Goal: Task Accomplishment & Management: Use online tool/utility

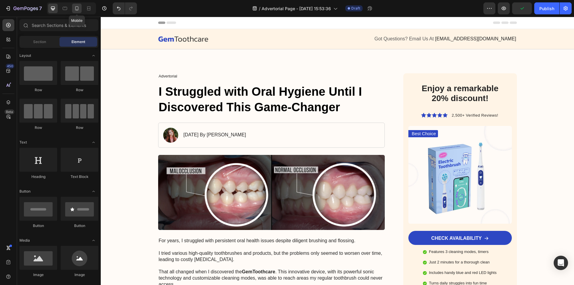
click at [77, 9] on icon at bounding box center [77, 8] width 6 height 6
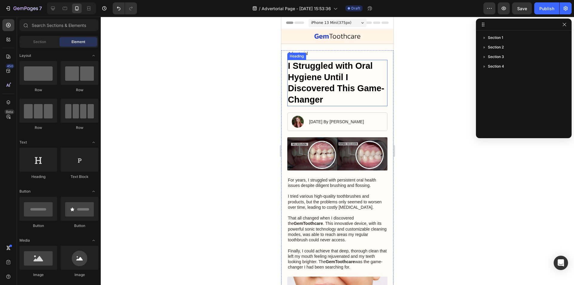
click at [333, 85] on h1 "I Struggled with Oral Hygiene Until I Discovered This Game-Changer" at bounding box center [337, 83] width 100 height 46
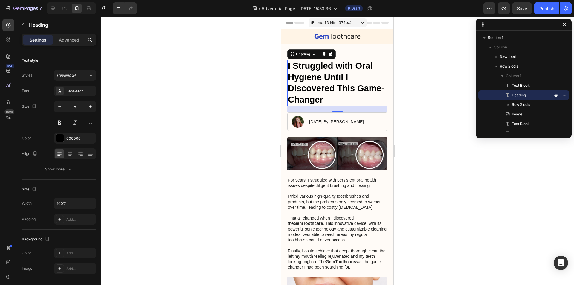
click at [335, 85] on h1 "I Struggled with Oral Hygiene Until I Discovered This Game-Changer" at bounding box center [337, 83] width 100 height 46
click at [335, 85] on p "I Struggled with Oral Hygiene Until I Discovered This Game-Changer" at bounding box center [337, 82] width 99 height 45
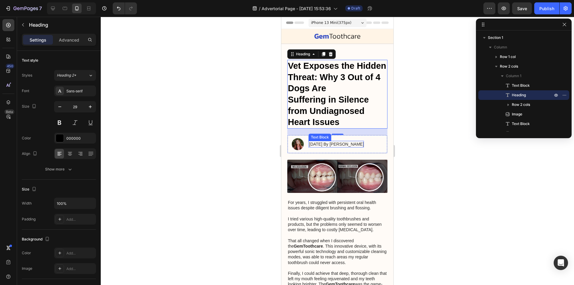
click at [348, 144] on p "[DATE] By [PERSON_NAME]" at bounding box center [336, 143] width 55 height 5
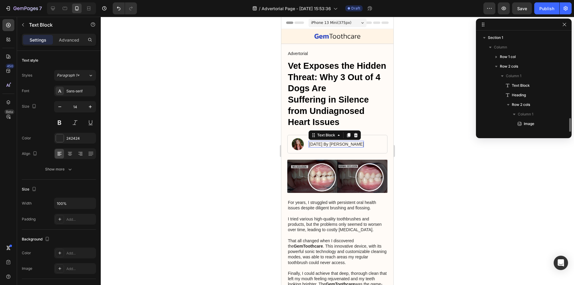
scroll to position [65, 0]
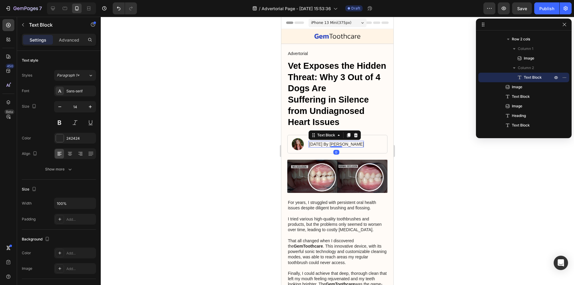
click at [357, 144] on p "[DATE] By [PERSON_NAME]" at bounding box center [336, 143] width 55 height 5
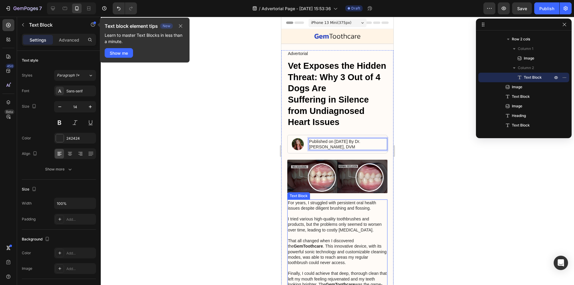
click at [343, 218] on p "For years, I struggled with persistent oral health issues despite diligent brus…" at bounding box center [337, 246] width 99 height 92
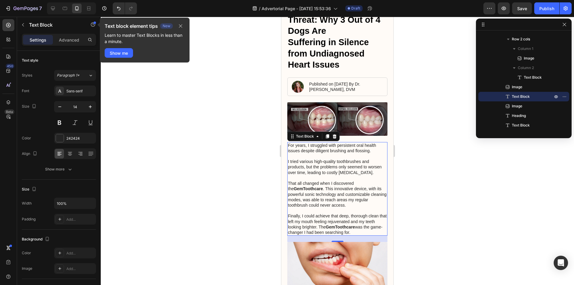
scroll to position [60, 0]
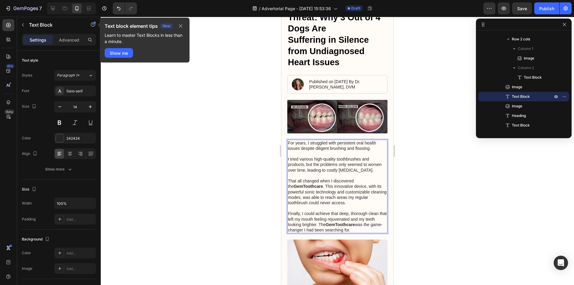
click at [330, 186] on p "For years, I struggled with persistent oral health issues despite diligent brus…" at bounding box center [337, 186] width 99 height 92
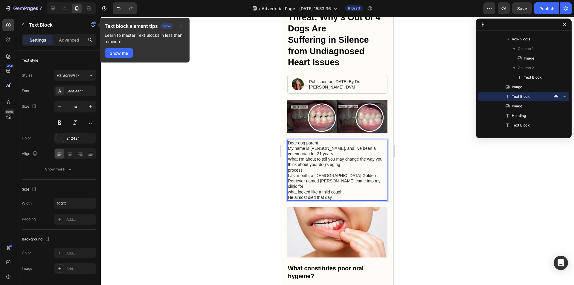
click at [289, 153] on p "Dear dog parent, My name is [PERSON_NAME], and I've been a veterinarian for 21 …" at bounding box center [337, 170] width 99 height 60
click at [336, 151] on p "Dear dog parent, My name is [PERSON_NAME], and I've been a veterinarian for 21 …" at bounding box center [337, 170] width 99 height 60
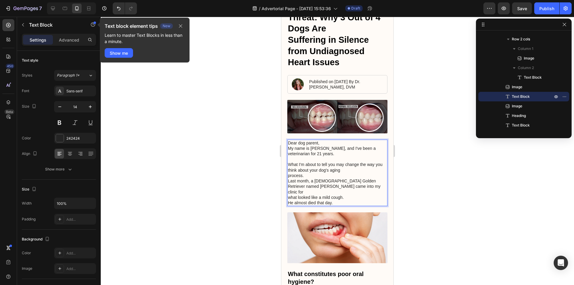
click at [346, 176] on p "⁠⁠⁠⁠⁠⁠⁠ What I'm about to tell you may change the way you think about your dog'…" at bounding box center [337, 180] width 99 height 49
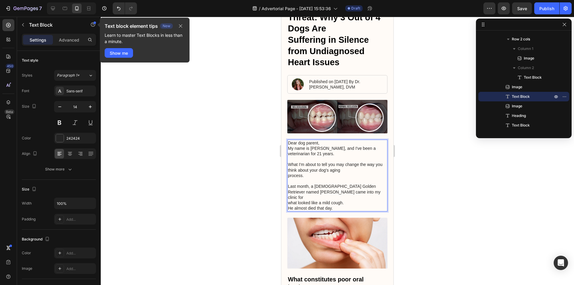
click at [348, 196] on p "⁠⁠⁠⁠⁠⁠⁠ Last month, a [DEMOGRAPHIC_DATA] Golden Retriever named [PERSON_NAME] c…" at bounding box center [337, 194] width 99 height 33
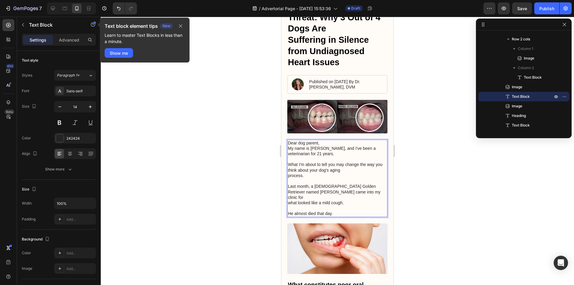
click at [350, 206] on p "⁠⁠⁠⁠⁠⁠⁠ He almost died that day." at bounding box center [337, 210] width 99 height 11
click at [461, 190] on div at bounding box center [337, 151] width 473 height 268
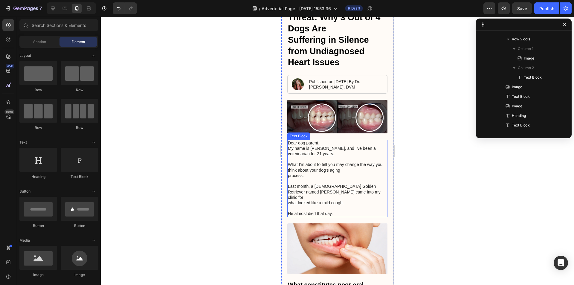
click at [331, 173] on p "What I'm about to tell you may change the way you think about your dog's aging …" at bounding box center [337, 167] width 99 height 22
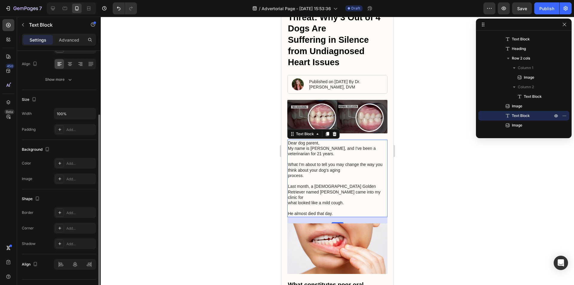
scroll to position [0, 0]
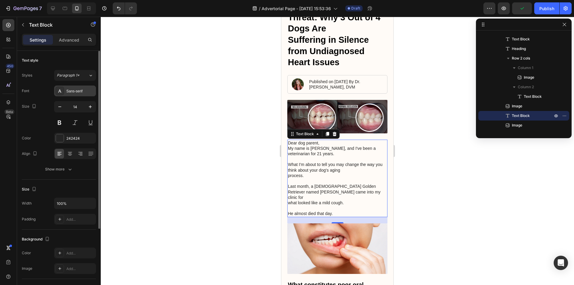
click at [78, 89] on div "Sans-serif" at bounding box center [80, 91] width 28 height 5
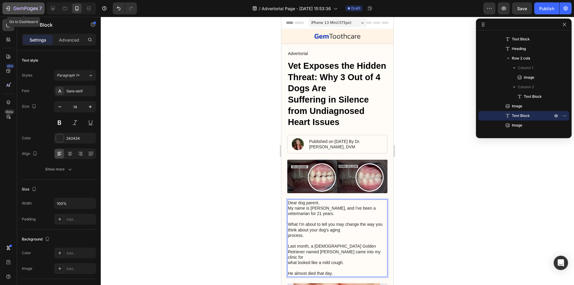
click at [11, 7] on div "7" at bounding box center [23, 8] width 37 height 7
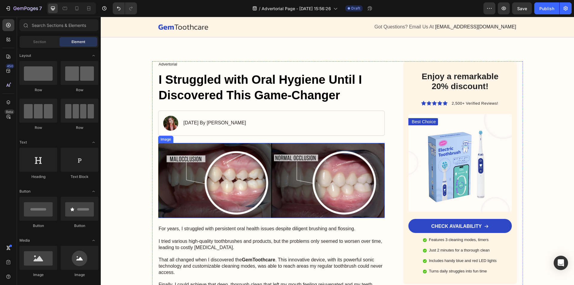
scroll to position [60, 0]
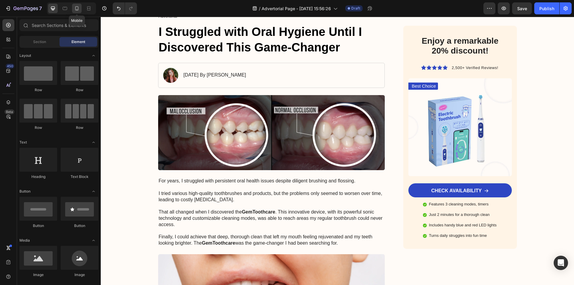
click at [76, 6] on icon at bounding box center [77, 8] width 6 height 6
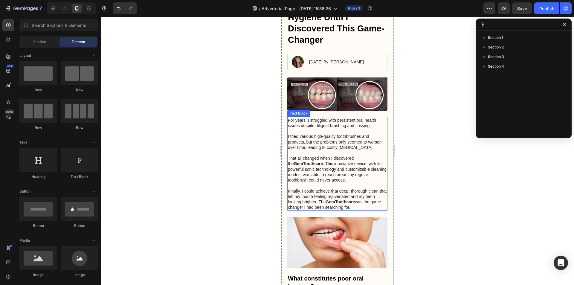
click at [332, 151] on p "For years, I struggled with persistent oral health issues despite diligent brus…" at bounding box center [337, 164] width 99 height 92
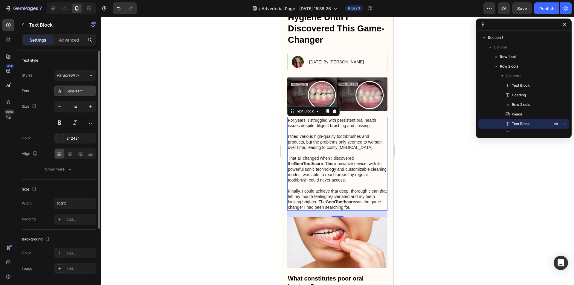
click at [84, 87] on div "Sans-serif" at bounding box center [75, 91] width 42 height 11
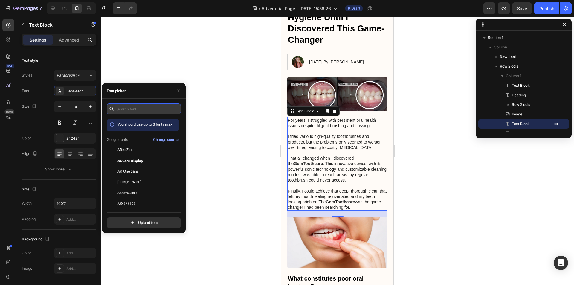
click at [140, 105] on input "text" at bounding box center [144, 108] width 74 height 11
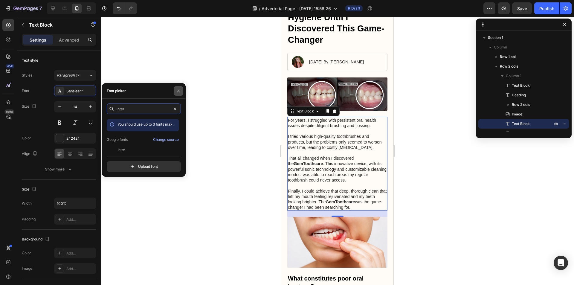
type input "inter"
click at [180, 88] on button "button" at bounding box center [179, 91] width 10 height 10
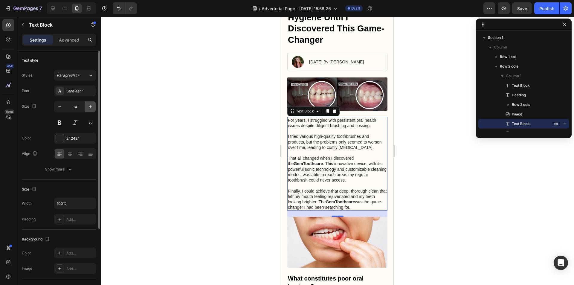
click at [91, 107] on icon "button" at bounding box center [90, 107] width 6 height 6
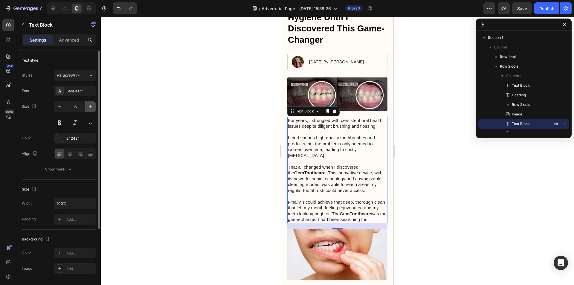
click at [91, 107] on icon "button" at bounding box center [90, 107] width 6 height 6
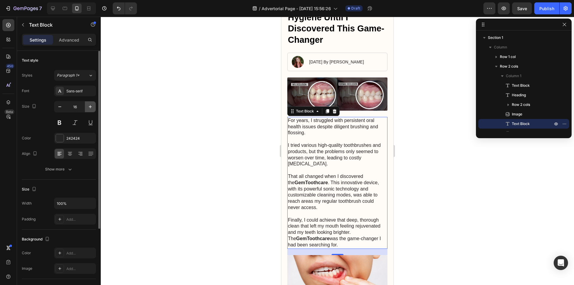
click at [91, 107] on icon "button" at bounding box center [90, 107] width 6 height 6
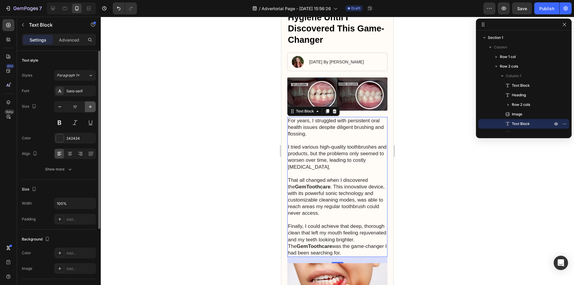
click at [91, 107] on icon "button" at bounding box center [90, 107] width 6 height 6
type input "18"
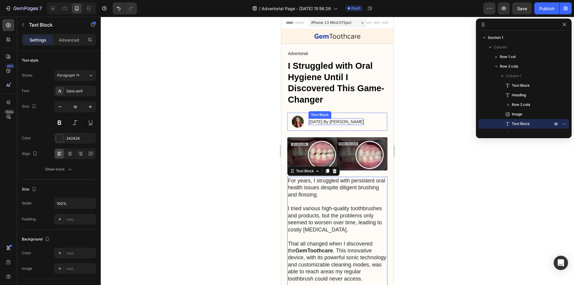
click at [348, 122] on p "[DATE] By [PERSON_NAME]" at bounding box center [336, 121] width 55 height 5
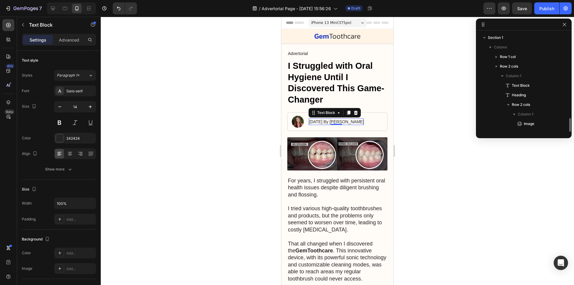
scroll to position [65, 0]
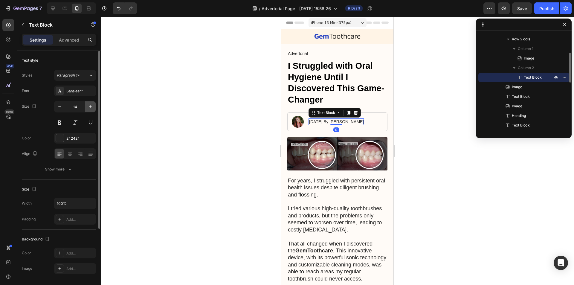
click at [91, 107] on icon "button" at bounding box center [90, 106] width 3 height 3
click at [63, 106] on button "button" at bounding box center [59, 106] width 11 height 11
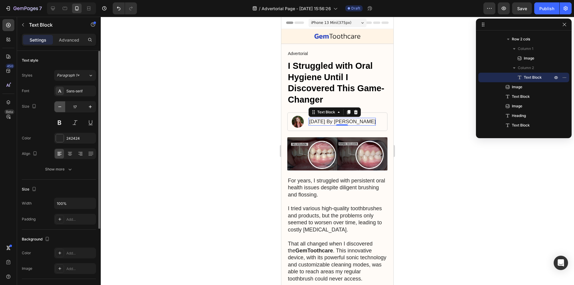
click at [63, 106] on button "button" at bounding box center [59, 106] width 11 height 11
type input "14"
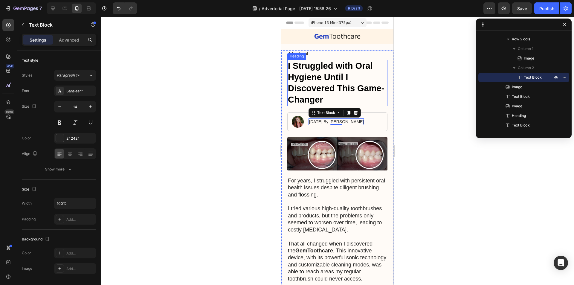
click at [327, 83] on h1 "I Struggled with Oral Hygiene Until I Discovered This Game-Changer" at bounding box center [337, 83] width 100 height 46
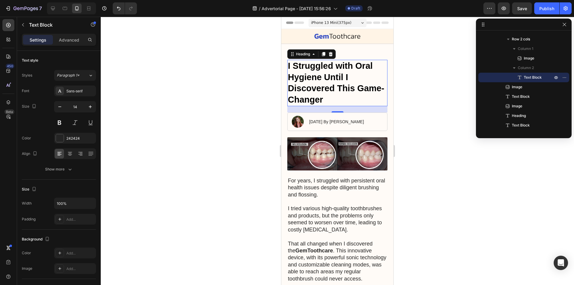
scroll to position [18, 0]
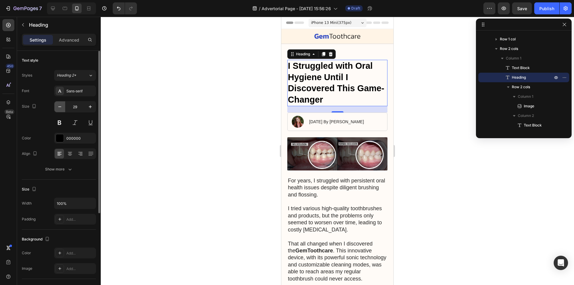
click at [60, 106] on icon "button" at bounding box center [60, 107] width 6 height 6
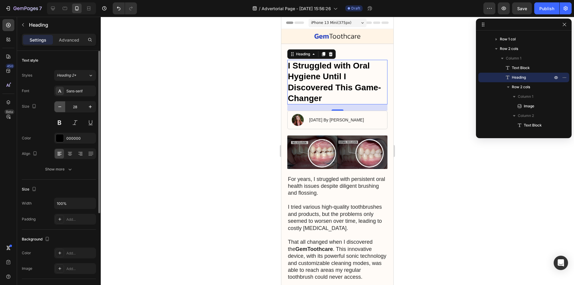
click at [60, 106] on icon "button" at bounding box center [60, 107] width 6 height 6
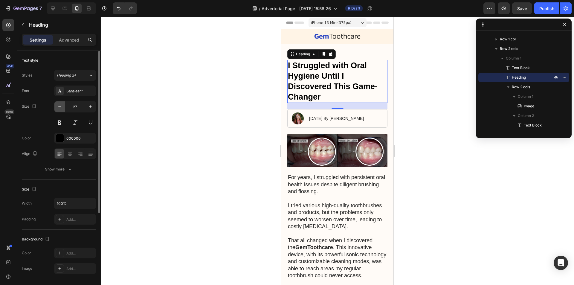
click at [60, 106] on icon "button" at bounding box center [60, 107] width 6 height 6
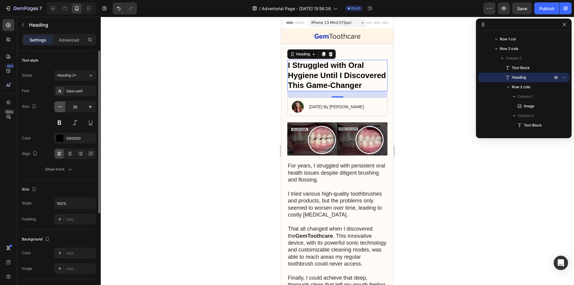
click at [64, 104] on button "button" at bounding box center [59, 106] width 11 height 11
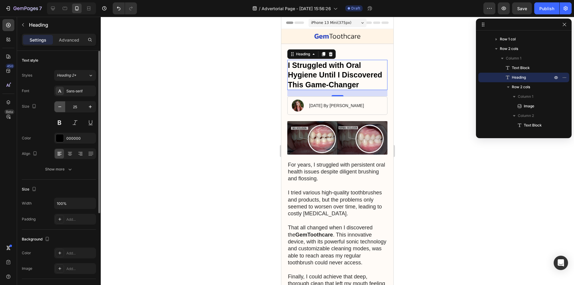
click at [63, 104] on button "button" at bounding box center [59, 106] width 11 height 11
type input "24"
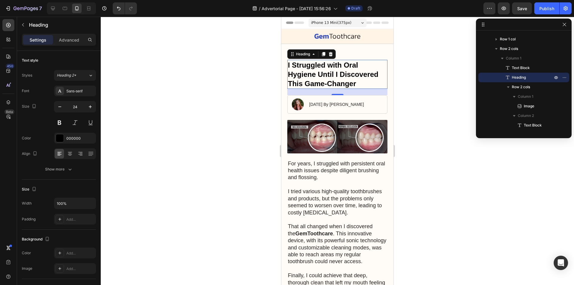
click at [299, 69] on h1 "I Struggled with Oral Hygiene Until I Discovered This Game-Changer" at bounding box center [337, 74] width 100 height 29
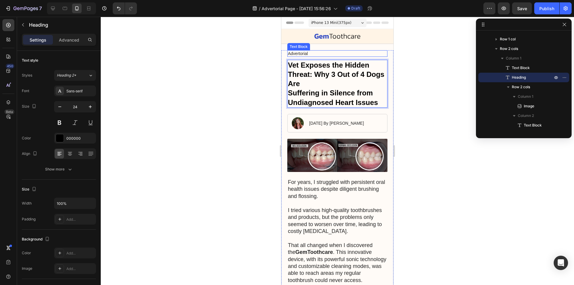
click at [306, 51] on p "Advertorial" at bounding box center [337, 53] width 99 height 5
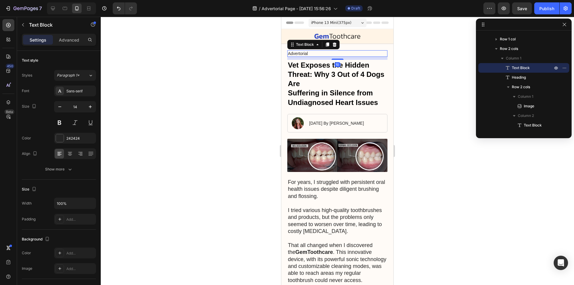
click at [338, 42] on div "Text Block" at bounding box center [313, 45] width 52 height 10
click at [336, 44] on icon at bounding box center [334, 44] width 5 height 5
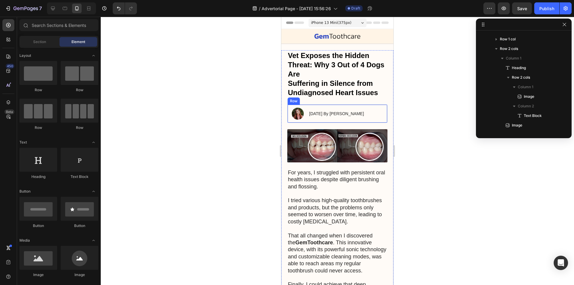
click at [340, 113] on p "[DATE] By [PERSON_NAME]" at bounding box center [336, 113] width 55 height 5
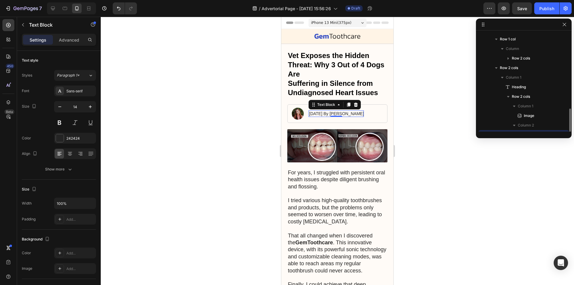
scroll to position [75, 0]
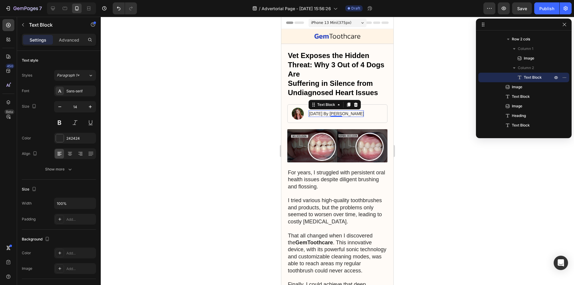
click at [342, 113] on p "[DATE] By [PERSON_NAME]" at bounding box center [336, 113] width 55 height 5
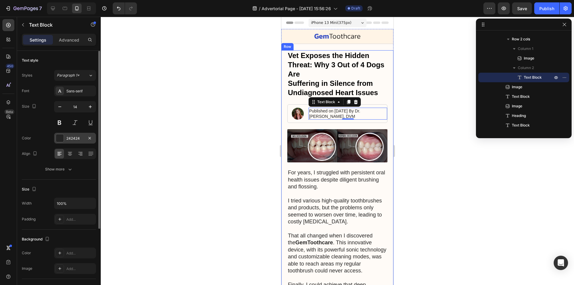
click at [58, 137] on div at bounding box center [60, 138] width 8 height 8
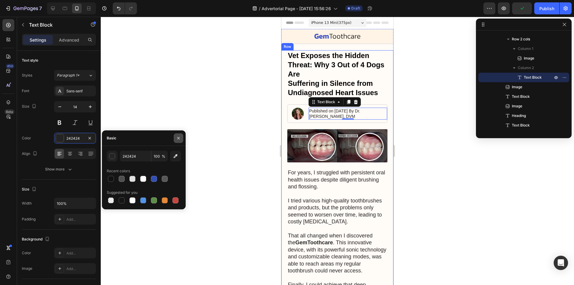
click at [178, 137] on icon "button" at bounding box center [178, 138] width 5 height 5
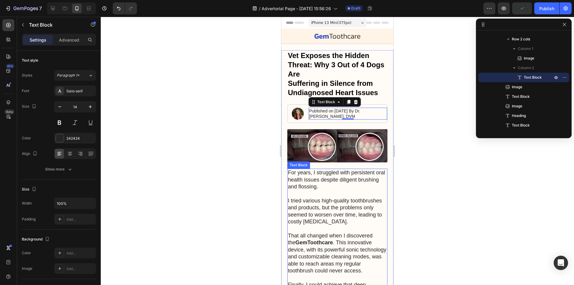
click at [324, 192] on p "For years, I struggled with persistent oral health issues despite diligent brus…" at bounding box center [337, 242] width 99 height 147
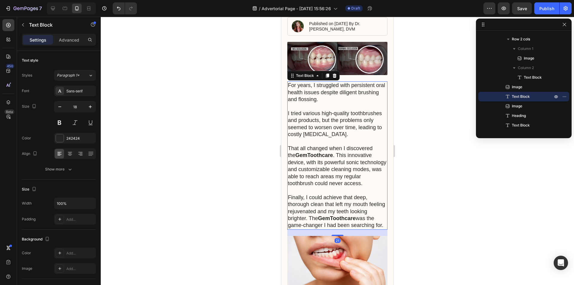
scroll to position [90, 0]
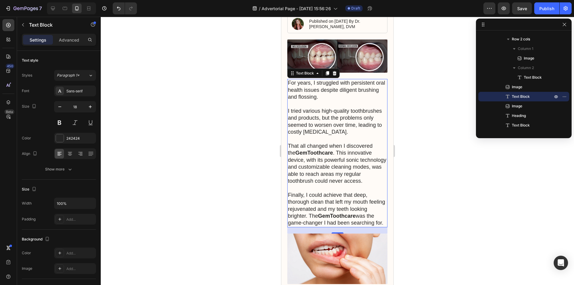
click at [333, 164] on p "For years, I struggled with persistent oral health issues despite diligent brus…" at bounding box center [337, 153] width 99 height 147
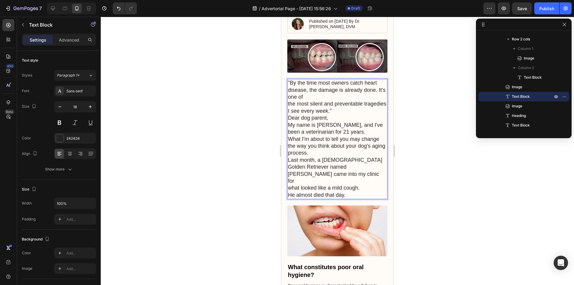
click at [362, 111] on p ""By the time most owners catch heart disease, the damage is already done. It's …" at bounding box center [337, 139] width 99 height 119
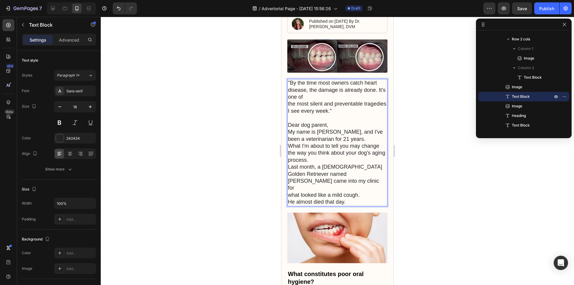
click at [333, 125] on p "⁠⁠⁠⁠⁠⁠⁠ Dear dog parent, My name is [PERSON_NAME], and I've been a veterinarian…" at bounding box center [337, 160] width 99 height 91
click at [367, 137] on p "Dear dog parent, My name is [PERSON_NAME], and I've been a veterinarian for 21 …" at bounding box center [337, 160] width 99 height 91
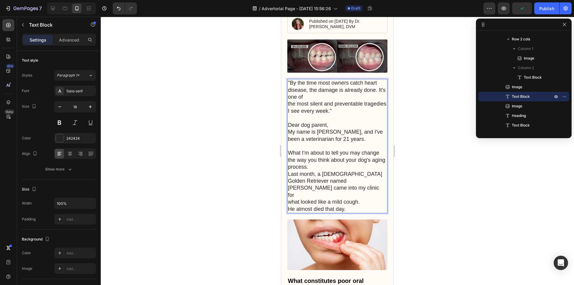
click at [317, 174] on p "⁠⁠⁠⁠⁠⁠⁠ What I'm about to tell you may change the way you think about your dog'…" at bounding box center [337, 178] width 99 height 70
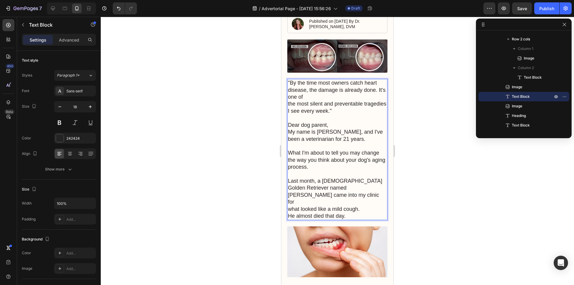
click at [362, 207] on p "⁠⁠⁠⁠⁠⁠⁠ Last month, a [DEMOGRAPHIC_DATA] Golden Retriever named [PERSON_NAME] c…" at bounding box center [337, 195] width 99 height 49
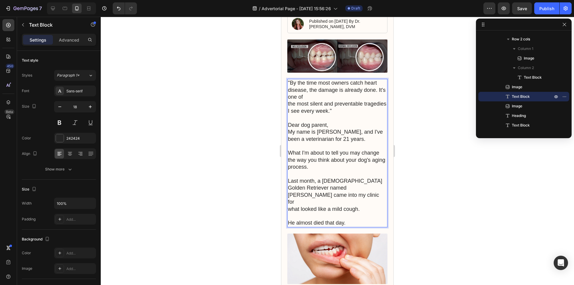
click at [447, 171] on div at bounding box center [337, 151] width 473 height 268
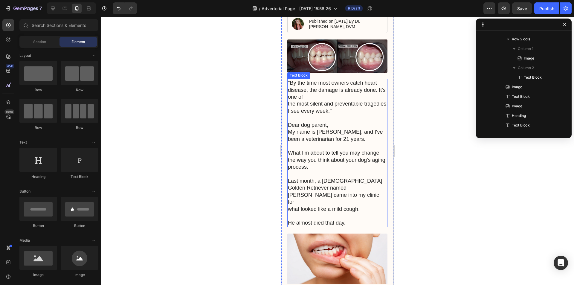
click at [336, 152] on p "What I'm about to tell you may change the way you think about your dog's aging …" at bounding box center [337, 157] width 99 height 28
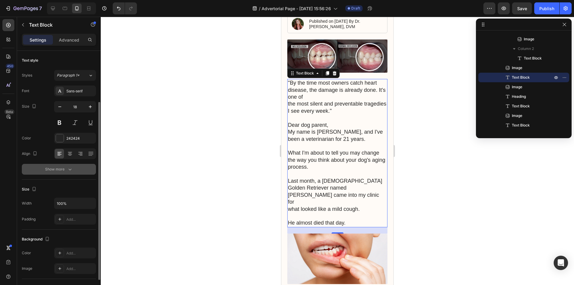
scroll to position [30, 0]
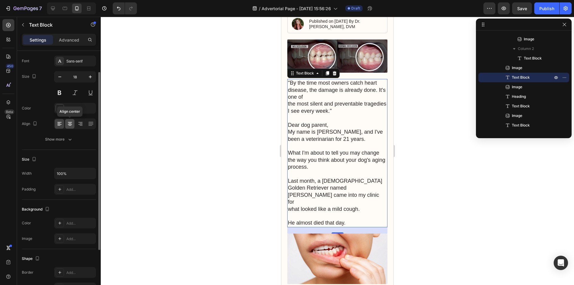
click at [69, 122] on icon at bounding box center [70, 124] width 6 height 6
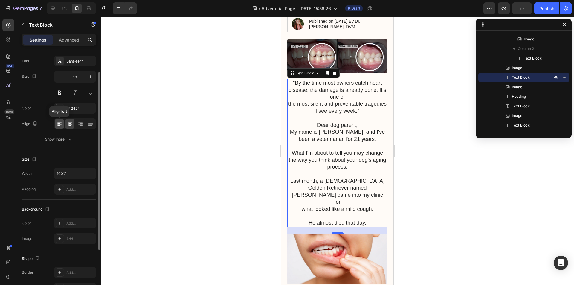
click at [60, 123] on icon at bounding box center [58, 123] width 3 height 1
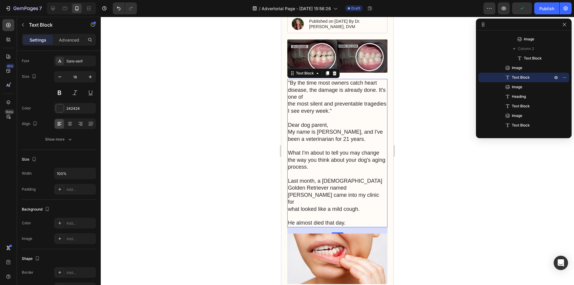
click at [419, 123] on div at bounding box center [337, 151] width 473 height 268
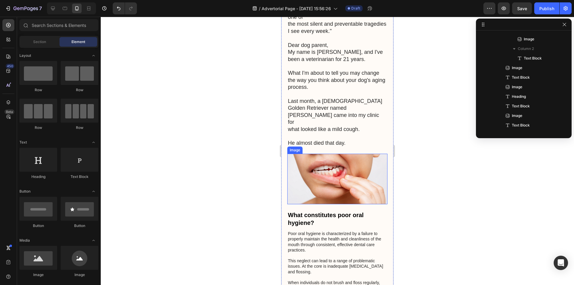
scroll to position [179, 0]
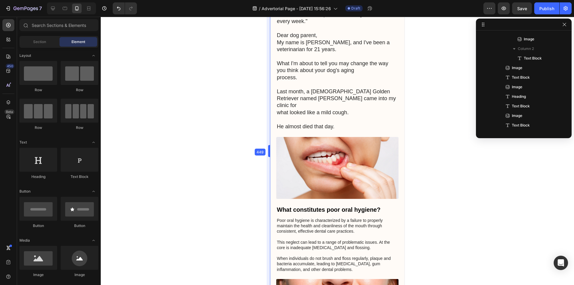
drag, startPoint x: 280, startPoint y: 131, endPoint x: 257, endPoint y: 132, distance: 22.1
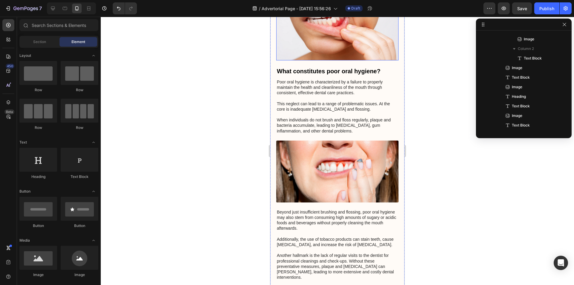
scroll to position [239, 0]
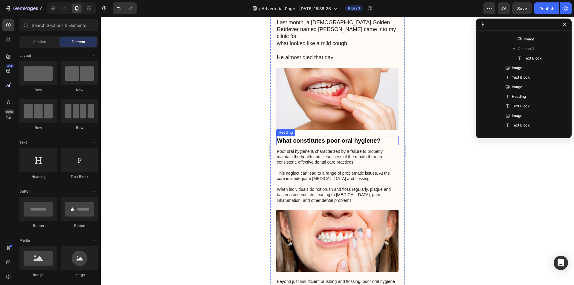
click at [313, 136] on h3 "What constitutes poor oral hygiene?" at bounding box center [337, 140] width 122 height 9
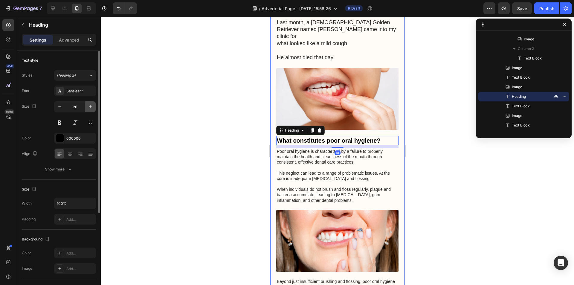
click at [87, 106] on icon "button" at bounding box center [90, 107] width 6 height 6
type input "23"
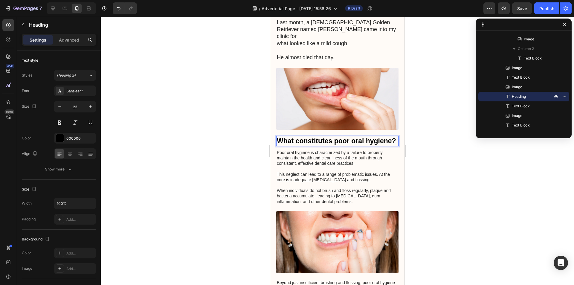
click at [301, 137] on h3 "What constitutes poor oral hygiene?" at bounding box center [337, 141] width 122 height 10
click at [325, 152] on p "Poor oral hygiene is characterized by a failure to properly maintain the health…" at bounding box center [337, 177] width 121 height 54
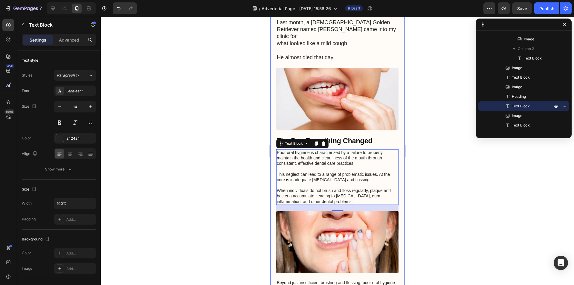
click at [298, 167] on p "Poor oral hygiene is characterized by a failure to properly maintain the health…" at bounding box center [337, 177] width 121 height 54
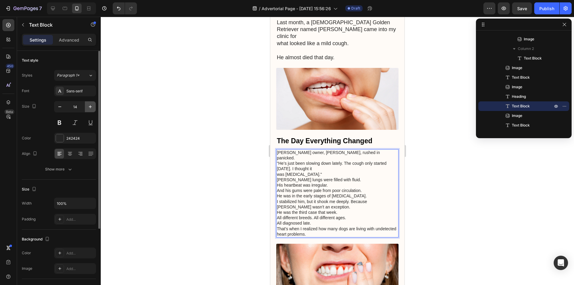
click at [88, 108] on icon "button" at bounding box center [90, 107] width 6 height 6
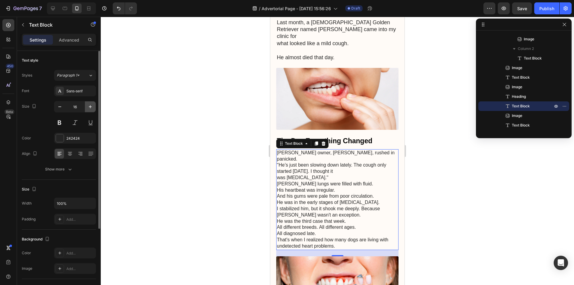
click at [88, 108] on icon "button" at bounding box center [90, 107] width 6 height 6
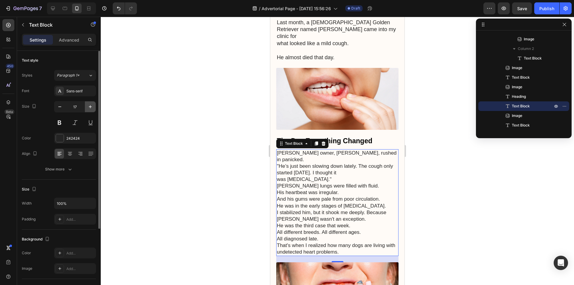
click at [88, 108] on icon "button" at bounding box center [90, 107] width 6 height 6
type input "18"
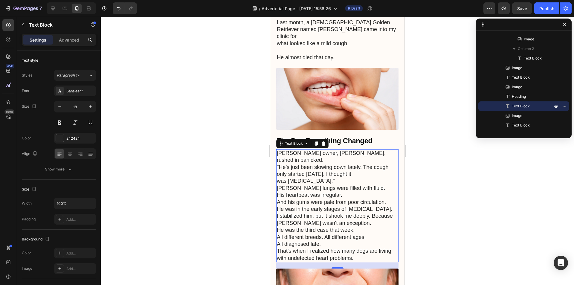
click at [325, 163] on p "[PERSON_NAME] owner, [PERSON_NAME], rushed in panicked. "He’s just been slowing…" at bounding box center [337, 206] width 121 height 112
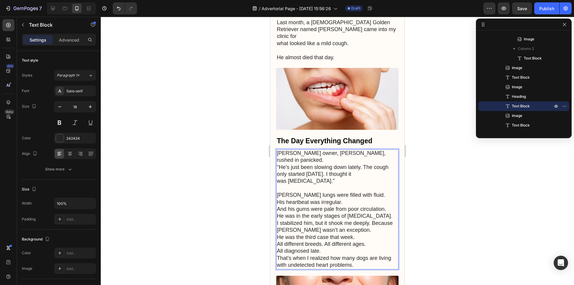
click at [389, 190] on p "⁠⁠⁠⁠⁠⁠⁠ [PERSON_NAME] lungs were filled with fluid. His heartbeat was irregular…" at bounding box center [337, 227] width 121 height 84
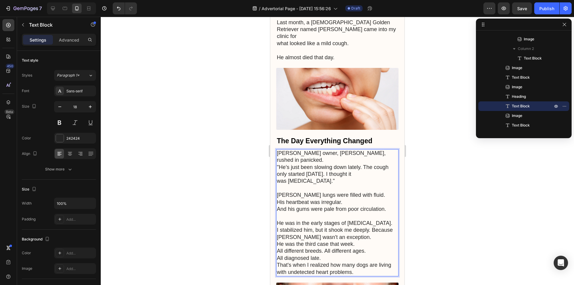
click at [321, 213] on p "⁠⁠⁠⁠⁠⁠⁠ He was in the early stages of [MEDICAL_DATA]. I stabilized him, but it …" at bounding box center [337, 244] width 121 height 63
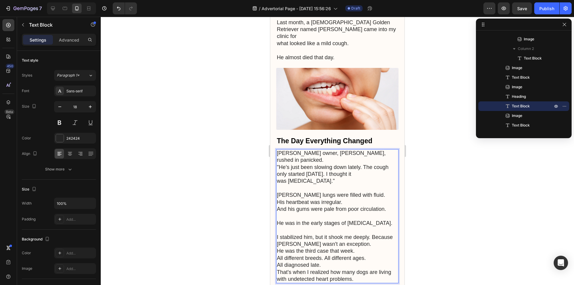
click at [359, 239] on p "⁠⁠⁠⁠⁠⁠⁠ I stabilized him, but it shook me deeply. Because [PERSON_NAME] wasn't …" at bounding box center [337, 255] width 121 height 56
click at [333, 263] on p "⁠⁠⁠⁠⁠⁠⁠ All different breeds. All different ages. All diagnosed late. That's wh…" at bounding box center [337, 272] width 121 height 35
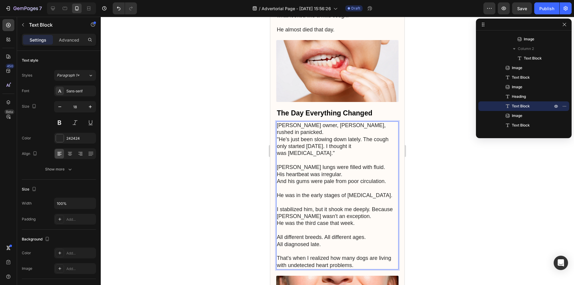
scroll to position [269, 0]
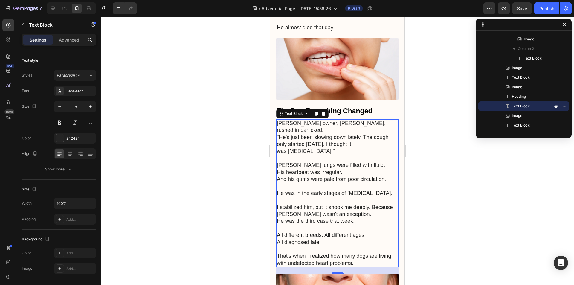
click at [467, 223] on div at bounding box center [337, 151] width 473 height 268
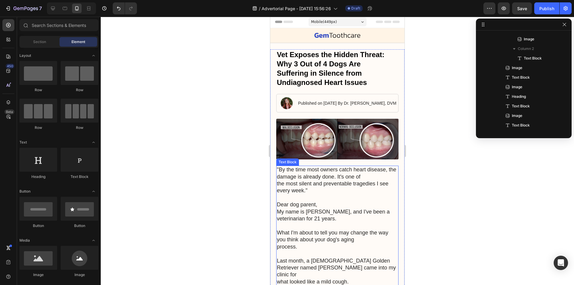
scroll to position [0, 0]
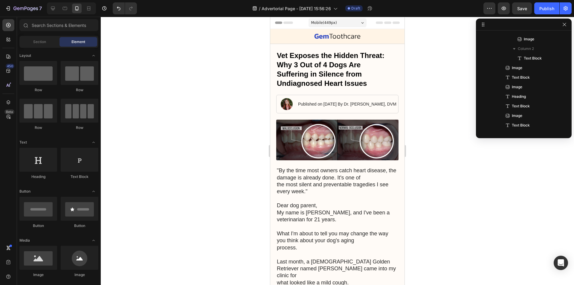
click at [419, 119] on div at bounding box center [337, 151] width 473 height 268
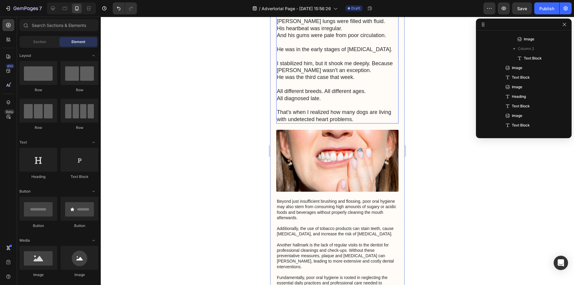
scroll to position [443, 0]
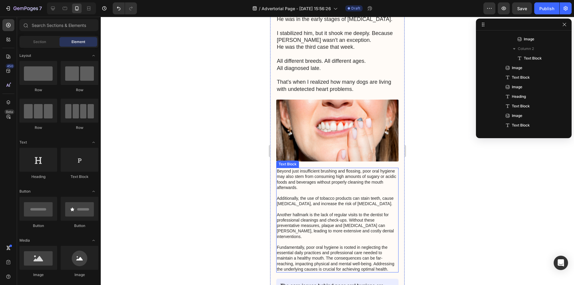
click at [330, 171] on p "Beyond just insufficient brushing and flossing, poor oral hygiene may also stem…" at bounding box center [337, 219] width 121 height 103
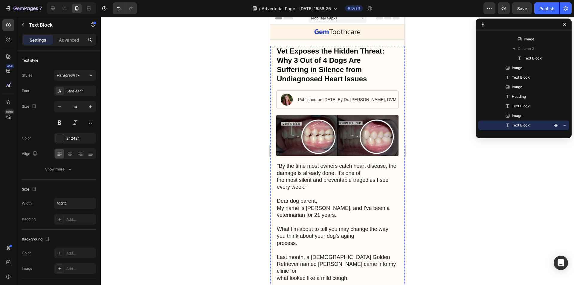
scroll to position [0, 0]
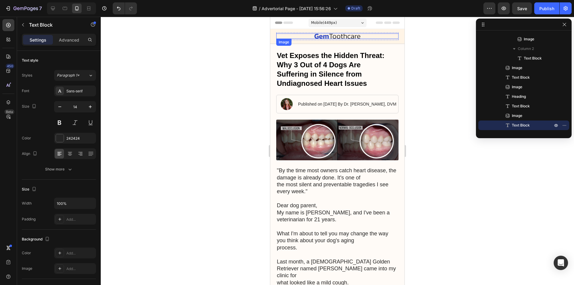
click at [331, 35] on img at bounding box center [337, 35] width 46 height 5
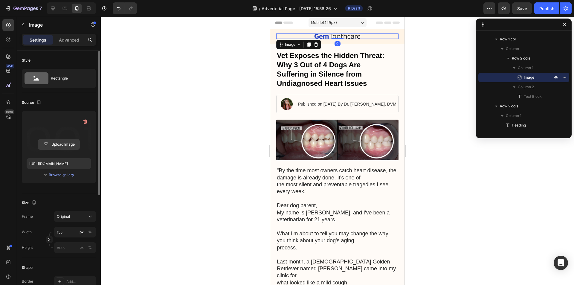
click at [64, 145] on input "file" at bounding box center [58, 144] width 41 height 10
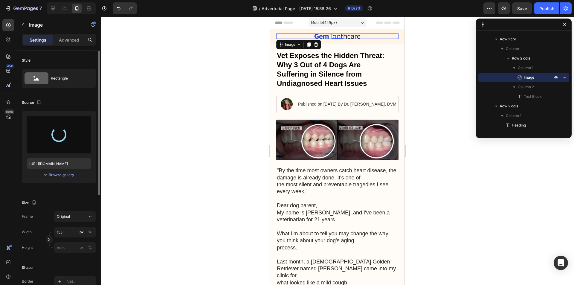
type input "[URL][DOMAIN_NAME]"
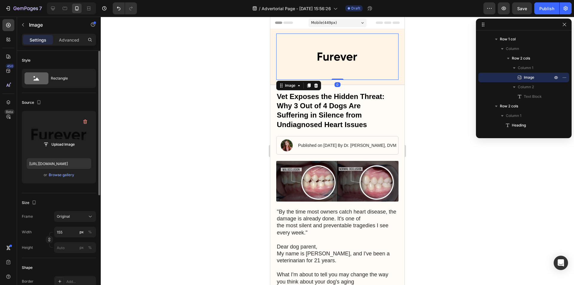
drag, startPoint x: 335, startPoint y: 79, endPoint x: 335, endPoint y: 54, distance: 25.1
click at [335, 54] on div "Image 0" at bounding box center [337, 56] width 122 height 46
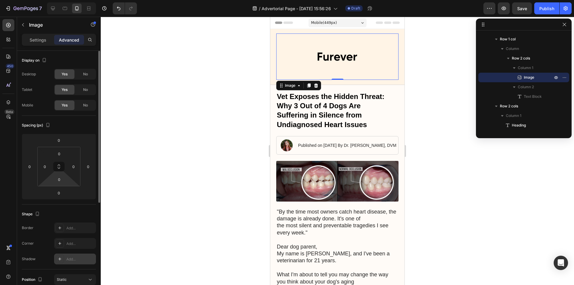
scroll to position [90, 0]
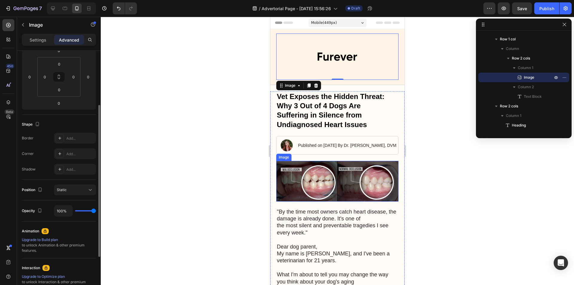
click at [340, 170] on img at bounding box center [337, 181] width 122 height 41
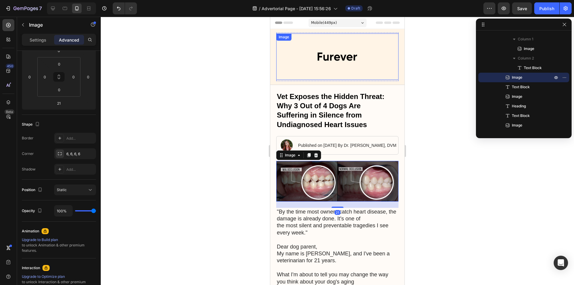
click at [382, 65] on div at bounding box center [337, 56] width 122 height 46
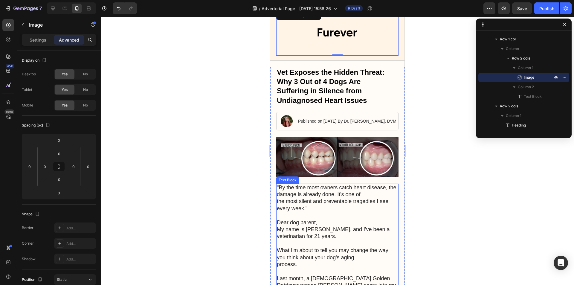
scroll to position [0, 0]
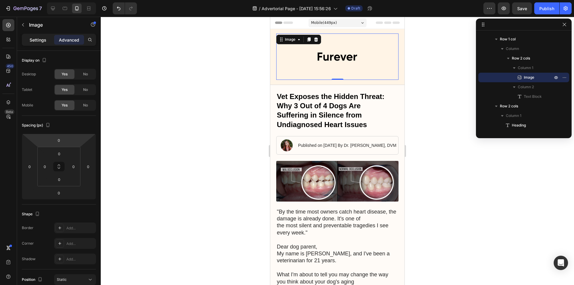
click at [40, 41] on p "Settings" at bounding box center [38, 40] width 17 height 6
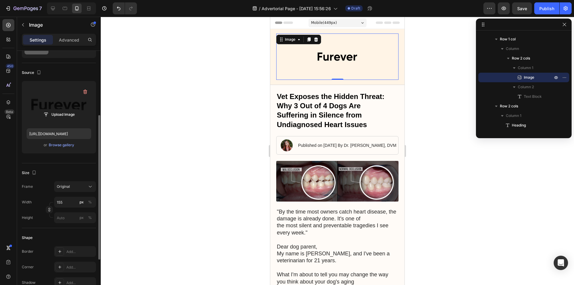
scroll to position [60, 0]
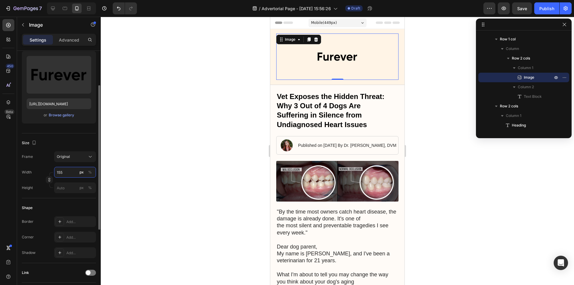
click at [64, 172] on input "155" at bounding box center [75, 172] width 42 height 11
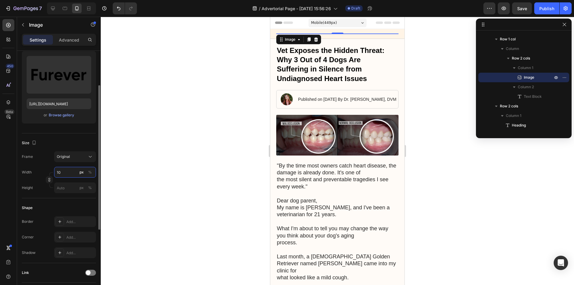
type input "100"
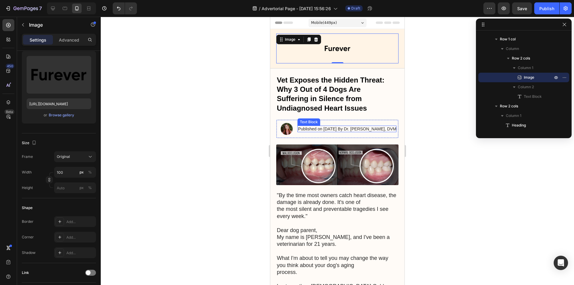
click at [369, 157] on img at bounding box center [337, 164] width 122 height 41
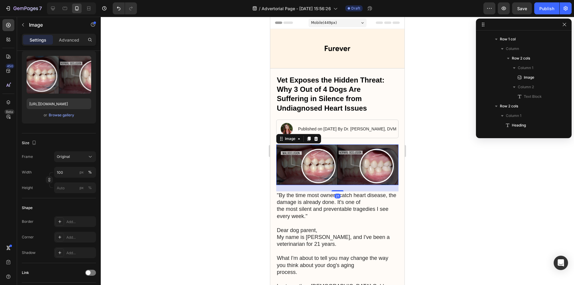
scroll to position [123, 0]
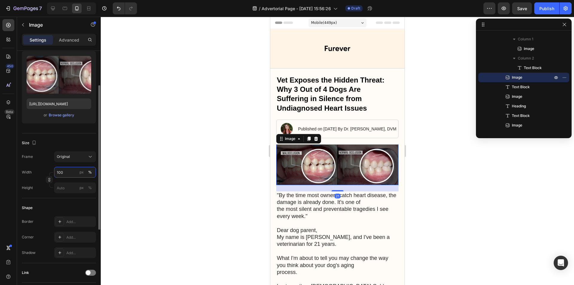
click at [66, 174] on input "100" at bounding box center [75, 172] width 42 height 11
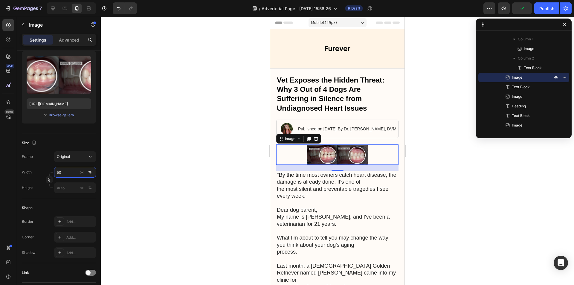
type input "100"
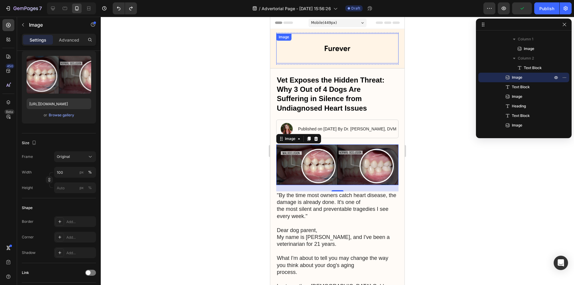
click at [356, 54] on div at bounding box center [337, 48] width 122 height 30
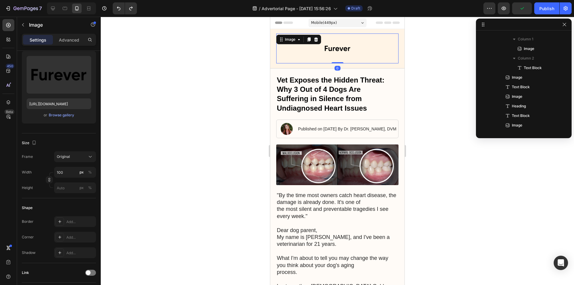
scroll to position [18, 0]
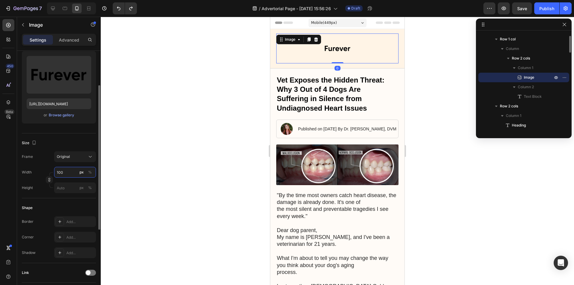
click at [60, 168] on input "100" at bounding box center [75, 172] width 42 height 11
type input "50"
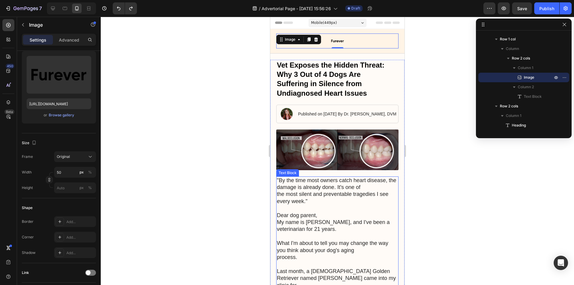
click at [311, 261] on p "Last month, a [DEMOGRAPHIC_DATA] Golden Retriever named [PERSON_NAME] came into…" at bounding box center [337, 278] width 121 height 35
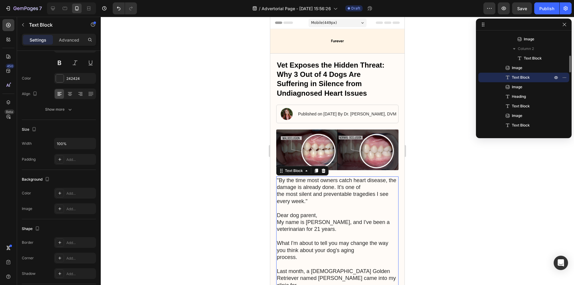
scroll to position [0, 0]
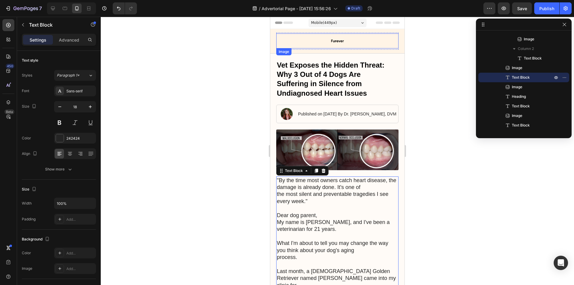
click at [347, 39] on div at bounding box center [337, 40] width 122 height 15
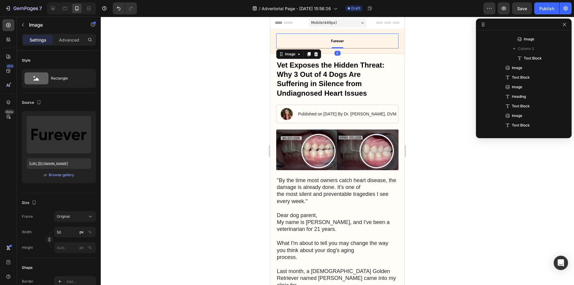
scroll to position [18, 0]
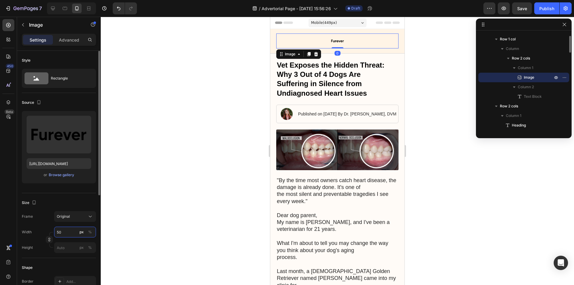
click at [63, 234] on input "50" at bounding box center [75, 232] width 42 height 11
type input "75"
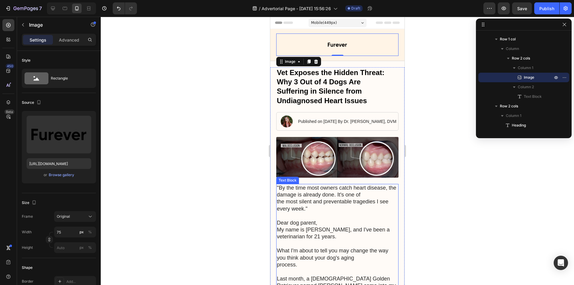
click at [345, 204] on p ""By the time most owners catch heart disease, the damage is already done. It's …" at bounding box center [337, 198] width 121 height 28
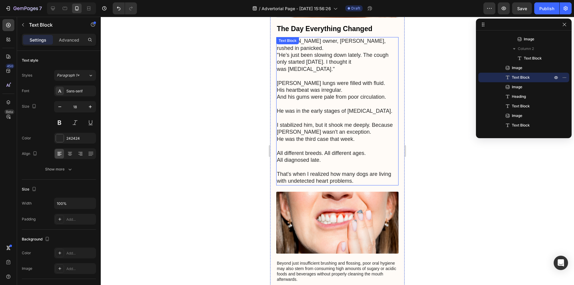
scroll to position [359, 0]
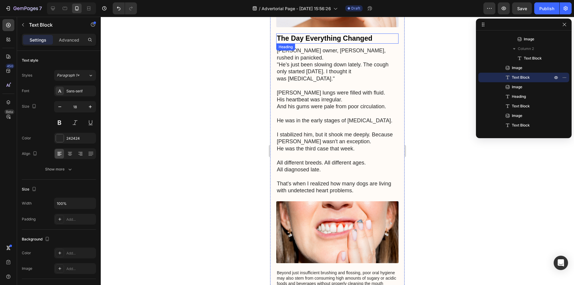
click at [315, 33] on h3 "The Day Everything Changed" at bounding box center [337, 38] width 122 height 10
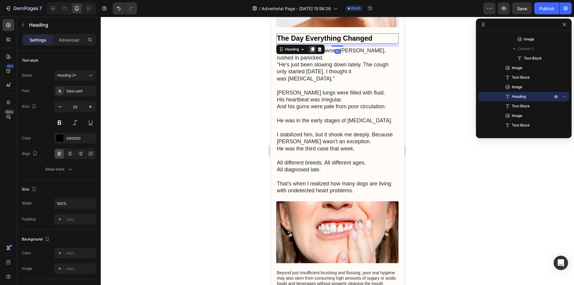
click at [313, 47] on icon at bounding box center [312, 49] width 5 height 5
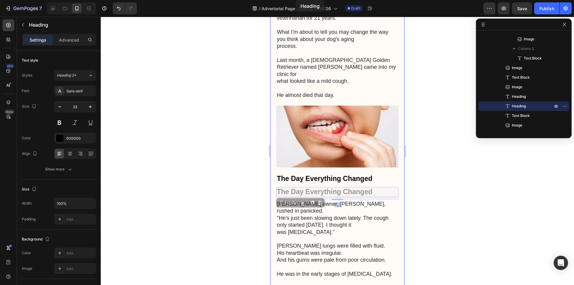
scroll to position [0, 0]
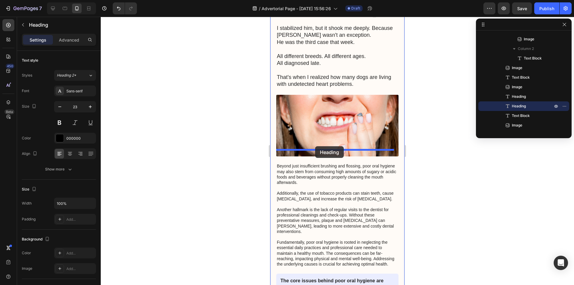
drag, startPoint x: 281, startPoint y: 50, endPoint x: 315, endPoint y: 147, distance: 102.9
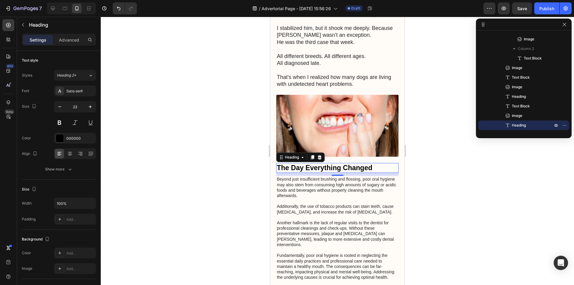
click at [330, 163] on h3 "The Day Everything Changed" at bounding box center [337, 168] width 122 height 10
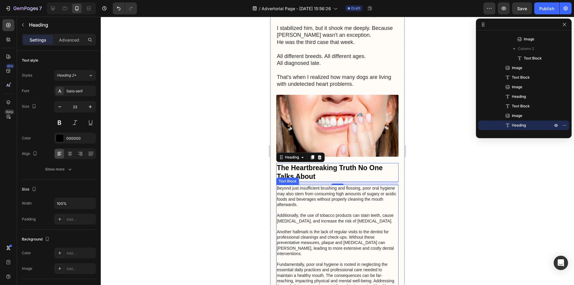
click at [308, 224] on p "Beyond just insufficient brushing and flossing, poor oral hygiene may also stem…" at bounding box center [337, 236] width 121 height 103
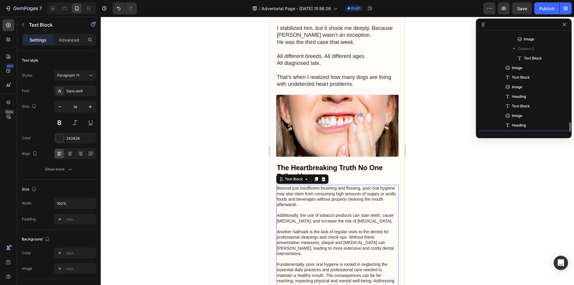
scroll to position [190, 0]
click at [307, 219] on p "Beyond just insufficient brushing and flossing, poor oral hygiene may also stem…" at bounding box center [337, 236] width 121 height 103
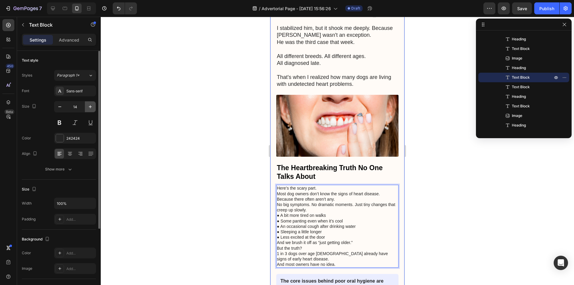
click at [87, 105] on button "button" at bounding box center [90, 106] width 11 height 11
click at [88, 106] on icon "button" at bounding box center [90, 107] width 6 height 6
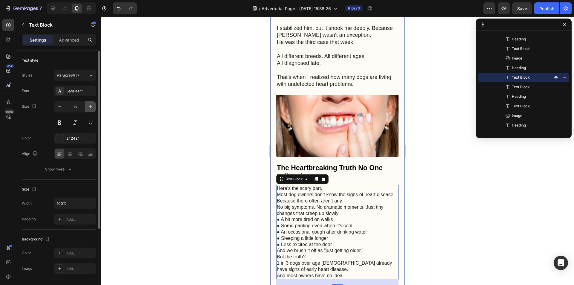
click at [88, 106] on icon "button" at bounding box center [90, 107] width 6 height 6
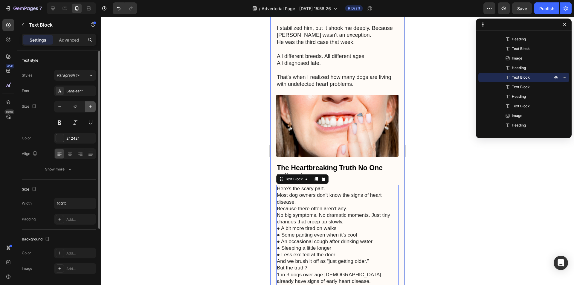
click at [88, 106] on icon "button" at bounding box center [90, 107] width 6 height 6
type input "18"
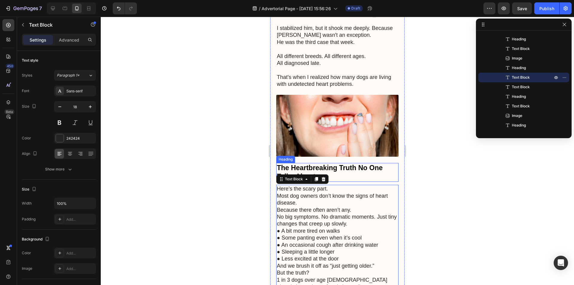
click at [287, 164] on p "The Heartbreaking Truth No One Talks About" at bounding box center [337, 173] width 121 height 18
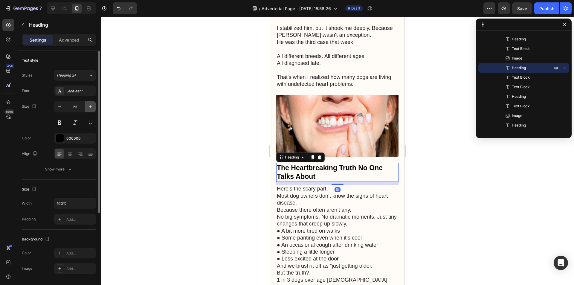
click at [94, 106] on button "button" at bounding box center [90, 106] width 11 height 11
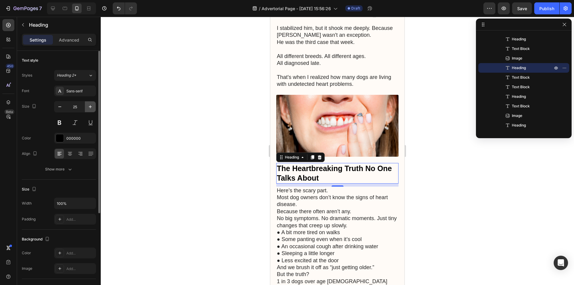
click at [94, 106] on button "button" at bounding box center [90, 106] width 11 height 11
type input "26"
click at [340, 221] on p "Here’s the scary part. Most dog owners don’t know the signs of heart disease. B…" at bounding box center [337, 244] width 121 height 112
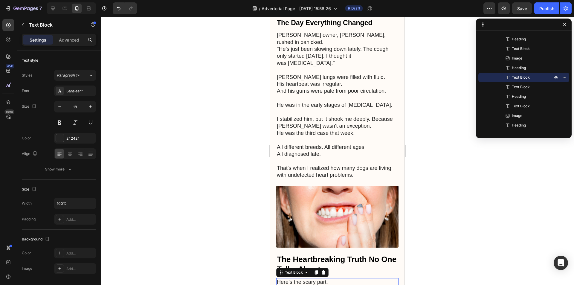
scroll to position [346, 0]
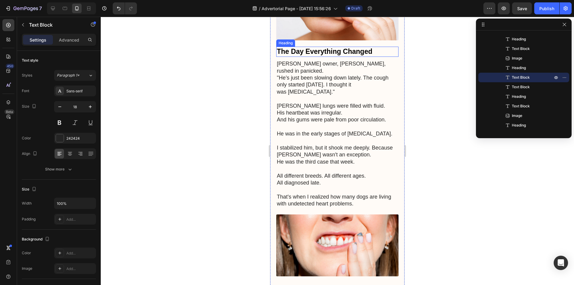
click at [312, 47] on h3 "The Day Everything Changed" at bounding box center [337, 52] width 122 height 10
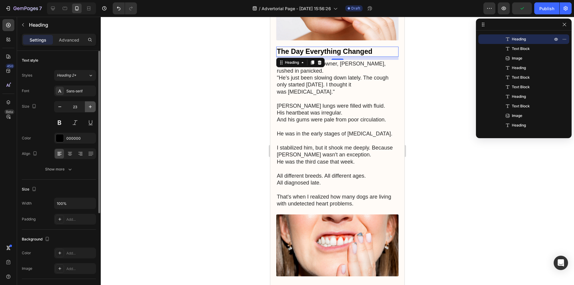
click at [92, 108] on icon "button" at bounding box center [90, 107] width 6 height 6
type input "24"
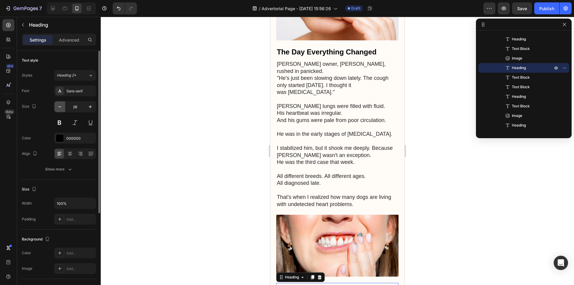
click at [62, 106] on icon "button" at bounding box center [60, 107] width 6 height 6
type input "24"
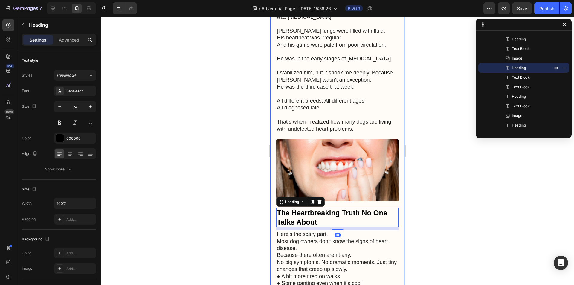
scroll to position [435, 0]
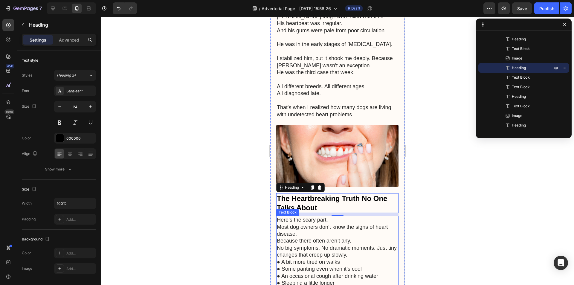
click at [314, 242] on p "Here’s the scary part. Most dog owners don’t know the signs of heart disease. B…" at bounding box center [337, 272] width 121 height 112
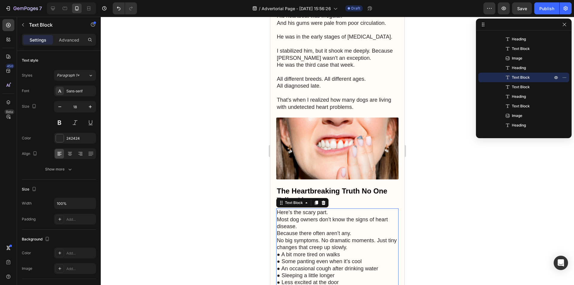
scroll to position [465, 0]
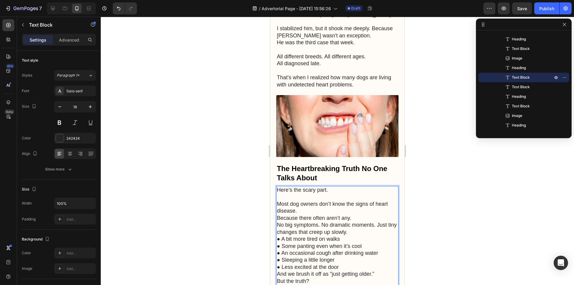
click at [356, 207] on p "⁠⁠⁠⁠⁠⁠⁠ Most dog owners don’t know the signs of heart disease. Because there of…" at bounding box center [337, 250] width 121 height 112
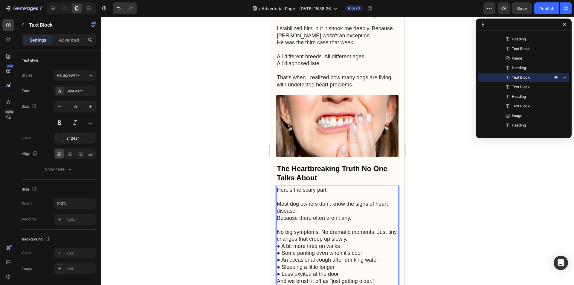
click at [278, 205] on p "Most dog owners don’t know the signs of heart disease. Because there often aren…" at bounding box center [337, 208] width 121 height 28
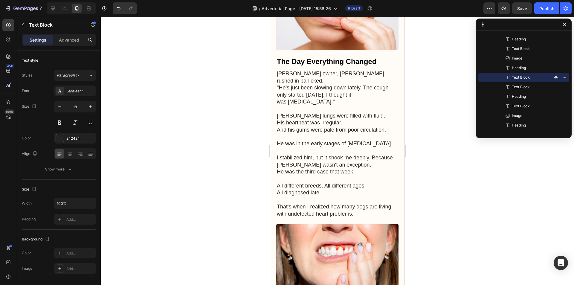
scroll to position [316, 0]
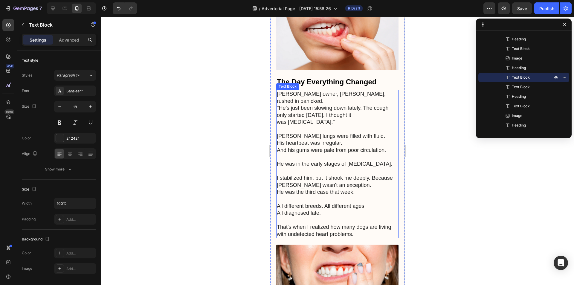
click at [327, 104] on p "[PERSON_NAME] owner, [PERSON_NAME], rushed in panicked. "He’s just been slowing…" at bounding box center [337, 108] width 121 height 35
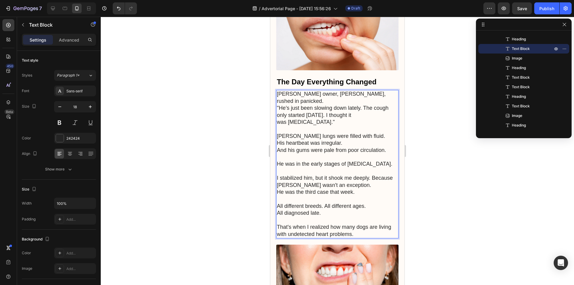
click at [357, 126] on p "[PERSON_NAME] lungs were filled with fluid. His heartbeat was irregular. And hi…" at bounding box center [337, 140] width 121 height 28
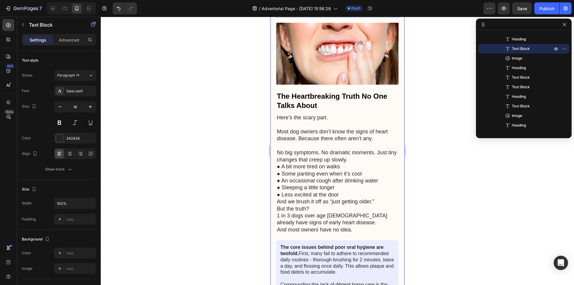
scroll to position [555, 0]
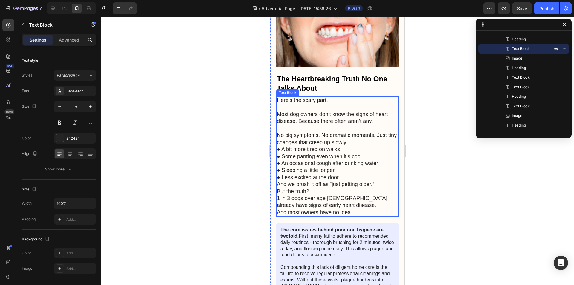
click at [314, 132] on p "No big symptoms. No dramatic moments. Just tiny changes that creep up slowly. ●…" at bounding box center [337, 170] width 121 height 91
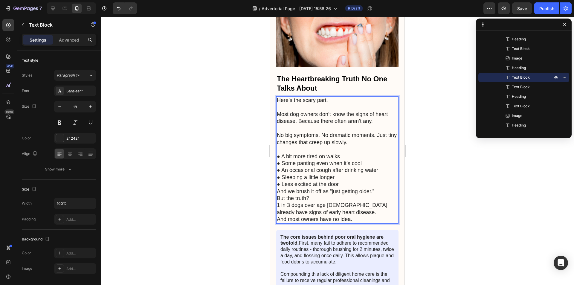
click at [346, 146] on p "⁠⁠⁠⁠⁠⁠⁠ ● A bit more tired on walks ● Some panting even when it’s cool ● An occ…" at bounding box center [337, 184] width 121 height 77
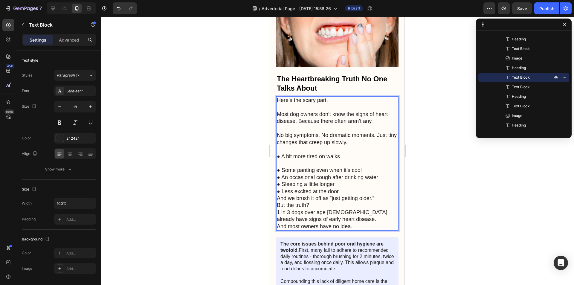
click at [367, 160] on p "⁠⁠⁠⁠⁠⁠⁠ ● Some panting even when it’s cool ● An occasional cough after drinking…" at bounding box center [337, 195] width 121 height 70
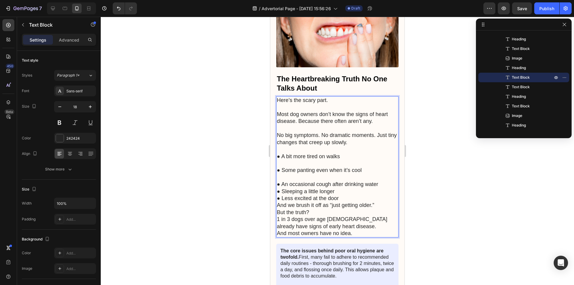
click at [387, 174] on p "⁠⁠⁠⁠⁠⁠⁠ ● An occasional cough after drinking water ● Sleeping a little longer ●…" at bounding box center [337, 205] width 121 height 63
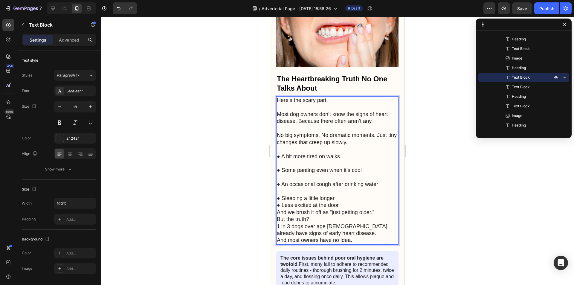
click at [364, 189] on p "⁠⁠⁠⁠⁠⁠⁠ ● Sleeping a little longer ● Less excited at the door And we brush it o…" at bounding box center [337, 216] width 121 height 56
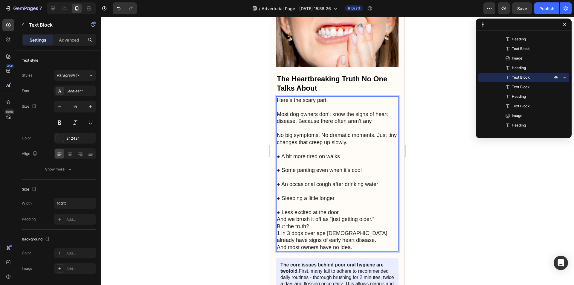
click at [362, 202] on p "⁠⁠⁠⁠⁠⁠⁠ ● Less excited at the door And we brush it off as “just getting older.”…" at bounding box center [337, 226] width 121 height 49
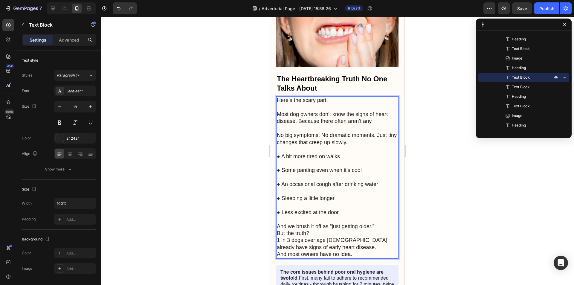
click at [369, 228] on p "⁠⁠⁠⁠⁠⁠⁠ And we brush it off as “just getting older.” But the truth? 1 in 3 dogs…" at bounding box center [337, 237] width 121 height 42
click at [381, 216] on p "And we brush it off as “just getting older.” But the truth? 1 in 3 dogs over ag…" at bounding box center [337, 237] width 121 height 42
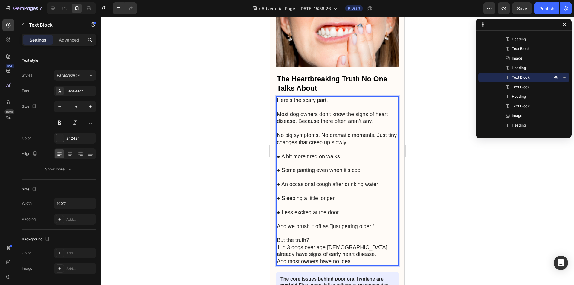
click at [325, 230] on p "⁠⁠⁠⁠⁠⁠⁠ But the truth? 1 in 3 dogs over age [DEMOGRAPHIC_DATA] already have sig…" at bounding box center [337, 247] width 121 height 35
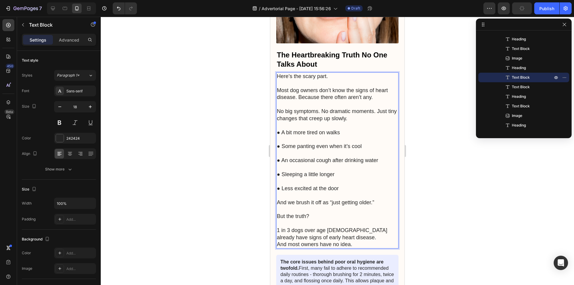
scroll to position [615, 0]
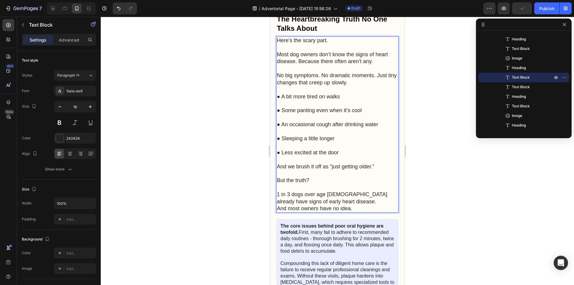
click at [353, 187] on p "⁠⁠⁠⁠⁠⁠⁠ 1 in 3 dogs over age [DEMOGRAPHIC_DATA] already have signs of early hea…" at bounding box center [337, 198] width 121 height 28
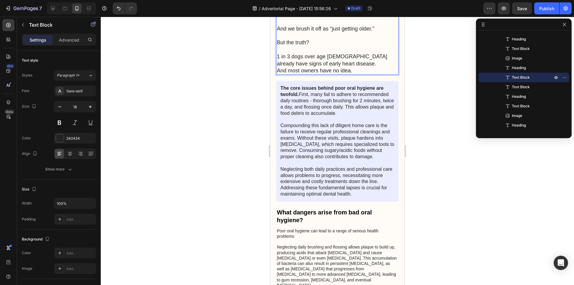
scroll to position [764, 0]
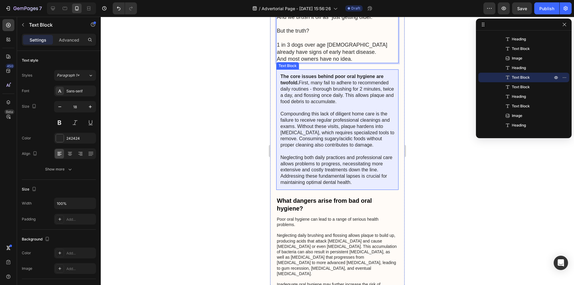
click at [357, 138] on p "The core issues behind poor oral hygiene are twofold. First, many fail to adher…" at bounding box center [337, 130] width 114 height 112
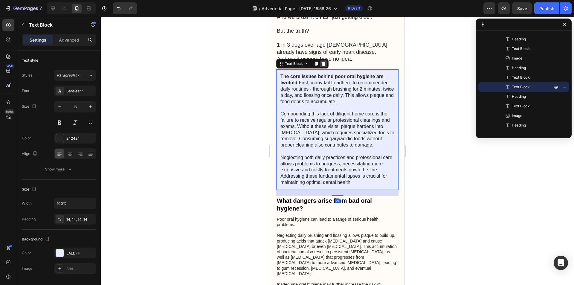
click at [325, 61] on icon at bounding box center [323, 63] width 5 height 5
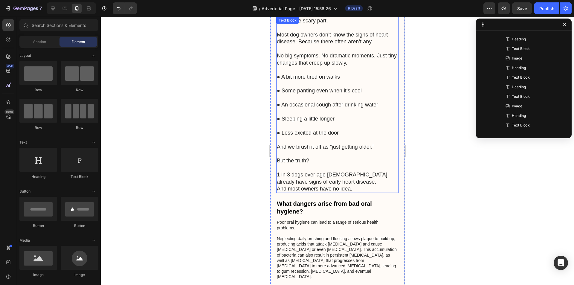
scroll to position [645, 0]
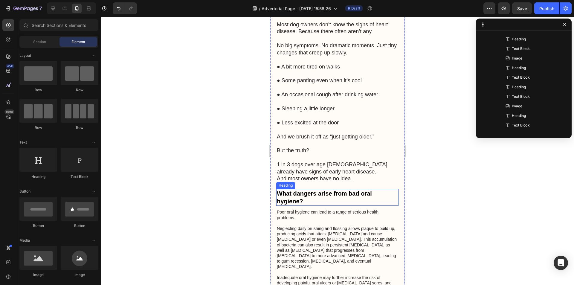
click at [295, 189] on h2 "What dangers arise from bad oral hygiene?" at bounding box center [337, 197] width 122 height 17
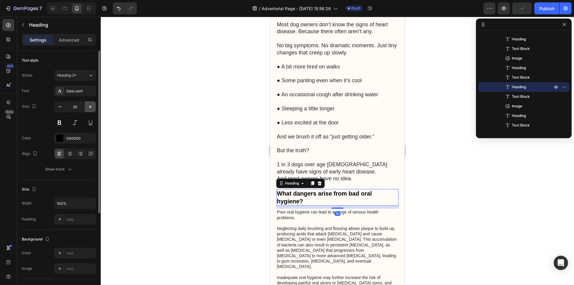
click at [88, 104] on icon "button" at bounding box center [90, 107] width 6 height 6
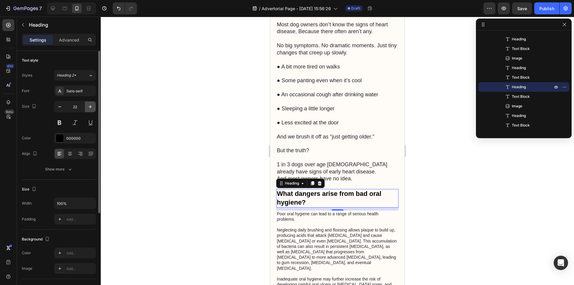
click at [88, 104] on icon "button" at bounding box center [90, 107] width 6 height 6
type input "24"
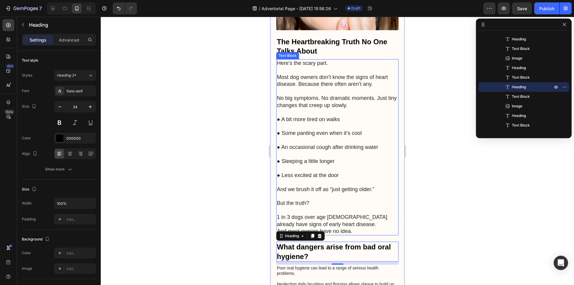
scroll to position [615, 0]
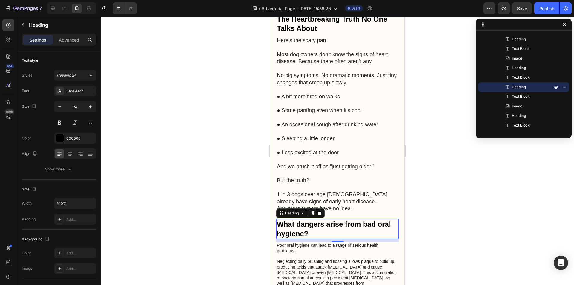
click at [298, 219] on h2 "What dangers arise from bad oral hygiene?" at bounding box center [337, 229] width 122 height 20
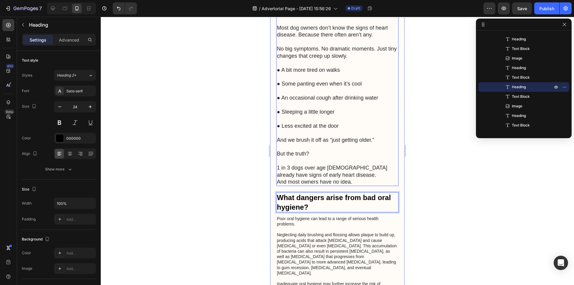
scroll to position [645, 0]
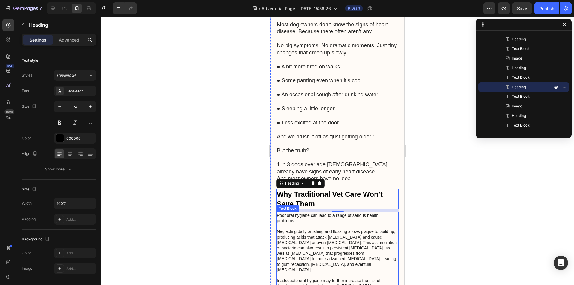
click at [303, 237] on p "Poor oral hygiene can lead to a range of serious health problems. Neglecting da…" at bounding box center [337, 270] width 121 height 114
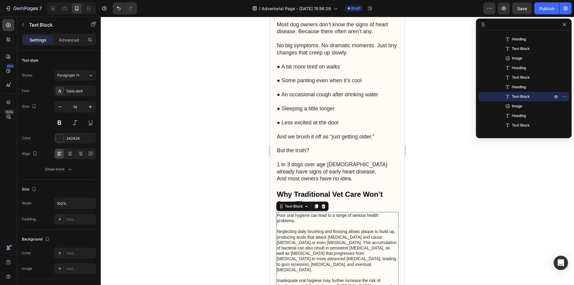
click at [304, 234] on p "Poor oral hygiene can lead to a range of serious health problems. Neglecting da…" at bounding box center [337, 270] width 121 height 114
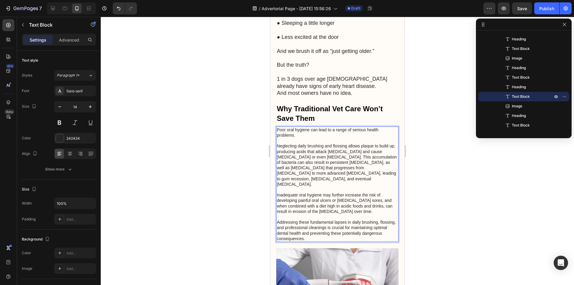
scroll to position [734, 0]
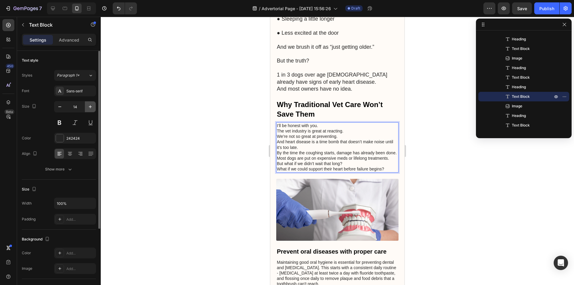
click at [90, 108] on icon "button" at bounding box center [90, 107] width 6 height 6
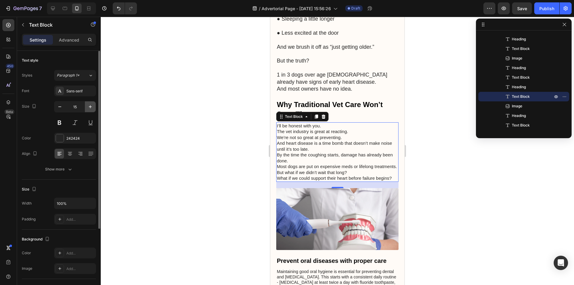
click at [90, 108] on icon "button" at bounding box center [90, 107] width 6 height 6
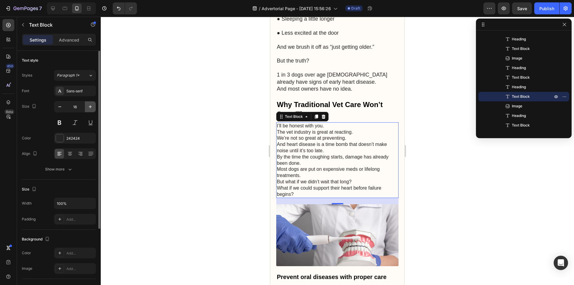
click at [89, 104] on icon "button" at bounding box center [90, 107] width 6 height 6
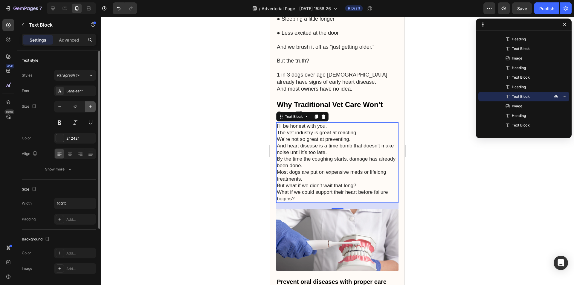
click at [89, 104] on icon "button" at bounding box center [90, 107] width 6 height 6
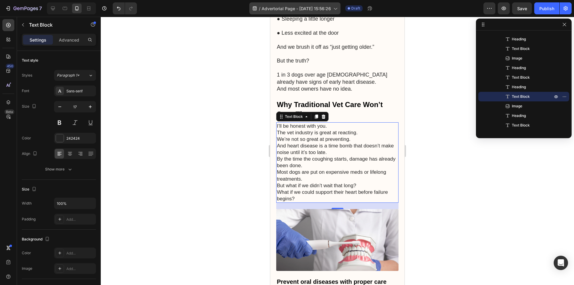
type input "18"
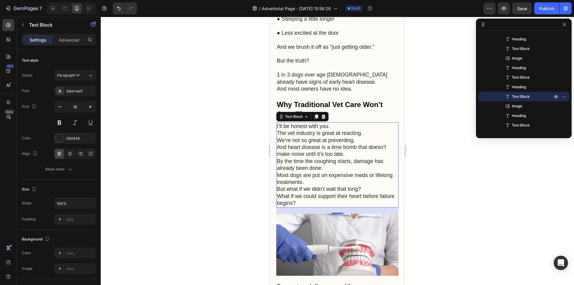
click at [334, 123] on p "I’ll be honest with you. The vet industry is great at reacting. We’re not so gr…" at bounding box center [337, 165] width 121 height 84
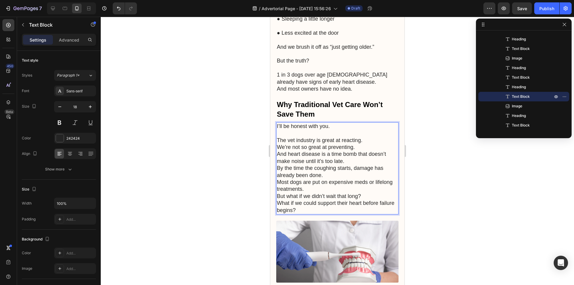
click at [369, 133] on p "⁠⁠⁠⁠⁠⁠⁠ The vet industry is great at reacting. We’re not so great at preventing…" at bounding box center [337, 172] width 121 height 84
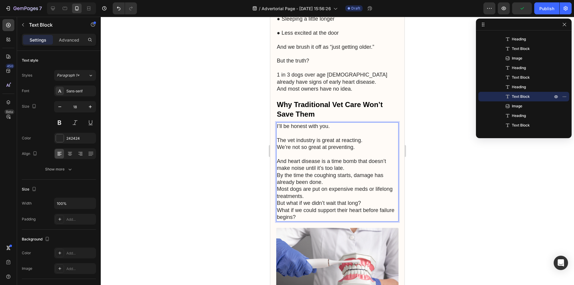
click at [350, 154] on p "⁠⁠⁠⁠⁠⁠⁠ And heart disease is a time bomb that doesn’t make noise until it’s too…" at bounding box center [337, 186] width 121 height 70
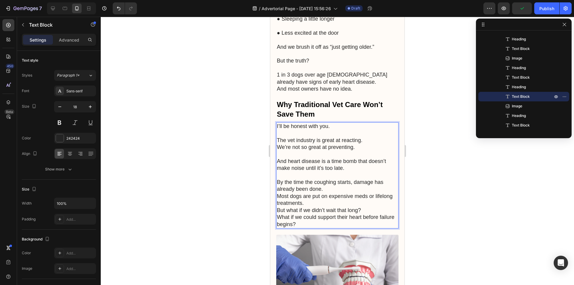
click at [338, 173] on p "⁠⁠⁠⁠⁠⁠⁠ By the time the coughing starts, damage has already been done. Most dog…" at bounding box center [337, 200] width 121 height 56
click at [328, 178] on p "By the time the coughing starts, damage has already been done. Most dogs are pu…" at bounding box center [337, 200] width 121 height 56
click at [318, 191] on p "By the time the coughing starts, damage has already been done. Most dogs are pu…" at bounding box center [337, 200] width 121 height 56
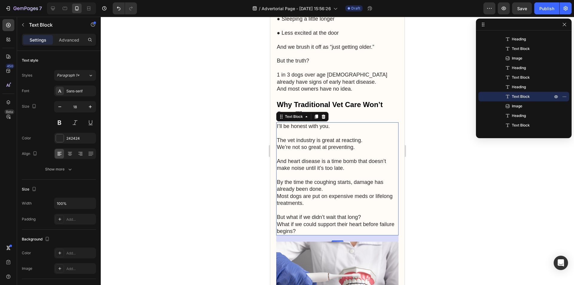
click at [376, 207] on p "⁠⁠⁠⁠⁠⁠⁠ But what if we didn’t wait that long? What if we could support their he…" at bounding box center [337, 221] width 121 height 28
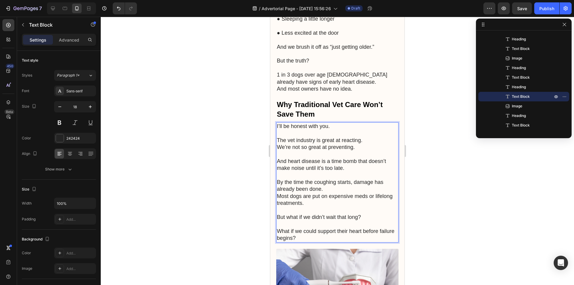
click at [328, 174] on p "By the time the coughing starts, damage has already been done. Most dogs are pu…" at bounding box center [337, 189] width 121 height 35
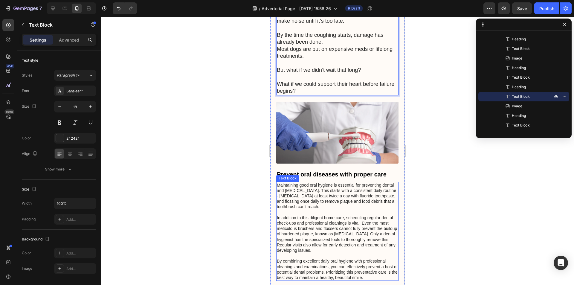
scroll to position [884, 0]
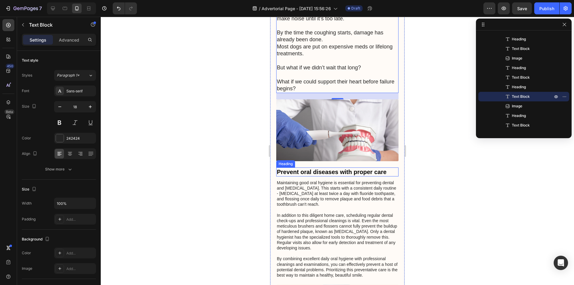
click at [318, 167] on h2 "Prevent oral diseases with proper care" at bounding box center [337, 171] width 122 height 9
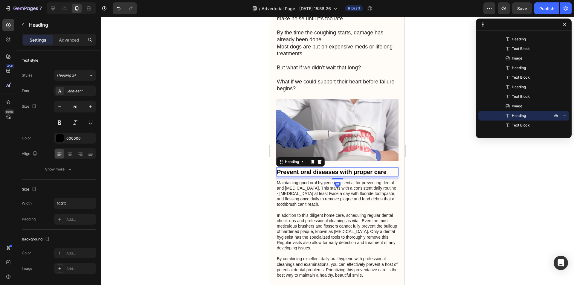
click at [319, 167] on h2 "Prevent oral diseases with proper care" at bounding box center [337, 171] width 122 height 9
click at [319, 168] on p "Prevent oral diseases with proper care" at bounding box center [337, 172] width 121 height 8
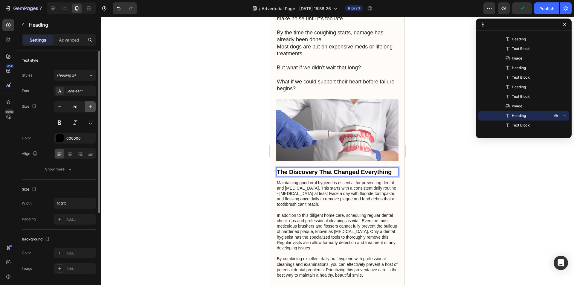
click at [88, 107] on icon "button" at bounding box center [90, 107] width 6 height 6
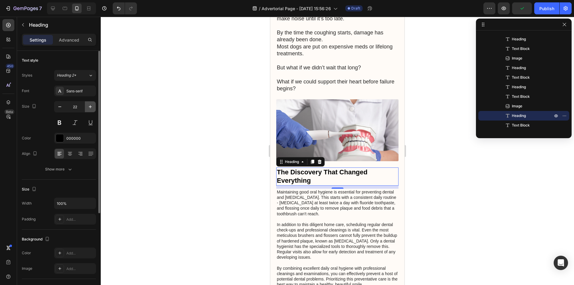
click at [88, 107] on icon "button" at bounding box center [90, 107] width 6 height 6
type input "24"
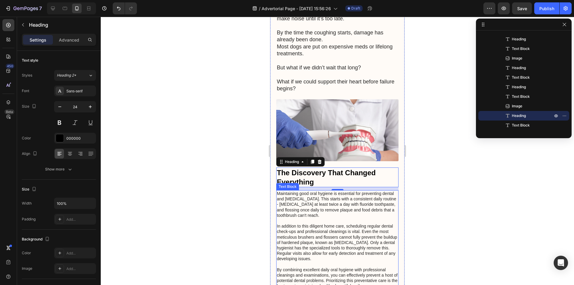
click at [309, 213] on p "Maintaining good oral hygiene is essential for preventing dental and [MEDICAL_D…" at bounding box center [337, 240] width 121 height 98
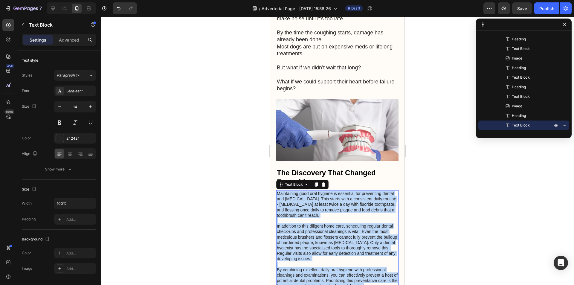
click at [309, 222] on p "Maintaining good oral hygiene is essential for preventing dental and [MEDICAL_D…" at bounding box center [337, 240] width 121 height 98
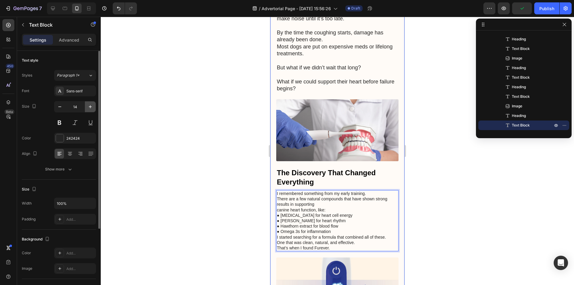
click at [89, 105] on icon "button" at bounding box center [90, 107] width 6 height 6
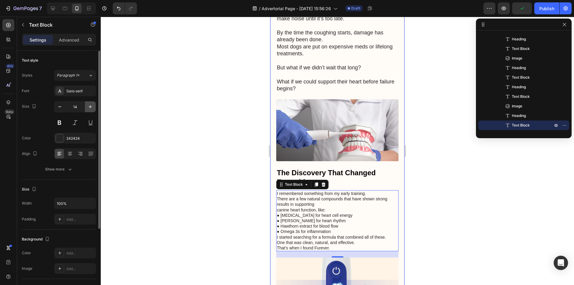
click at [89, 105] on icon "button" at bounding box center [90, 107] width 6 height 6
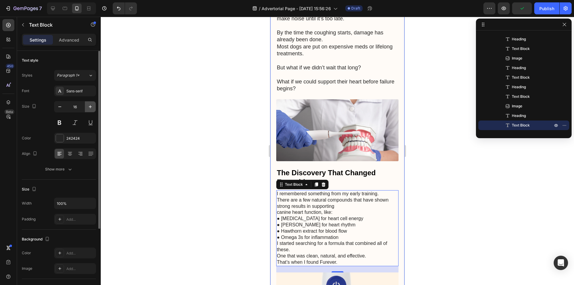
click at [89, 105] on icon "button" at bounding box center [90, 107] width 6 height 6
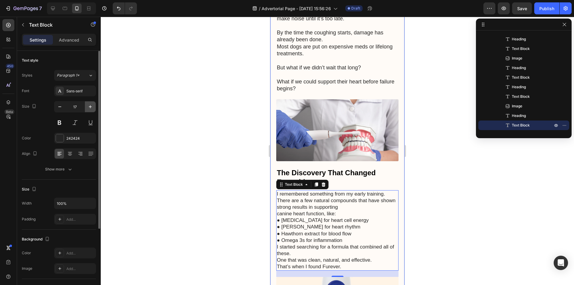
click at [89, 105] on icon "button" at bounding box center [90, 107] width 6 height 6
type input "18"
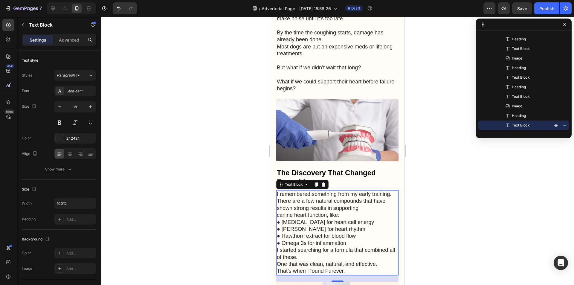
click at [383, 247] on p "I remembered something from my early training. There are a few natural compound…" at bounding box center [337, 233] width 121 height 84
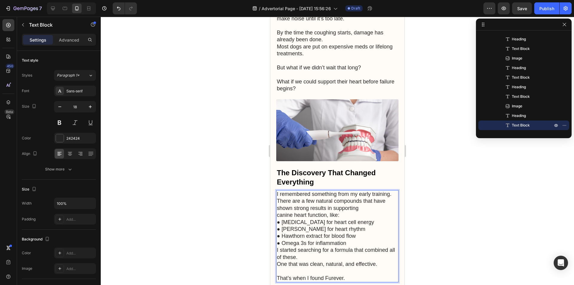
click at [357, 227] on p "I remembered something from my early training. There are a few natural compound…" at bounding box center [337, 229] width 121 height 77
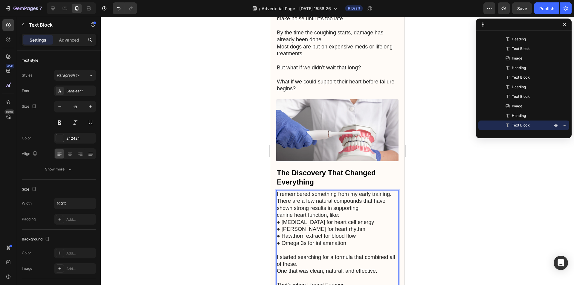
click at [357, 199] on p "I remembered something from my early training. There are a few natural compound…" at bounding box center [337, 219] width 121 height 56
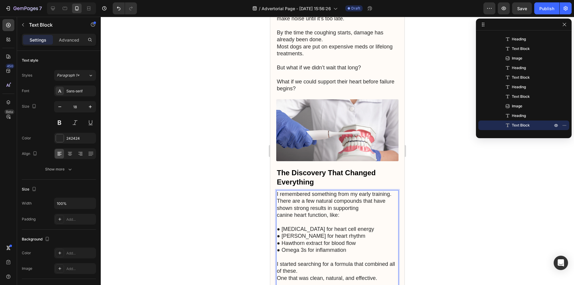
click at [375, 219] on p "⁠⁠⁠⁠⁠⁠⁠ ● [MEDICAL_DATA] for heart cell energy ● [PERSON_NAME] for heart rhythm…" at bounding box center [337, 236] width 121 height 35
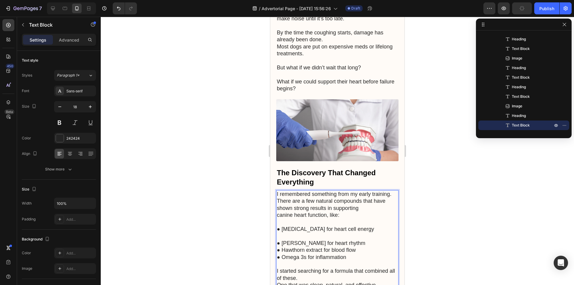
click at [352, 233] on p "⁠⁠⁠⁠⁠⁠⁠ ● [PERSON_NAME] for heart rhythm ● Hawthorn extract for blood flow ● Om…" at bounding box center [337, 247] width 121 height 28
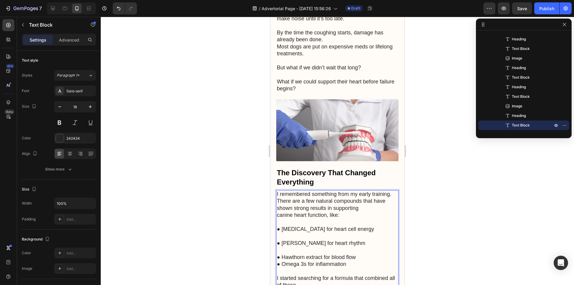
click at [368, 247] on p "⁠⁠⁠⁠⁠⁠⁠ ● Hawthorn extract for blood flow ● Omega 3s for inflammation" at bounding box center [337, 257] width 121 height 21
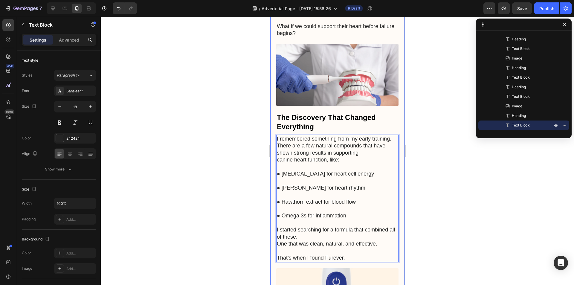
scroll to position [914, 0]
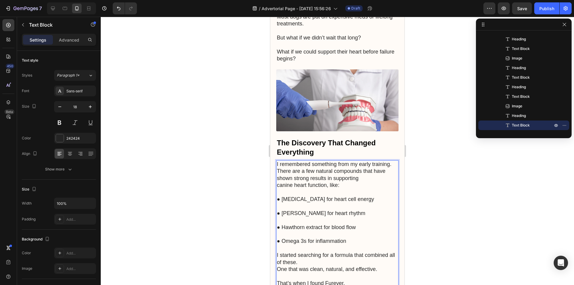
click at [393, 161] on p "I remembered something from my early training. There are a few natural compound…" at bounding box center [337, 175] width 121 height 28
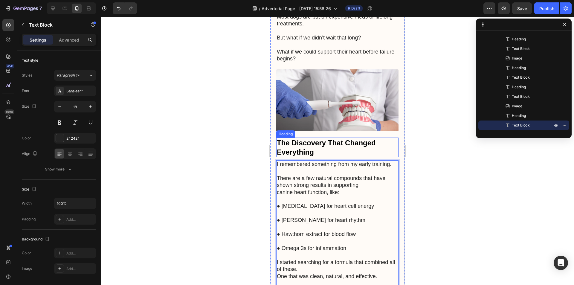
click at [370, 138] on p "The Discovery That Changed Everything" at bounding box center [337, 147] width 121 height 19
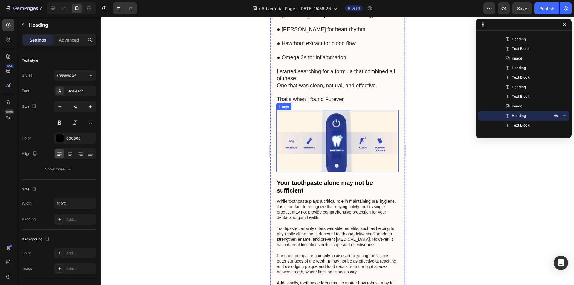
scroll to position [1123, 0]
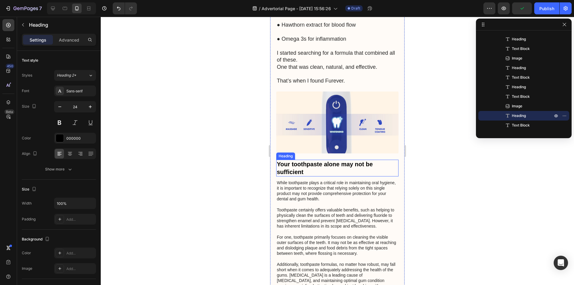
click at [288, 160] on h2 "Your toothpaste alone may not be sufficient" at bounding box center [337, 168] width 122 height 17
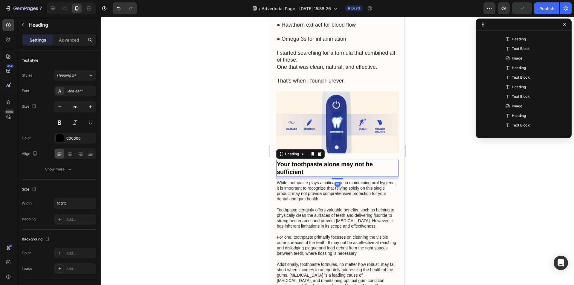
scroll to position [257, 0]
click at [298, 160] on h2 "Your toothpaste alone may not be sufficient" at bounding box center [337, 168] width 122 height 17
click at [298, 160] on p "Your toothpaste alone may not be sufficient" at bounding box center [337, 168] width 121 height 16
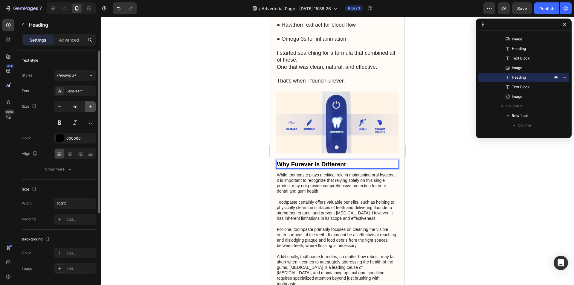
click at [88, 107] on icon "button" at bounding box center [90, 107] width 6 height 6
click at [89, 107] on icon "button" at bounding box center [90, 107] width 6 height 6
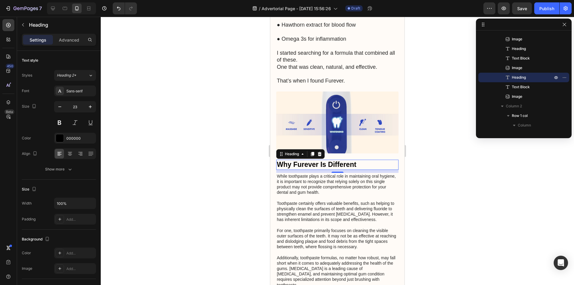
drag, startPoint x: 89, startPoint y: 107, endPoint x: 195, endPoint y: 120, distance: 107.3
click at [89, 107] on icon "button" at bounding box center [90, 107] width 6 height 6
type input "24"
click at [334, 188] on p "While toothpaste plays a critical role in maintaining oral hygiene, it is impor…" at bounding box center [337, 283] width 121 height 218
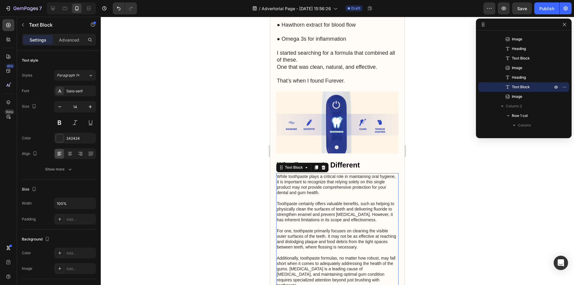
click at [329, 192] on p "While toothpaste plays a critical role in maintaining oral hygiene, it is impor…" at bounding box center [337, 283] width 121 height 218
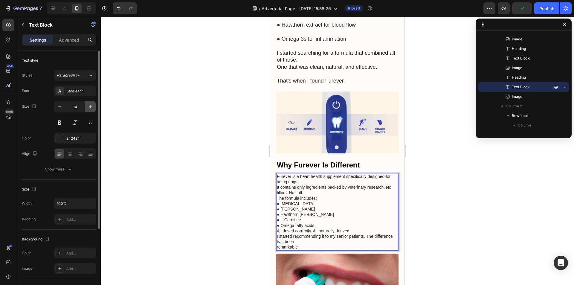
click at [90, 105] on icon "button" at bounding box center [90, 107] width 6 height 6
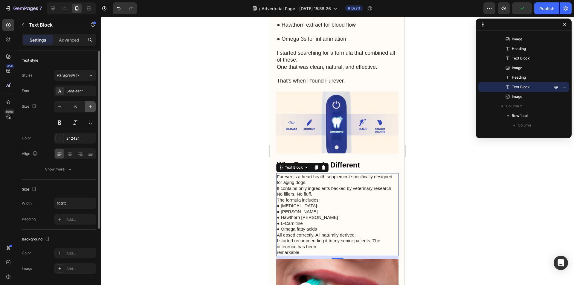
click at [90, 105] on icon "button" at bounding box center [90, 107] width 6 height 6
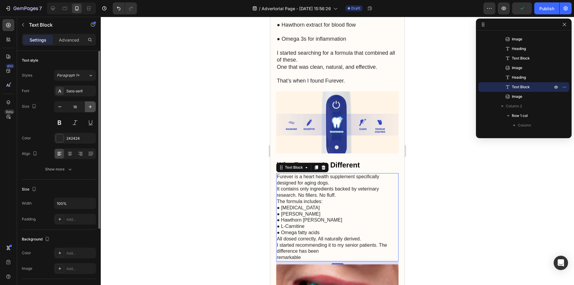
click at [90, 105] on icon "button" at bounding box center [90, 107] width 6 height 6
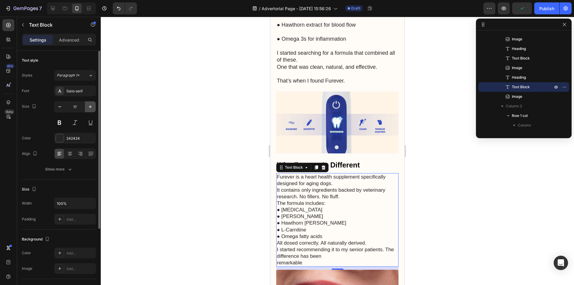
click at [90, 105] on icon "button" at bounding box center [90, 106] width 3 height 3
type input "18"
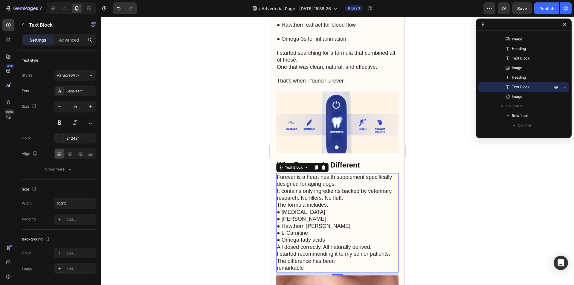
click at [308, 250] on p "Furever is a heart health supplement specifically designed for aging dogs. It c…" at bounding box center [337, 223] width 121 height 98
click at [382, 229] on p "Furever is a heart health supplement specifically designed for aging dogs. It c…" at bounding box center [337, 223] width 121 height 98
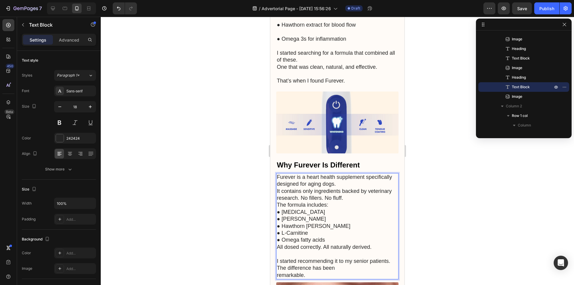
click at [347, 179] on p "Furever is a heart health supplement specifically designed for aging dogs. It c…" at bounding box center [337, 212] width 121 height 77
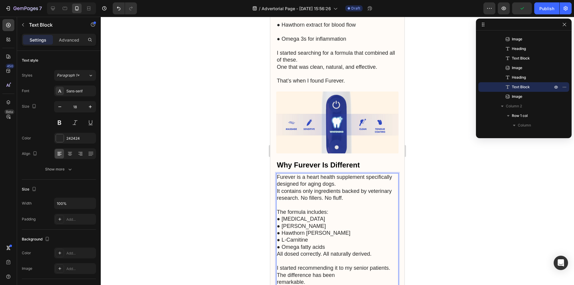
click at [326, 202] on p "⁠⁠⁠⁠⁠⁠⁠ The formula includes: ● [MEDICAL_DATA] ● Taurine ● Hawthorn [PERSON_NAM…" at bounding box center [337, 230] width 121 height 56
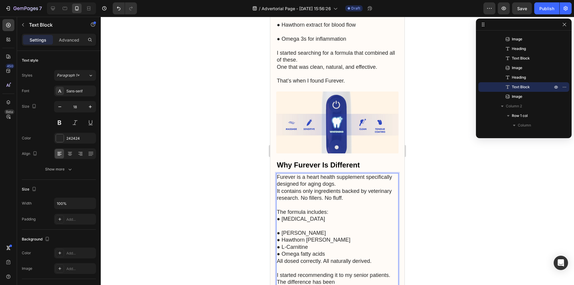
click at [314, 223] on p "⁠⁠⁠⁠⁠⁠⁠ ● [PERSON_NAME] ● Hawthorn [PERSON_NAME] ● L-Carnitine ● Omega fatty ac…" at bounding box center [337, 244] width 121 height 42
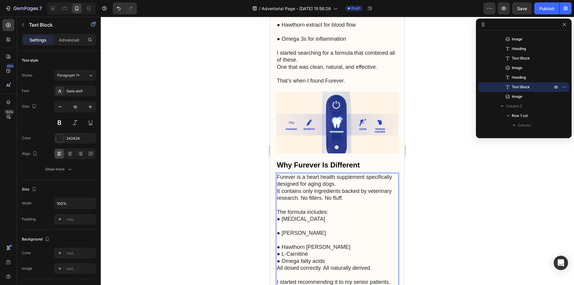
click at [331, 237] on p "⁠⁠⁠⁠⁠⁠⁠ ● Hawthorn [PERSON_NAME] ● L-Carnitine ● Omega fatty acids All dosed co…" at bounding box center [337, 254] width 121 height 35
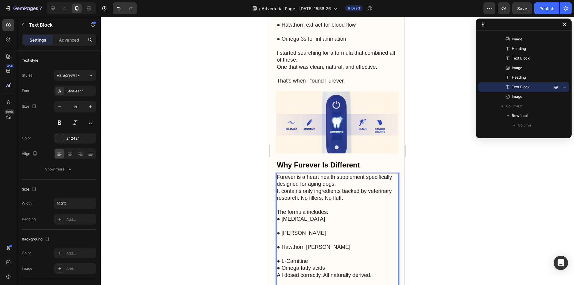
click at [330, 251] on p "⁠⁠⁠⁠⁠⁠⁠ ● L-Carnitine ● Omega fatty acids All dosed correctly. All naturally de…" at bounding box center [337, 265] width 121 height 28
click at [336, 265] on p "⁠⁠⁠⁠⁠⁠⁠ ● Omega fatty acids All dosed correctly. All naturally derived." at bounding box center [337, 275] width 121 height 21
click at [336, 202] on p "The formula includes: ● [MEDICAL_DATA]" at bounding box center [337, 212] width 121 height 21
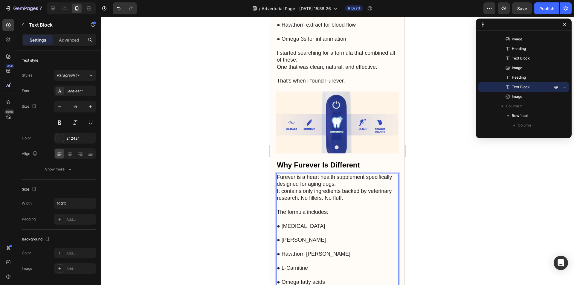
click at [353, 230] on p "● [PERSON_NAME]" at bounding box center [337, 237] width 121 height 14
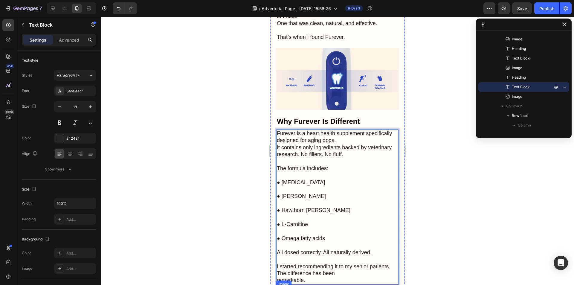
scroll to position [1153, 0]
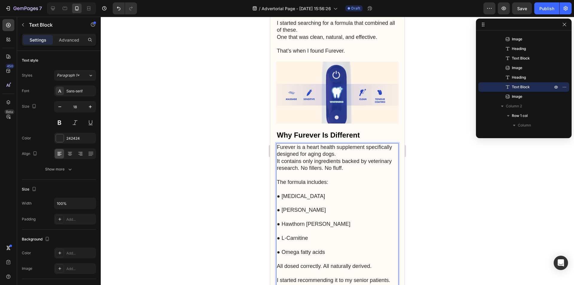
click at [278, 144] on p "Furever is a heart health supplement specifically designed for aging dogs. It c…" at bounding box center [337, 158] width 121 height 28
click at [386, 172] on p "The formula includes:" at bounding box center [337, 179] width 121 height 14
click at [461, 173] on div at bounding box center [337, 151] width 473 height 268
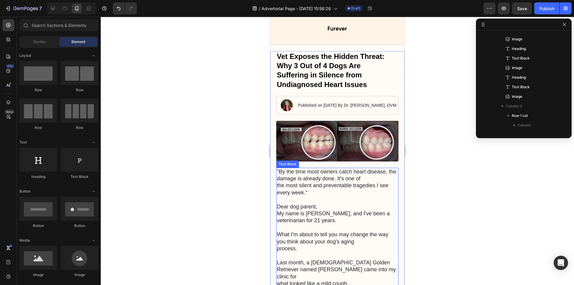
scroll to position [0, 0]
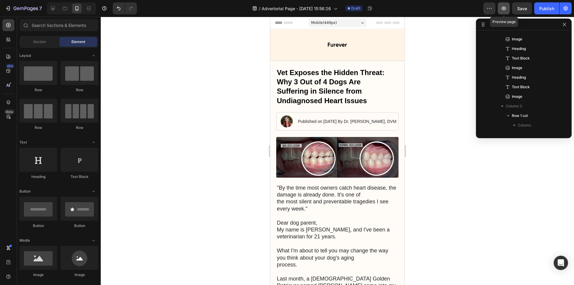
click at [507, 9] on icon "button" at bounding box center [504, 8] width 6 height 6
click at [525, 8] on span "Save" at bounding box center [522, 8] width 10 height 5
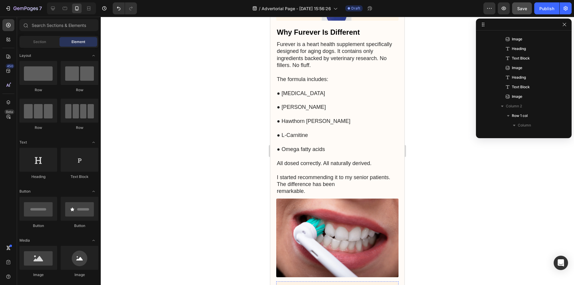
scroll to position [1226, 0]
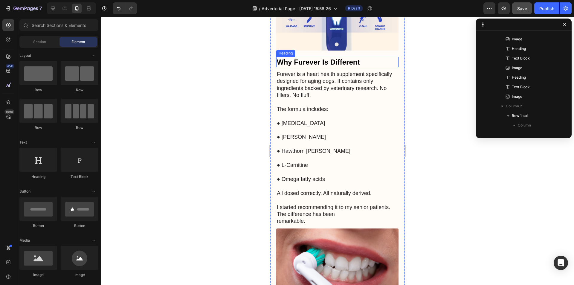
click at [316, 57] on p "Why Furever Is Different" at bounding box center [337, 61] width 121 height 9
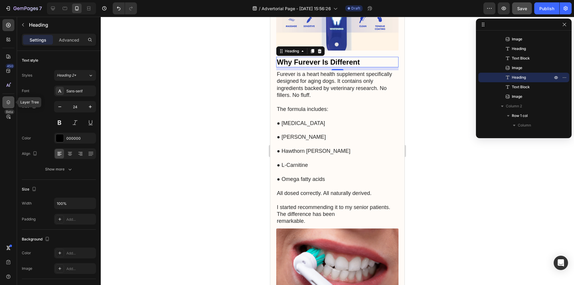
click at [8, 101] on icon at bounding box center [8, 102] width 6 height 6
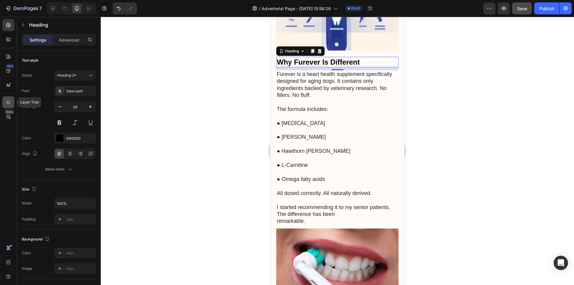
click at [7, 98] on div at bounding box center [8, 102] width 12 height 12
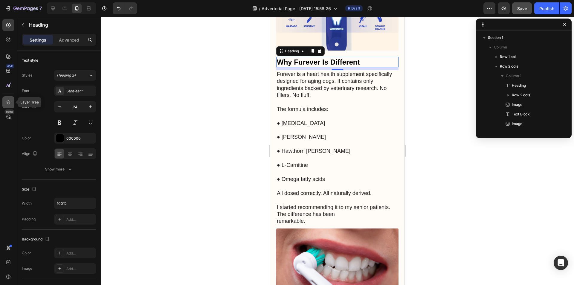
scroll to position [161, 0]
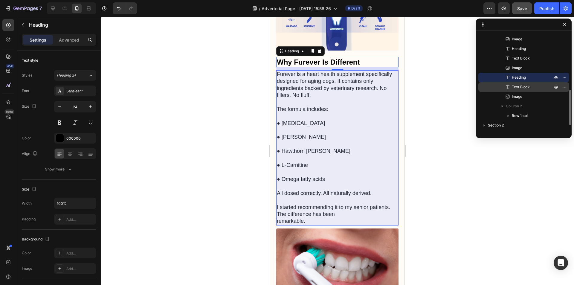
click at [536, 87] on p "Text Block" at bounding box center [526, 87] width 42 height 6
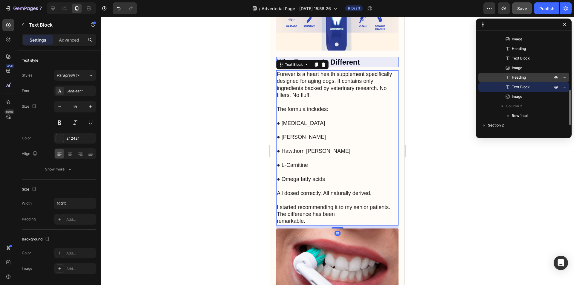
click at [532, 77] on p "Heading" at bounding box center [526, 77] width 42 height 6
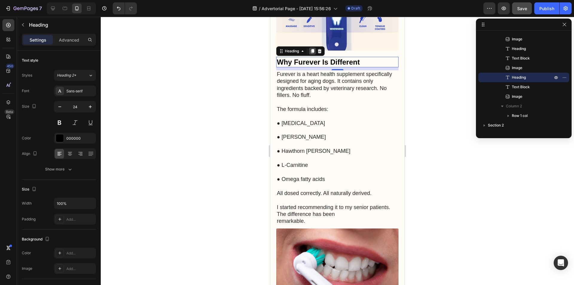
click at [312, 49] on icon at bounding box center [312, 51] width 5 height 5
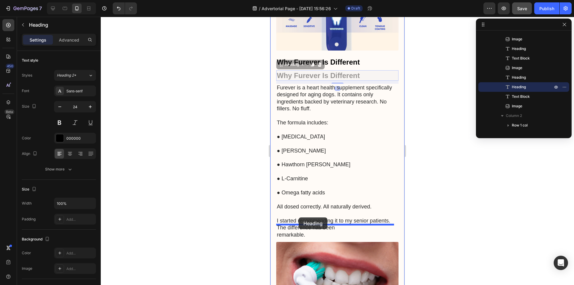
drag, startPoint x: 281, startPoint y: 48, endPoint x: 300, endPoint y: 218, distance: 170.9
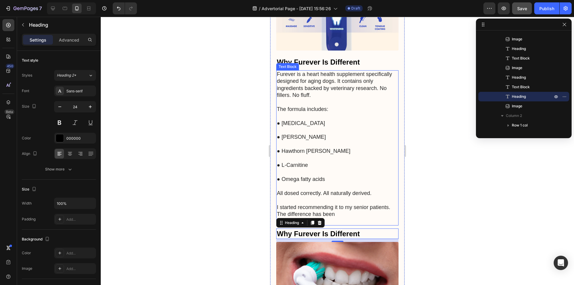
click at [293, 71] on p "Furever is a heart health supplement specifically designed for aging dogs. It c…" at bounding box center [337, 85] width 121 height 28
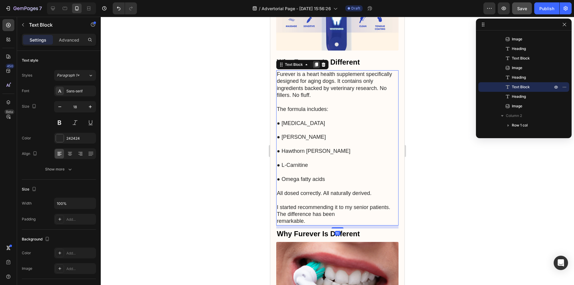
click at [317, 62] on icon at bounding box center [316, 64] width 3 height 4
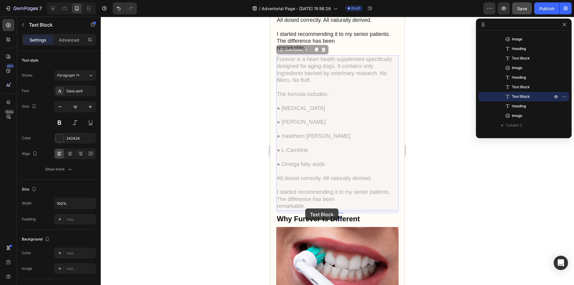
scroll to position [1378, 0]
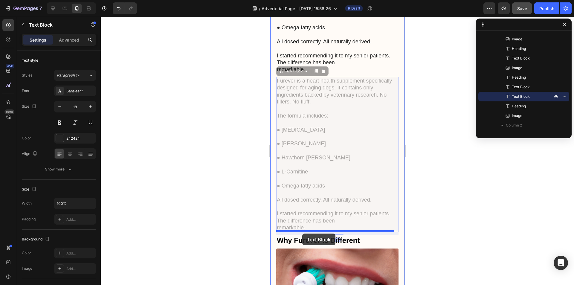
drag, startPoint x: 283, startPoint y: 33, endPoint x: 302, endPoint y: 232, distance: 200.1
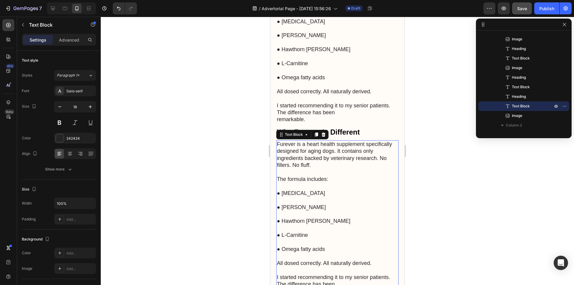
scroll to position [1318, 0]
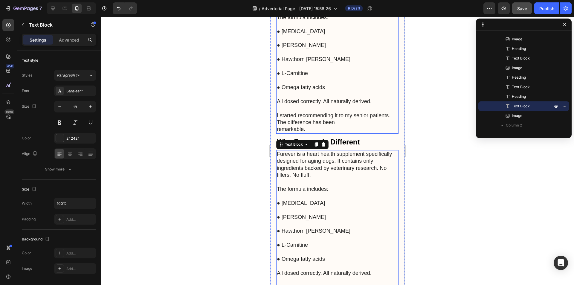
click at [363, 105] on p "I started recommending it to my senior patients. The difference has been remark…" at bounding box center [337, 119] width 121 height 28
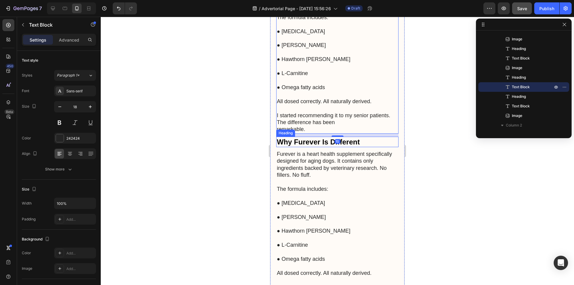
click at [301, 137] on h2 "Why Furever Is Different" at bounding box center [337, 142] width 122 height 10
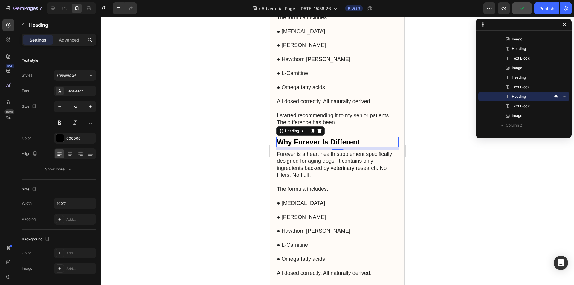
click at [332, 137] on h2 "Why Furever Is Different" at bounding box center [337, 142] width 122 height 10
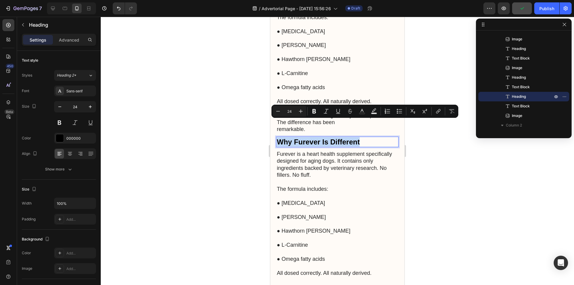
click at [332, 137] on p "Why Furever Is Different" at bounding box center [337, 141] width 121 height 9
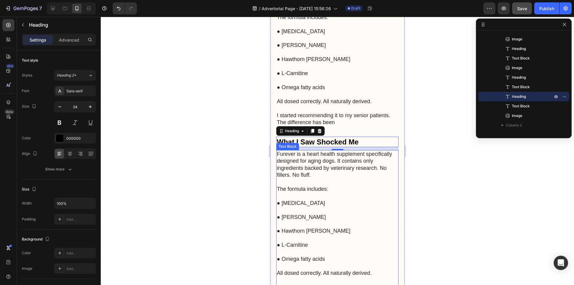
click at [305, 151] on p "Furever is a heart health supplement specifically designed for aging dogs. It c…" at bounding box center [337, 165] width 121 height 28
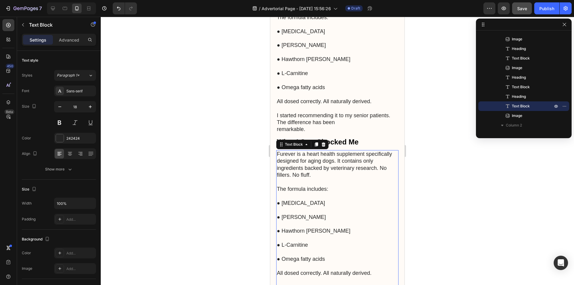
click at [300, 158] on p "Furever is a heart health supplement specifically designed for aging dogs. It c…" at bounding box center [337, 165] width 121 height 28
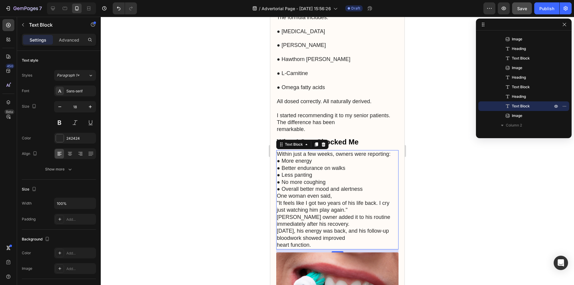
click at [318, 151] on p "Within just a few weeks, owners were reporting: ● More energy ● Better enduranc…" at bounding box center [337, 200] width 121 height 98
click at [391, 151] on p "Within just a few weeks, owners were reporting: ● More energy ● Better enduranc…" at bounding box center [337, 200] width 121 height 98
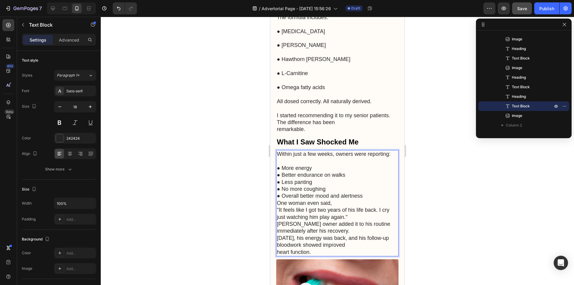
click at [316, 158] on p "⁠⁠⁠⁠⁠⁠⁠ ● More energy ● Better endurance on walks ● Less panting ● No more coug…" at bounding box center [337, 207] width 121 height 98
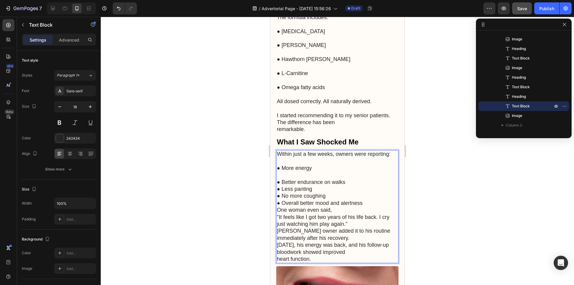
click at [347, 172] on p "⁠⁠⁠⁠⁠⁠⁠ ● Better endurance on walks ● Less panting ● No more coughing ● Overall…" at bounding box center [337, 217] width 121 height 91
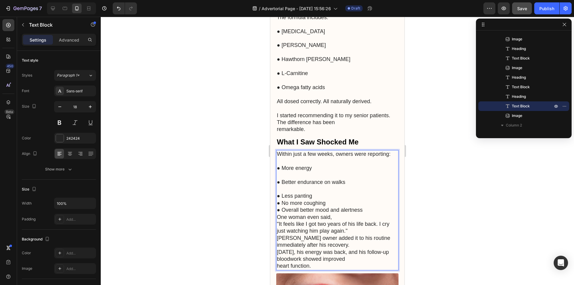
click at [319, 186] on p "⁠⁠⁠⁠⁠⁠⁠ ● Less panting ● No more coughing ● Overall better mood and alertness O…" at bounding box center [337, 228] width 121 height 84
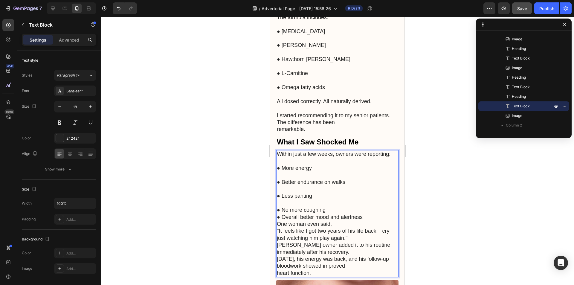
click at [326, 200] on p "⁠⁠⁠⁠⁠⁠⁠ ● No more coughing ● Overall better mood and alertness One woman even s…" at bounding box center [337, 238] width 121 height 77
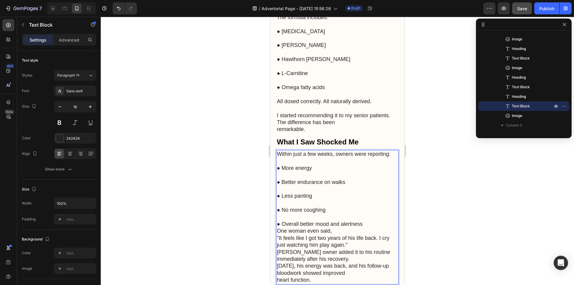
click at [368, 214] on p "⁠⁠⁠⁠⁠⁠⁠ ● Overall better mood and alertness One woman even said, "It feels like…" at bounding box center [337, 249] width 121 height 70
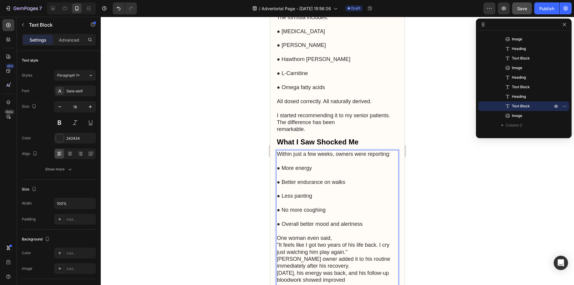
click at [358, 235] on p "⁠⁠⁠⁠⁠⁠⁠ One woman even said, "It feels like I got two years of his life back. I…" at bounding box center [337, 259] width 121 height 63
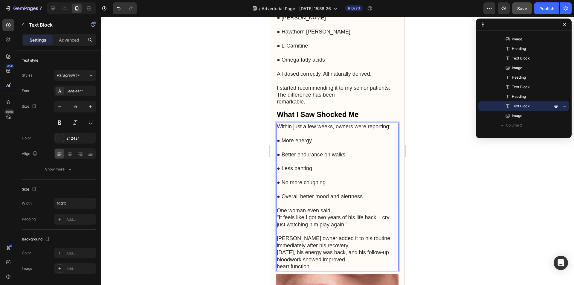
scroll to position [1348, 0]
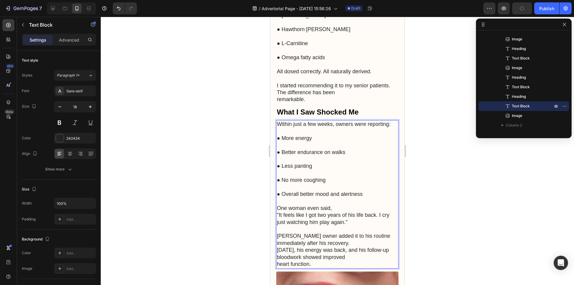
click at [278, 233] on p "⁠⁠⁠⁠⁠⁠⁠ [PERSON_NAME] owner added it to his routine immediately after his recov…" at bounding box center [337, 247] width 121 height 42
click at [371, 204] on p "One woman even said, "It feels like I got two years of his life back. I cry jus…" at bounding box center [337, 212] width 121 height 28
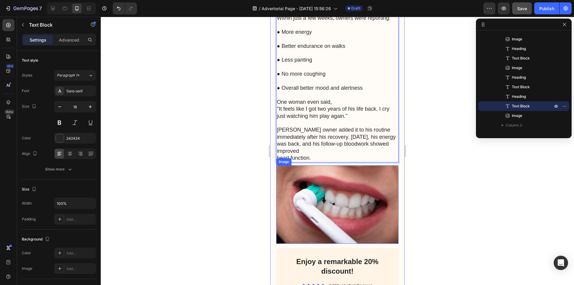
scroll to position [1467, 0]
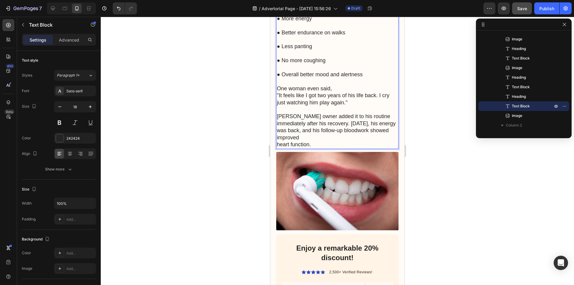
click at [318, 110] on p "[PERSON_NAME] owner added it to his routine immediately after his recovery. [DA…" at bounding box center [337, 127] width 121 height 42
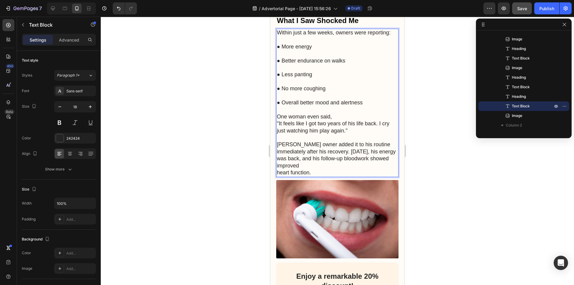
scroll to position [1348, 0]
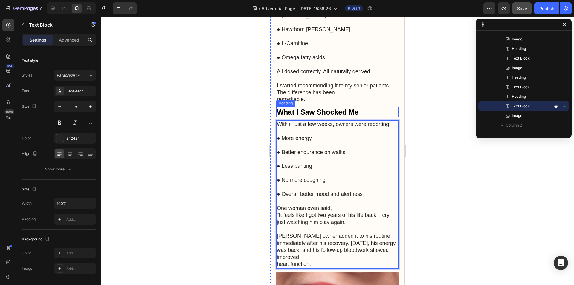
click at [340, 107] on p "What I Saw Shocked Me" at bounding box center [337, 111] width 121 height 9
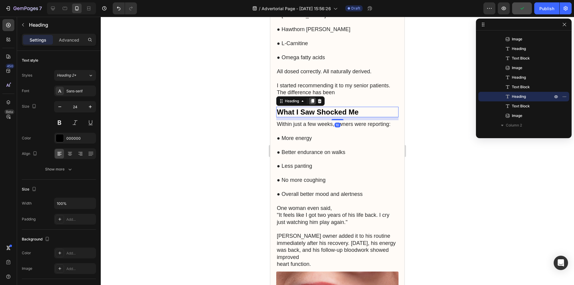
click at [312, 99] on icon at bounding box center [312, 101] width 3 height 4
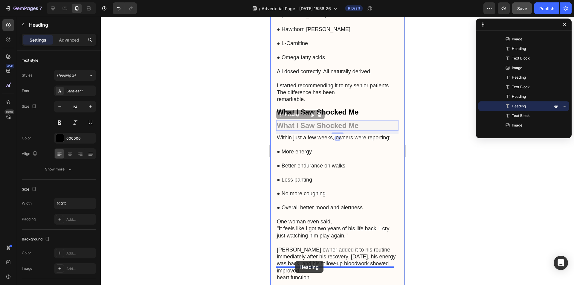
drag, startPoint x: 281, startPoint y: 97, endPoint x: 295, endPoint y: 261, distance: 164.4
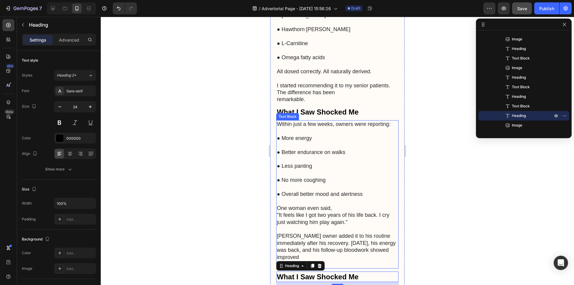
click at [331, 142] on p "● Better endurance on walks" at bounding box center [337, 149] width 121 height 14
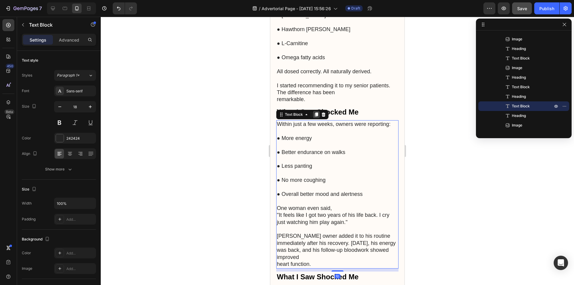
click at [316, 111] on div at bounding box center [316, 114] width 7 height 7
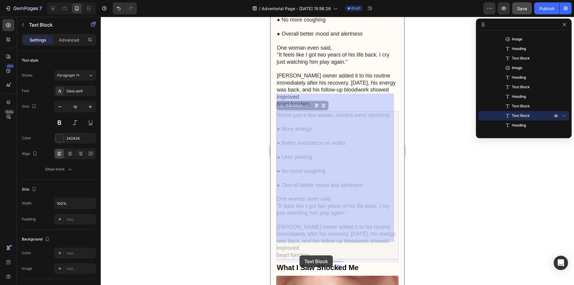
scroll to position [1545, 0]
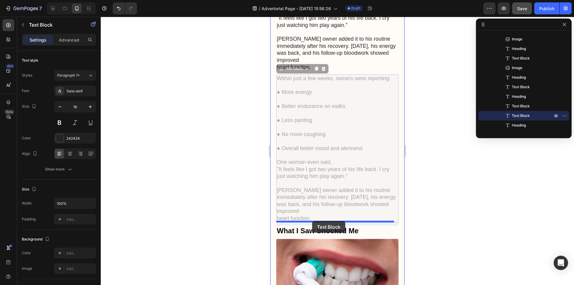
drag, startPoint x: 281, startPoint y: 34, endPoint x: 312, endPoint y: 221, distance: 189.7
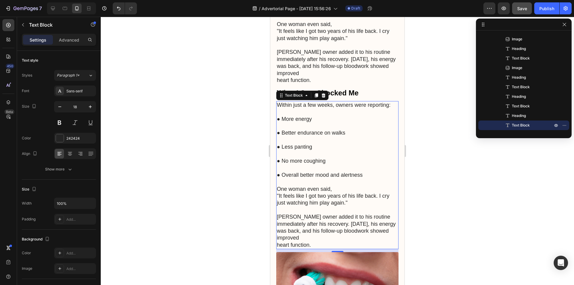
scroll to position [1485, 0]
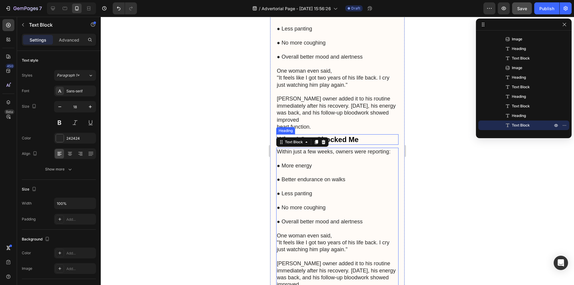
click at [354, 134] on h2 "What I Saw Shocked Me" at bounding box center [337, 139] width 122 height 10
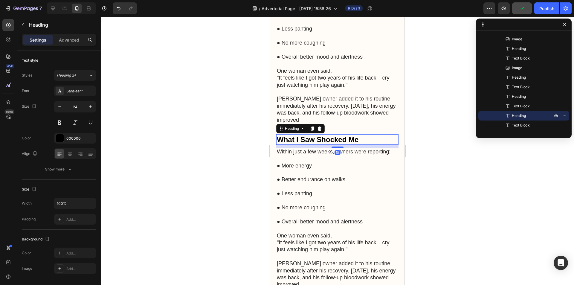
click at [332, 134] on h2 "What I Saw Shocked Me" at bounding box center [337, 139] width 122 height 10
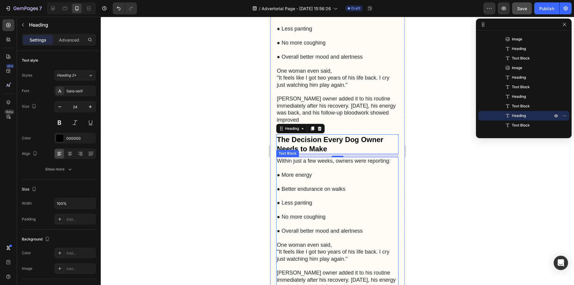
click at [342, 193] on p "● Less panting" at bounding box center [337, 200] width 121 height 14
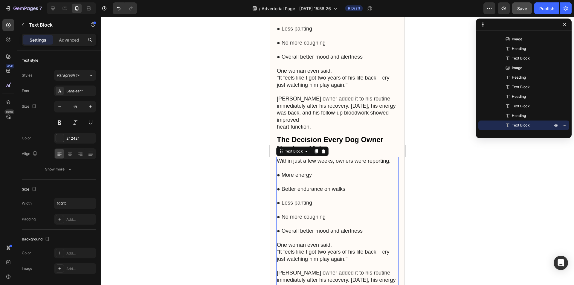
click at [300, 207] on p "● No more coughing" at bounding box center [337, 214] width 121 height 14
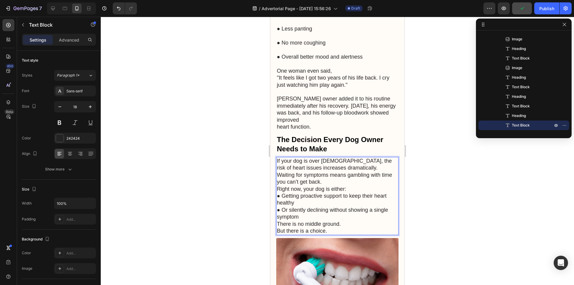
click at [278, 158] on p "If your dog is over [DEMOGRAPHIC_DATA], the risk of heart issues increases dram…" at bounding box center [337, 196] width 121 height 77
click at [313, 167] on p "If your dog is over [DEMOGRAPHIC_DATA], the risk of heart issues increases dram…" at bounding box center [337, 196] width 121 height 77
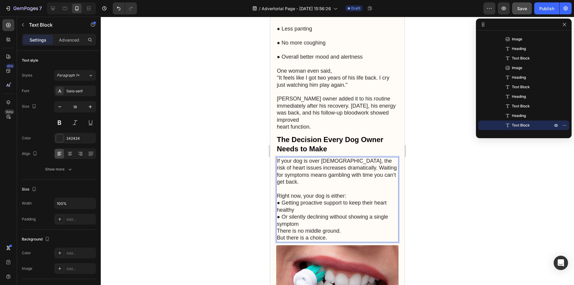
click at [319, 205] on p "⁠⁠⁠⁠⁠⁠⁠ Right now, your dog is either: ● Getting proactive support to keep thei…" at bounding box center [337, 214] width 121 height 56
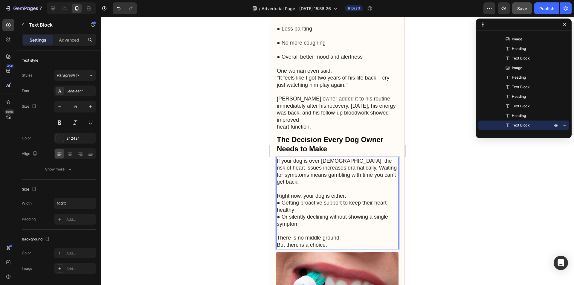
click at [352, 186] on p "Right now, your dog is either: ● Getting proactive support to keep their heart …" at bounding box center [337, 207] width 121 height 42
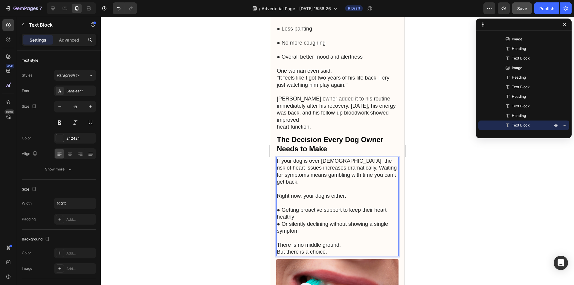
click at [323, 199] on p "⁠⁠⁠⁠⁠⁠⁠ ● Getting proactive support to keep their heart healthy ● Or silently d…" at bounding box center [337, 216] width 121 height 35
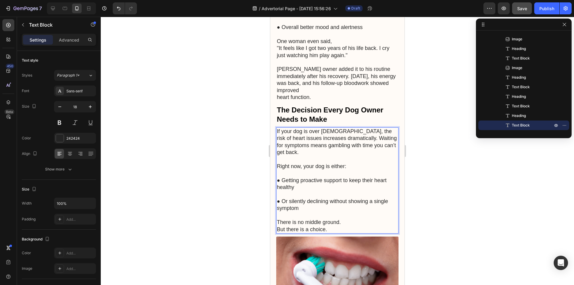
scroll to position [1515, 0]
click at [335, 212] on p "There is no middle ground. But there is a choice." at bounding box center [337, 222] width 121 height 21
click at [352, 212] on p "There is no middle ground. But there is a choice." at bounding box center [337, 222] width 121 height 21
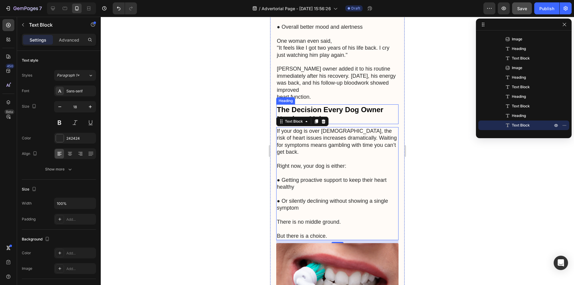
drag, startPoint x: 340, startPoint y: 95, endPoint x: 316, endPoint y: 96, distance: 24.5
click at [340, 105] on p "The Decision Every Dog Owner Needs to Make" at bounding box center [337, 114] width 121 height 19
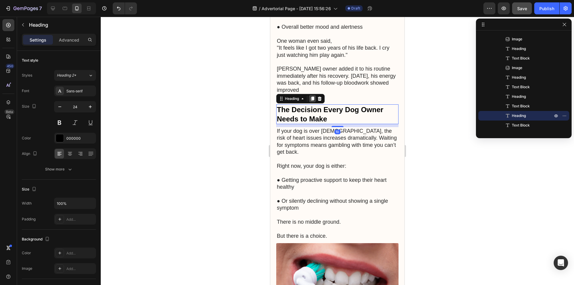
click at [312, 97] on icon at bounding box center [312, 99] width 3 height 4
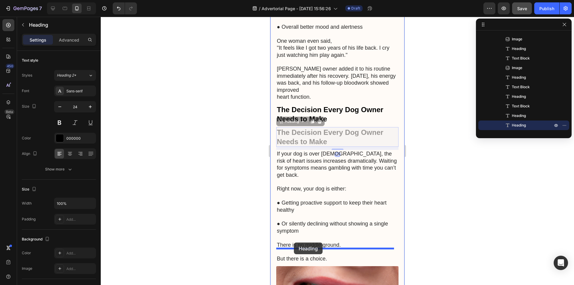
drag, startPoint x: 282, startPoint y: 108, endPoint x: 294, endPoint y: 243, distance: 135.1
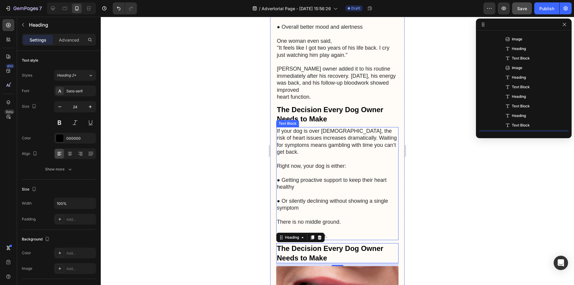
click at [302, 132] on p "If your dog is over [DEMOGRAPHIC_DATA], the risk of heart issues increases dram…" at bounding box center [337, 142] width 121 height 28
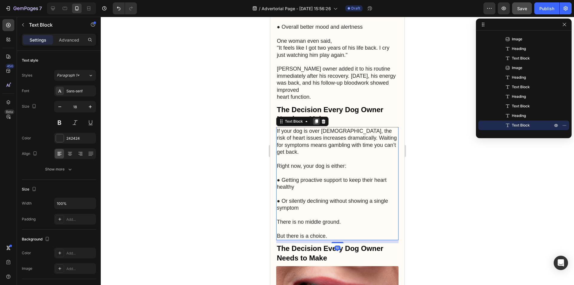
click at [315, 119] on icon at bounding box center [316, 121] width 3 height 4
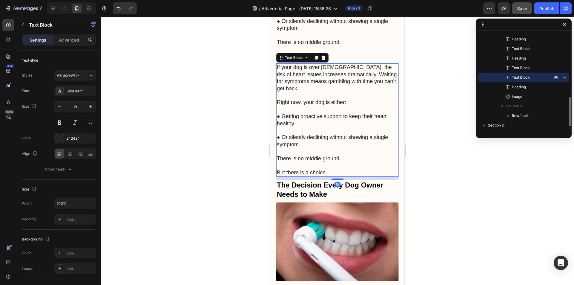
scroll to position [1703, 0]
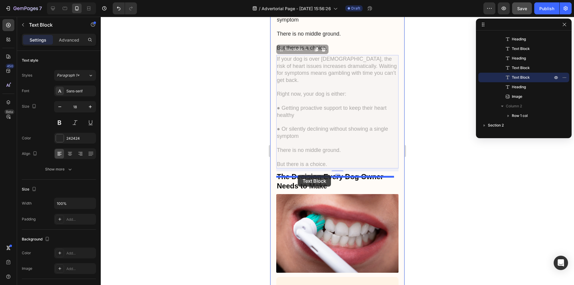
drag, startPoint x: 280, startPoint y: 36, endPoint x: 298, endPoint y: 175, distance: 140.4
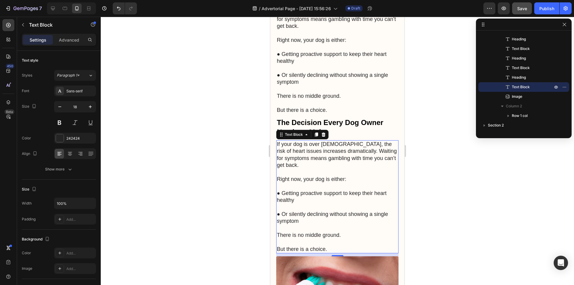
scroll to position [1613, 0]
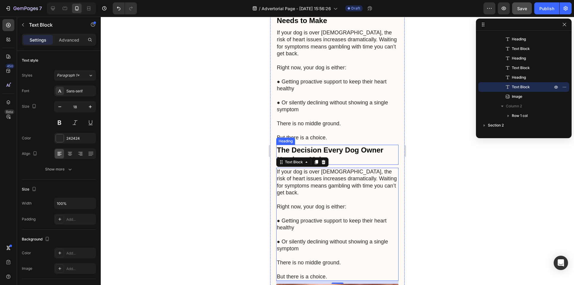
click at [335, 145] on h2 "The Decision Every Dog Owner Needs to Make" at bounding box center [337, 155] width 122 height 20
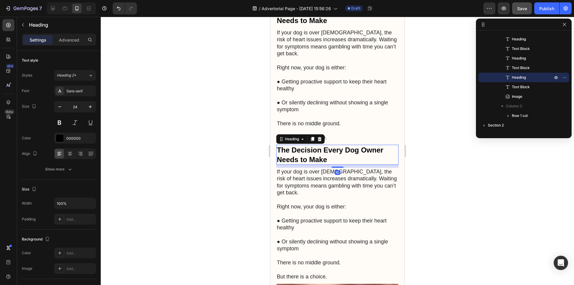
click at [311, 145] on h2 "The Decision Every Dog Owner Needs to Make" at bounding box center [337, 155] width 122 height 20
click at [311, 145] on p "The Decision Every Dog Owner Needs to Make" at bounding box center [337, 154] width 121 height 19
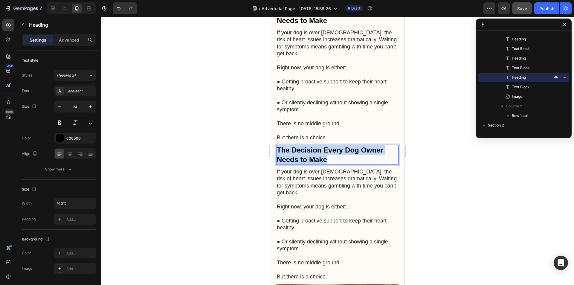
click at [311, 145] on p "The Decision Every Dog Owner Needs to Make" at bounding box center [337, 154] width 121 height 19
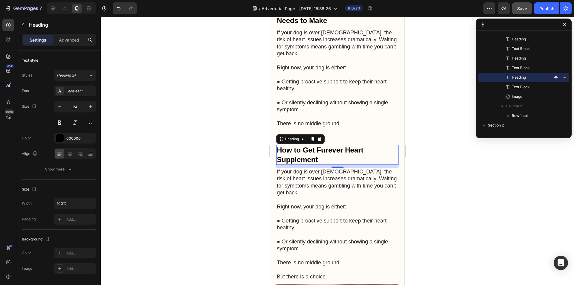
click at [306, 196] on p "Right now, your dog is either:" at bounding box center [337, 203] width 121 height 14
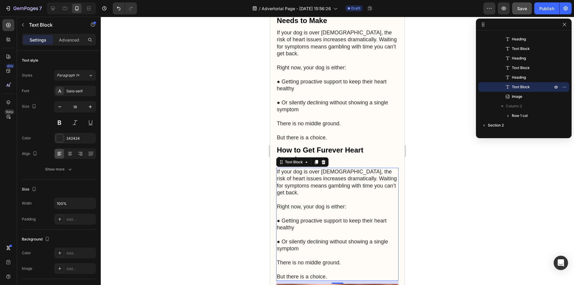
click at [298, 196] on p "Right now, your dog is either:" at bounding box center [337, 203] width 121 height 14
click at [295, 196] on p "⁠⁠⁠⁠⁠⁠⁠ Right now, your dog is either:" at bounding box center [337, 203] width 121 height 14
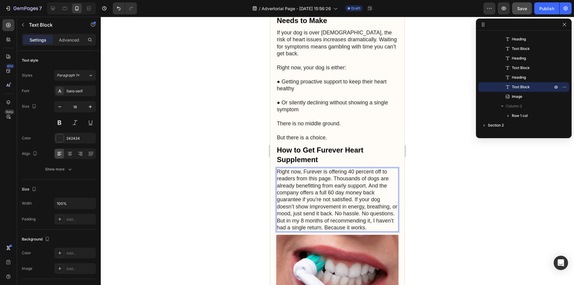
click at [335, 168] on p "Right now, Furever is offering 40 percent off to readers from this page. Thousa…" at bounding box center [337, 199] width 121 height 63
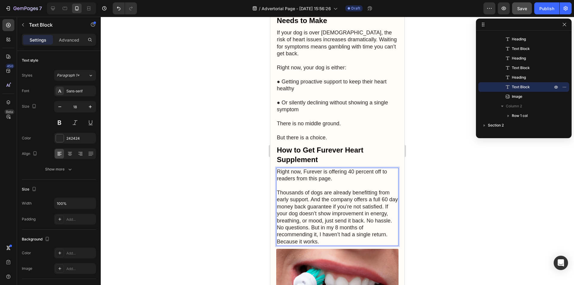
click at [300, 196] on p "Thousands of dogs are already benefitting from early support. And the company o…" at bounding box center [337, 217] width 121 height 56
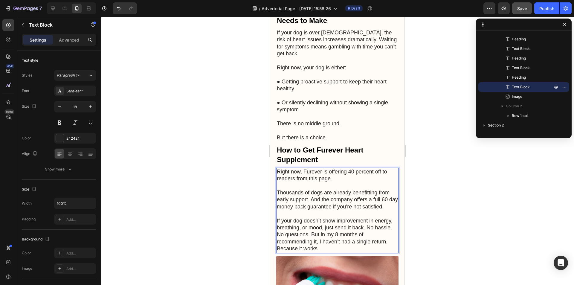
click at [367, 217] on p "If your dog doesn’t show improvement in energy, breathing, or mood, just send i…" at bounding box center [337, 234] width 121 height 35
click at [338, 231] on p "No hassle. No questions. But in my 8 months of recommending it, I haven’t had a…" at bounding box center [337, 241] width 121 height 21
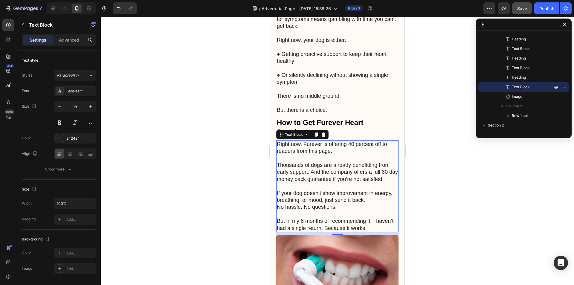
scroll to position [1643, 0]
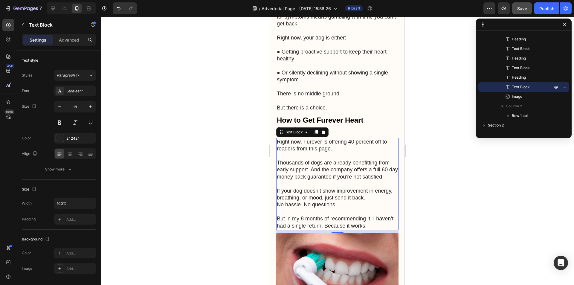
click at [344, 216] on p "But in my 8 months of recommending it, I haven’t had a single return. Because i…" at bounding box center [337, 222] width 121 height 14
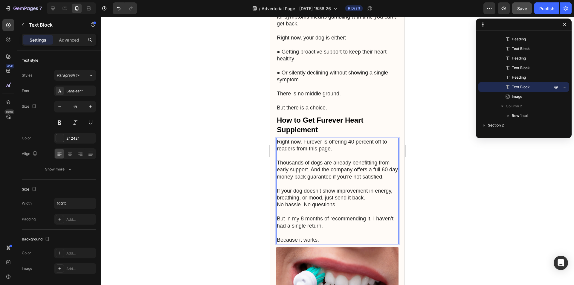
click at [278, 216] on p "But in my 8 months of recommending it, I haven’t had a single return." at bounding box center [337, 222] width 121 height 14
click at [373, 187] on p "If your dog doesn’t show improvement in energy, breathing, or mood, just send i…" at bounding box center [337, 194] width 121 height 14
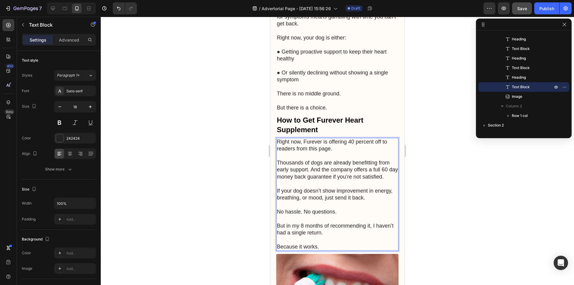
click at [279, 167] on p "Thousands of dogs are already benefitting from early support. And the company o…" at bounding box center [337, 169] width 121 height 21
click at [278, 167] on p "Thousands of dogs are already benefitting from early support. And the company o…" at bounding box center [337, 169] width 121 height 21
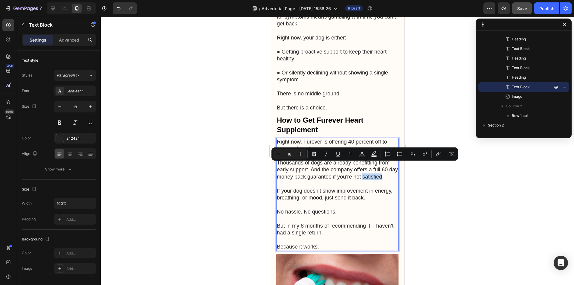
click at [277, 168] on p "Thousands of dogs are already benefitting from early support. And the company o…" at bounding box center [337, 169] width 121 height 21
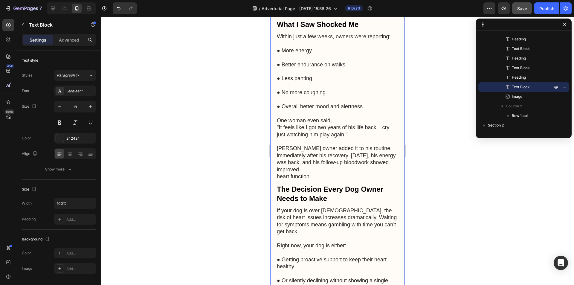
scroll to position [1434, 0]
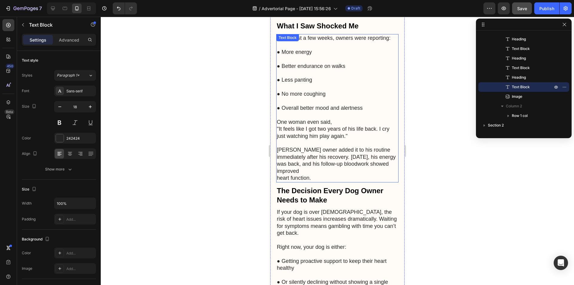
click at [307, 158] on p "[PERSON_NAME] owner added it to his routine immediately after his recovery. [DA…" at bounding box center [337, 161] width 121 height 42
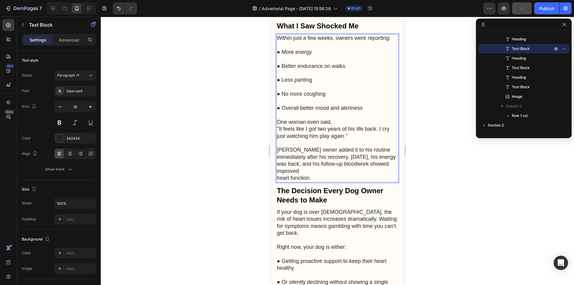
click at [278, 161] on p "[PERSON_NAME] owner added it to his routine immediately after his recovery. [DA…" at bounding box center [337, 161] width 121 height 42
click at [277, 155] on p "[PERSON_NAME] owner added it to his routine immediately after his recovery. [DA…" at bounding box center [337, 161] width 121 height 42
click at [278, 160] on p "[PERSON_NAME] owner added it to his routine immediately after his recovery. [DA…" at bounding box center [337, 161] width 121 height 42
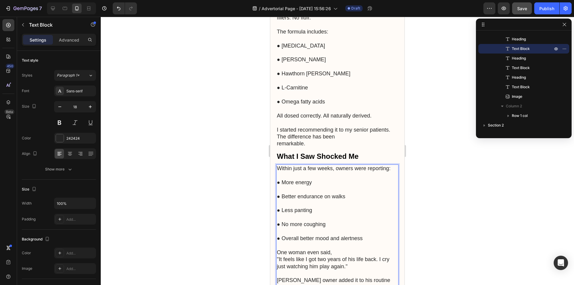
scroll to position [1284, 0]
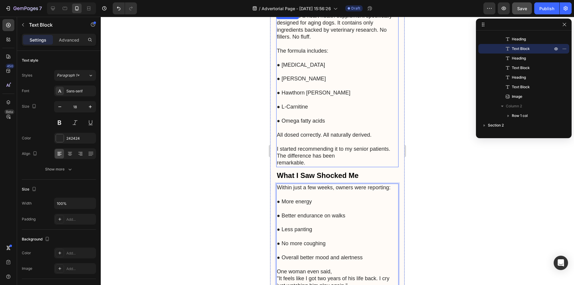
click at [292, 144] on p "I started recommending it to my senior patients. The difference has been remark…" at bounding box center [337, 152] width 121 height 28
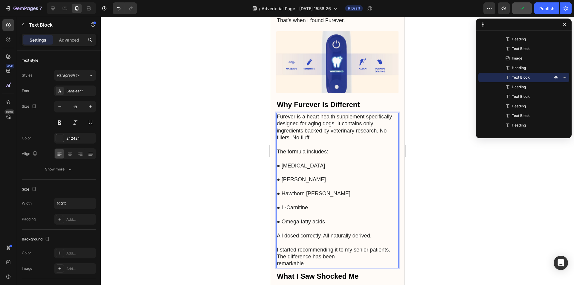
scroll to position [1192, 0]
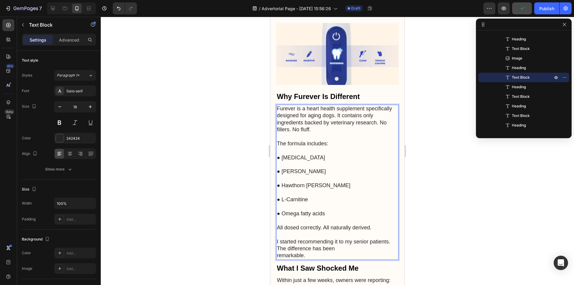
click at [283, 236] on p "I started recommending it to my senior patients. The difference has been remark…" at bounding box center [337, 245] width 121 height 28
click at [278, 239] on p "I started recommending it to my senior patients. The difference has been remark…" at bounding box center [337, 245] width 121 height 28
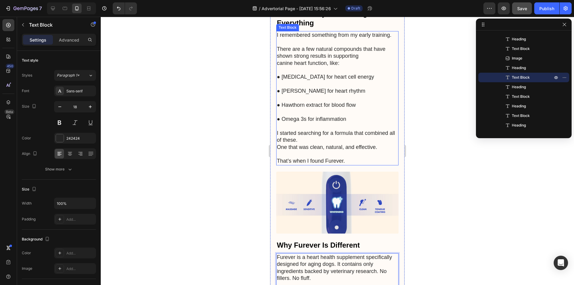
scroll to position [982, 0]
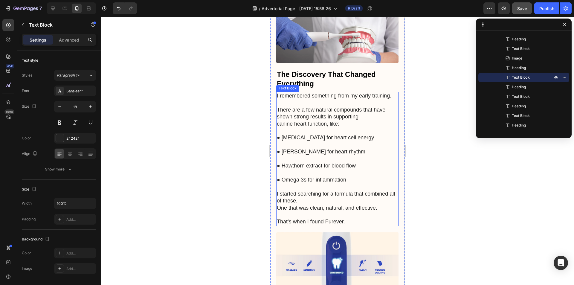
click at [325, 211] on p "That’s when I found Furever." at bounding box center [337, 218] width 121 height 14
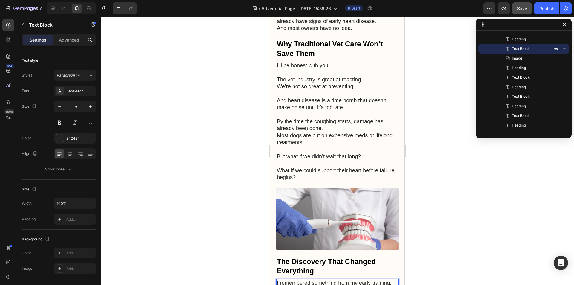
scroll to position [773, 0]
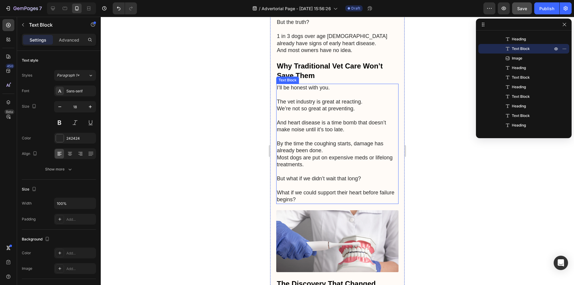
click at [279, 145] on p "By the time the coughing starts, damage has already been done. Most dogs are pu…" at bounding box center [337, 150] width 121 height 35
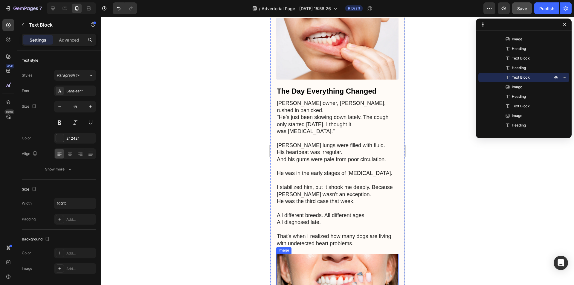
scroll to position [295, 0]
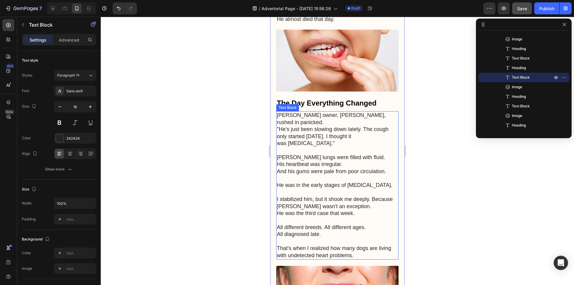
click at [301, 127] on p "[PERSON_NAME] owner, [PERSON_NAME], rushed in panicked. "He’s just been slowing…" at bounding box center [337, 129] width 121 height 35
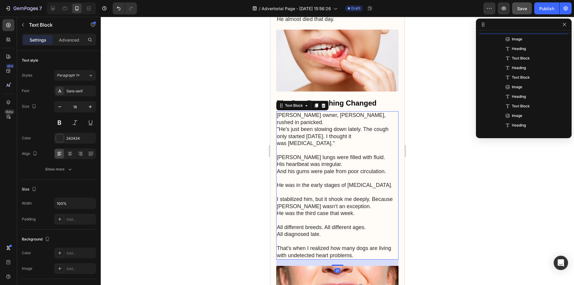
scroll to position [65, 0]
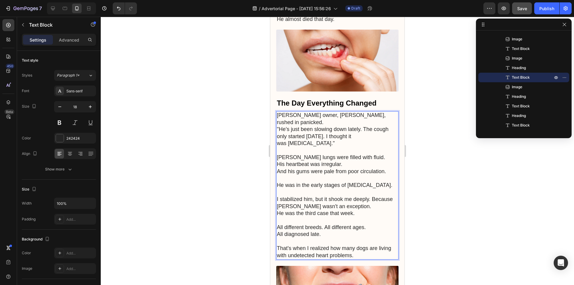
click at [278, 126] on p "[PERSON_NAME] owner, [PERSON_NAME], rushed in panicked. "He’s just been slowing…" at bounding box center [337, 129] width 121 height 35
click at [366, 175] on p "He was in the early stages of [MEDICAL_DATA]." at bounding box center [337, 182] width 121 height 14
click at [280, 217] on p "All different breeds. All different ages. All diagnosed late." at bounding box center [337, 227] width 121 height 21
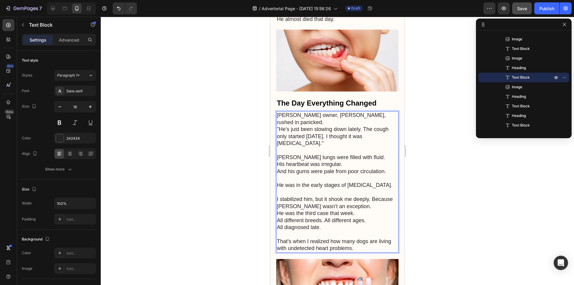
click at [328, 231] on p "That's when I realized how many dogs are living with undetected heart problems." at bounding box center [337, 241] width 121 height 21
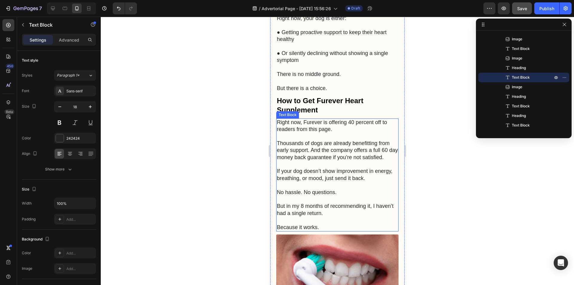
scroll to position [1610, 0]
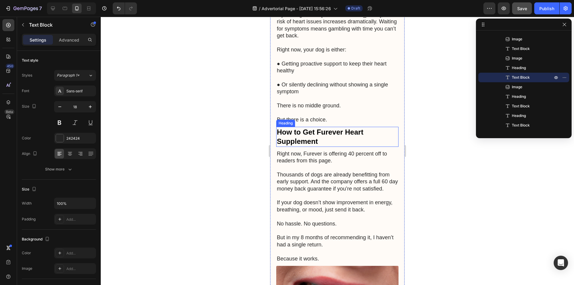
click at [356, 127] on p "How to Get Furever Heart Supplement" at bounding box center [337, 136] width 121 height 19
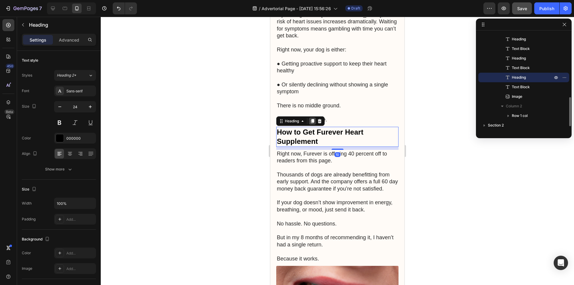
click at [313, 119] on icon at bounding box center [312, 121] width 3 height 4
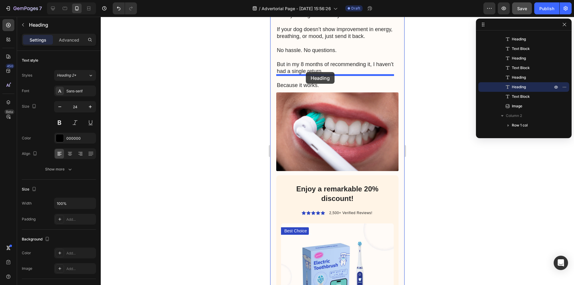
drag, startPoint x: 282, startPoint y: 125, endPoint x: 306, endPoint y: 72, distance: 58.2
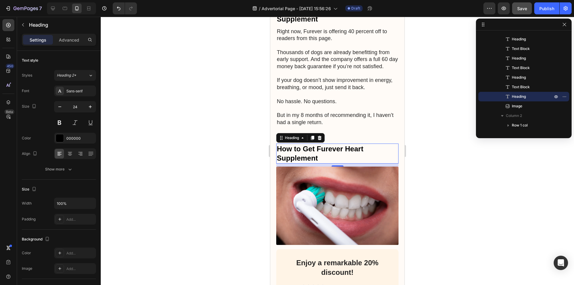
scroll to position [1724, 0]
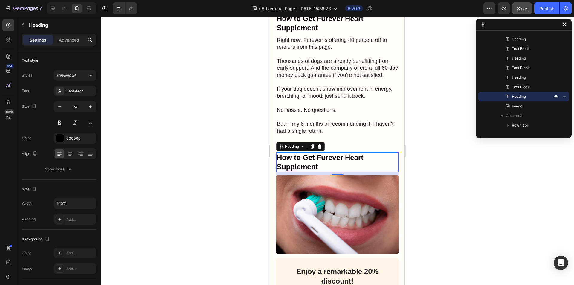
click at [286, 152] on h2 "How to Get Furever Heart Supplement" at bounding box center [337, 162] width 122 height 20
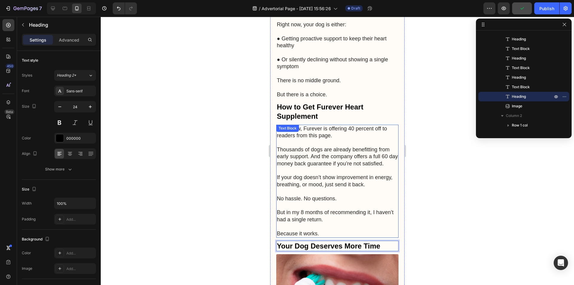
scroll to position [1634, 0]
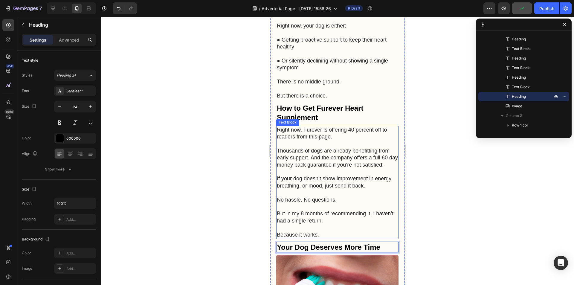
click at [309, 147] on p "Thousands of dogs are already benefitting from early support. And the company o…" at bounding box center [337, 157] width 121 height 21
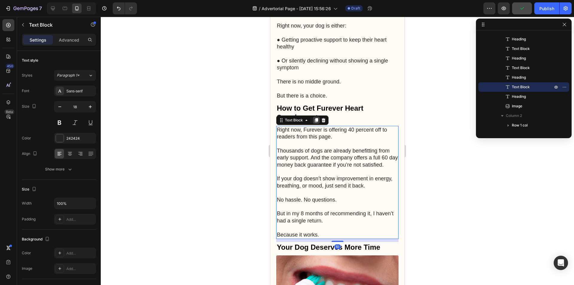
click at [316, 118] on icon at bounding box center [316, 120] width 3 height 4
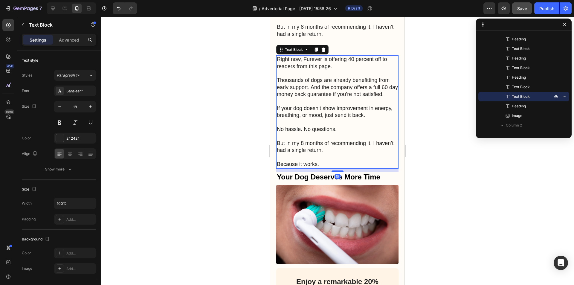
scroll to position [1821, 0]
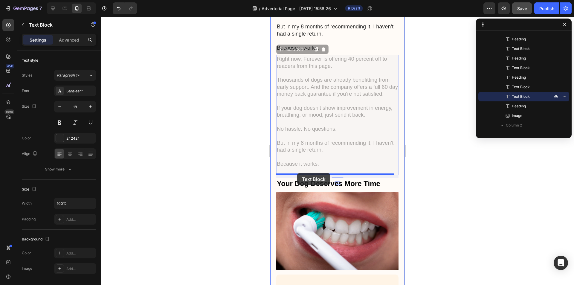
drag, startPoint x: 281, startPoint y: 35, endPoint x: 297, endPoint y: 173, distance: 139.0
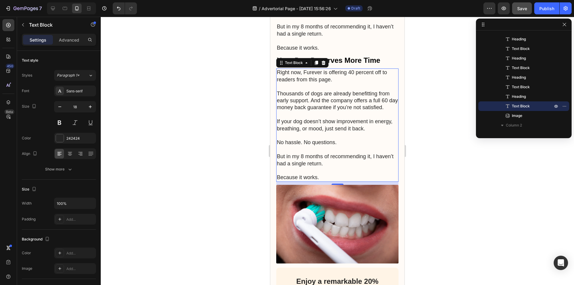
click at [317, 118] on p "If your dog doesn’t show improvement in energy, breathing, or mood, just send i…" at bounding box center [337, 125] width 121 height 14
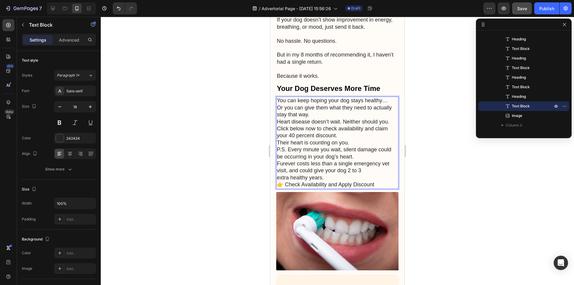
scroll to position [1791, 0]
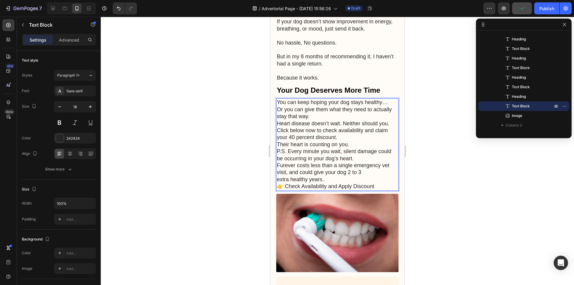
click at [390, 99] on p "You can keep hoping your dog stays healthy… Or you can give them what they need…" at bounding box center [337, 144] width 121 height 91
click at [330, 99] on p "You can keep hoping your dog stays healthy… Or you can give them what they need…" at bounding box center [337, 144] width 121 height 91
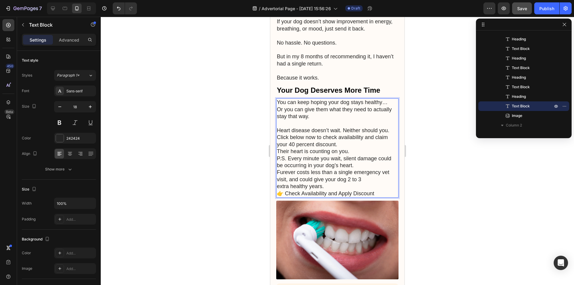
click at [391, 120] on p "⁠⁠⁠⁠⁠⁠⁠ Heart disease doesn’t wait. Neither should you. Click below now to chec…" at bounding box center [337, 158] width 121 height 77
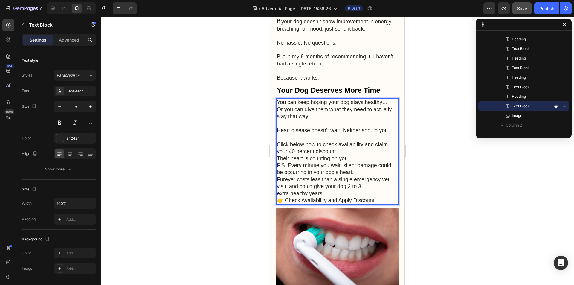
click at [361, 135] on p "⁠⁠⁠⁠⁠⁠⁠ Click below now to check availability and claim your 40 percent discoun…" at bounding box center [337, 169] width 121 height 70
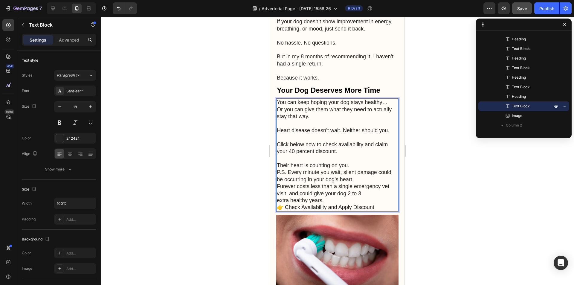
click at [359, 155] on p "⁠⁠⁠⁠⁠⁠⁠ Their heart is counting on you. P.S. Every minute you wait, silent dama…" at bounding box center [337, 183] width 121 height 56
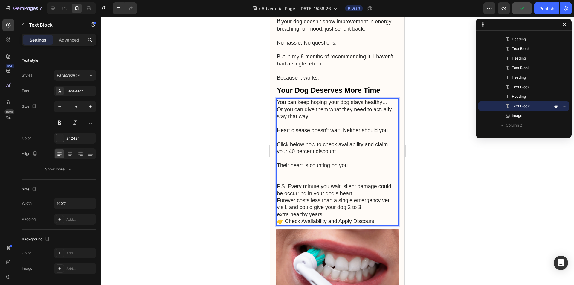
click at [337, 197] on p "⁠⁠⁠⁠⁠⁠⁠ P.S. Every minute you wait, silent damage could be occurring in your do…" at bounding box center [337, 200] width 121 height 49
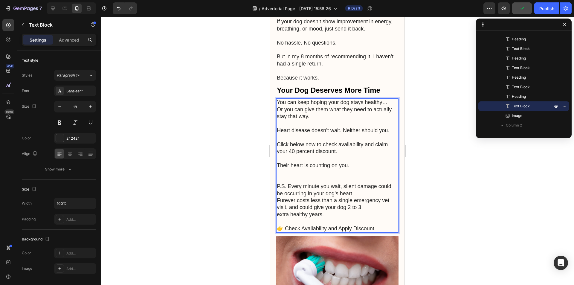
click at [477, 192] on div at bounding box center [337, 151] width 473 height 268
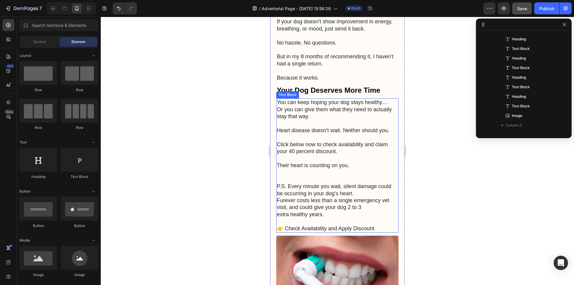
click at [288, 186] on p "P.S. Every minute you wait, silent damage could be occurring in your dog’s hear…" at bounding box center [337, 197] width 121 height 42
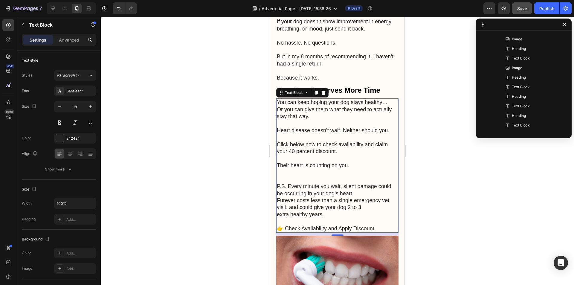
scroll to position [305, 0]
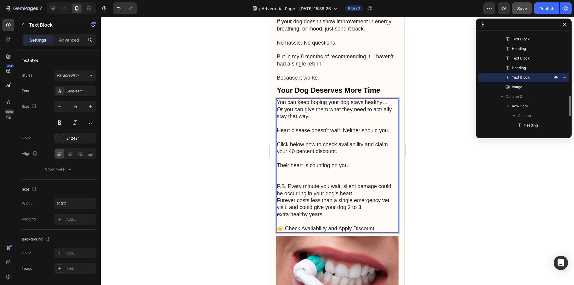
click at [278, 183] on p "P.S. Every minute you wait, silent damage could be occurring in your dog’s hear…" at bounding box center [337, 197] width 121 height 42
click at [278, 197] on p "P.S. Every minute you wait, silent damage could be occurring in your dog’s hear…" at bounding box center [337, 197] width 121 height 42
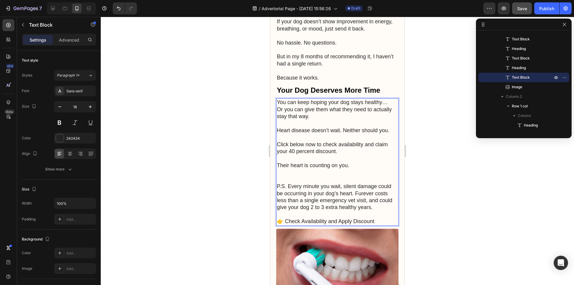
click at [379, 211] on p "👉 Check Availability and Apply Discount" at bounding box center [337, 218] width 121 height 14
click at [470, 197] on div at bounding box center [337, 151] width 473 height 268
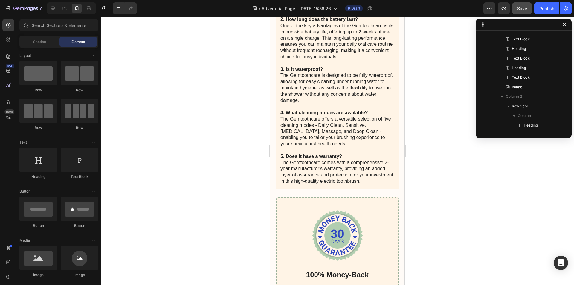
scroll to position [3486, 0]
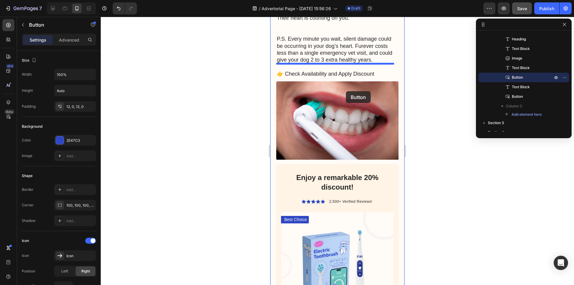
scroll to position [1911, 0]
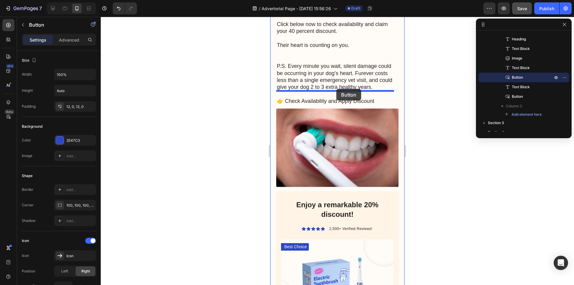
drag, startPoint x: 282, startPoint y: 180, endPoint x: 336, endPoint y: 89, distance: 106.9
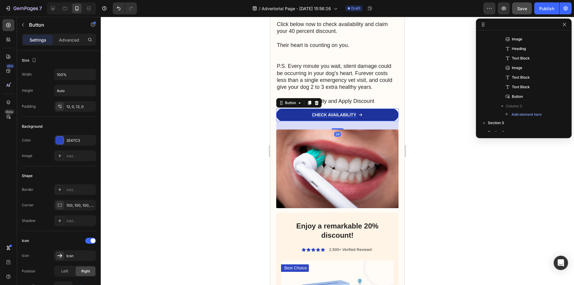
click at [348, 112] on p "CHECK AVAILABILITY" at bounding box center [334, 114] width 44 height 5
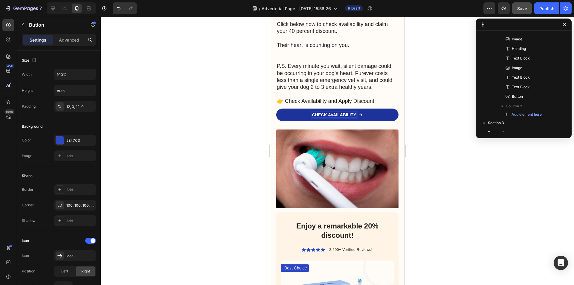
click at [354, 112] on p "CHECK AVAILABILITY" at bounding box center [334, 114] width 44 height 5
click at [305, 91] on p "👉 Check Availability and Apply Discount" at bounding box center [337, 98] width 121 height 14
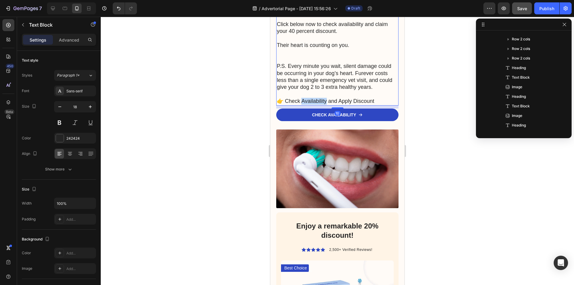
scroll to position [343, 0]
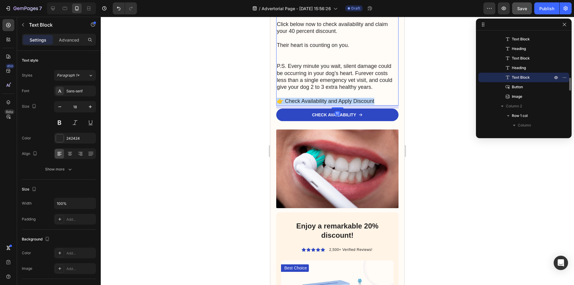
click at [305, 91] on p "👉 Check Availability and Apply Discount" at bounding box center [337, 98] width 121 height 14
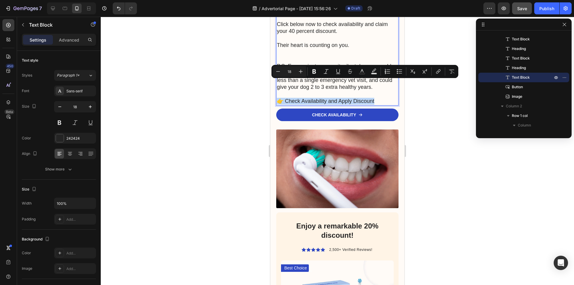
click at [373, 91] on p "👉 Check Availability and Apply Discount" at bounding box center [337, 98] width 121 height 14
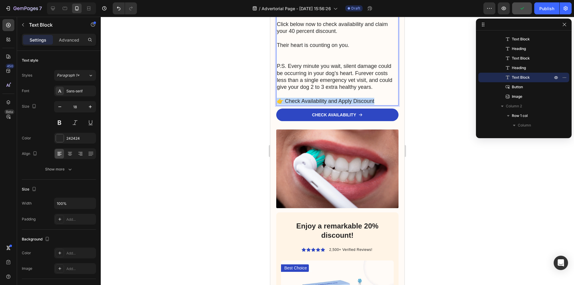
drag, startPoint x: 376, startPoint y: 83, endPoint x: 277, endPoint y: 84, distance: 99.0
click at [277, 91] on p "👉 Check Availability and Apply Discount" at bounding box center [337, 98] width 121 height 14
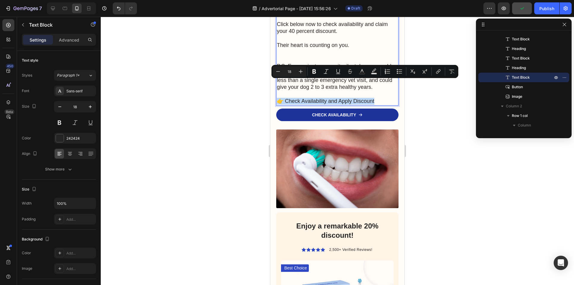
copy p "👉 Check Availability and Apply Discount"
click at [318, 112] on p "CHECK AVAILABILITY" at bounding box center [334, 114] width 44 height 5
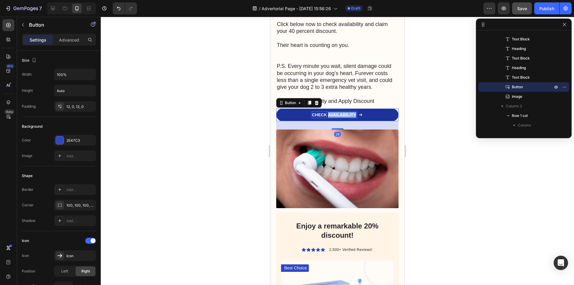
click at [344, 112] on p "CHECK AVAILABILITY" at bounding box center [334, 114] width 44 height 5
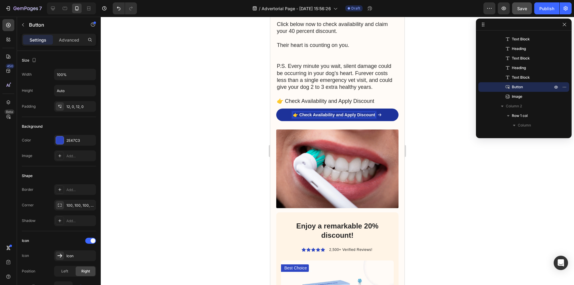
click at [425, 103] on div at bounding box center [337, 151] width 473 height 268
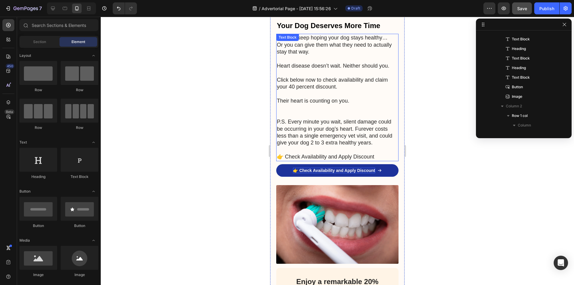
scroll to position [1851, 0]
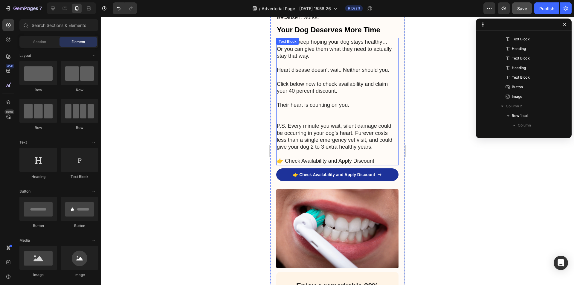
click at [350, 151] on p "👉 Check Availability and Apply Discount" at bounding box center [337, 158] width 121 height 14
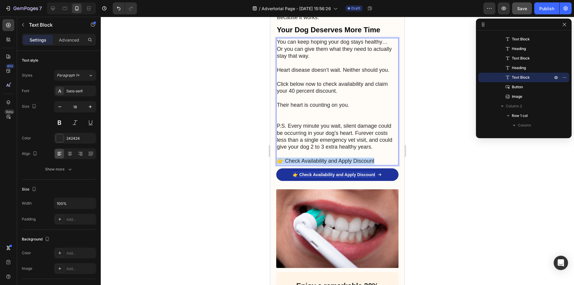
click at [350, 151] on p "👉 Check Availability and Apply Discount" at bounding box center [337, 158] width 121 height 14
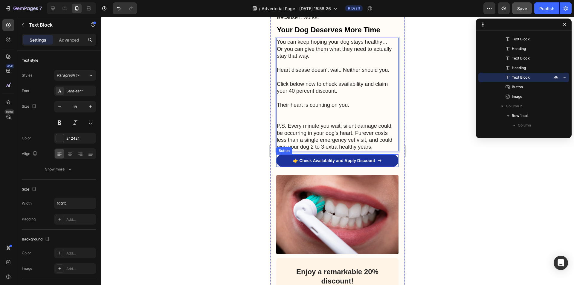
click at [373, 154] on link "👉 Check Availability and Apply Discount" at bounding box center [337, 160] width 122 height 13
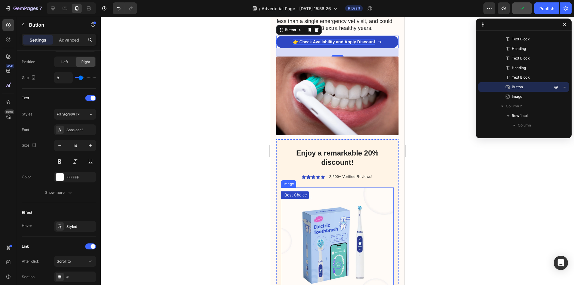
scroll to position [1971, 0]
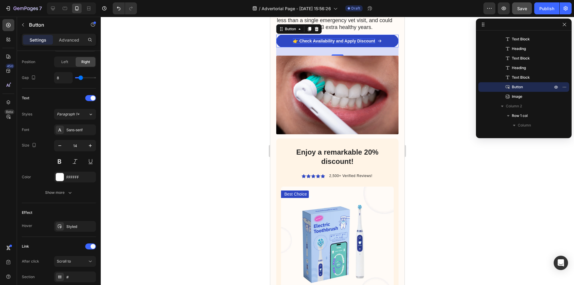
click at [306, 174] on icon at bounding box center [308, 176] width 4 height 4
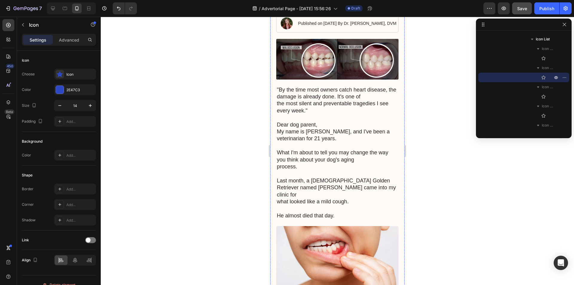
scroll to position [0, 0]
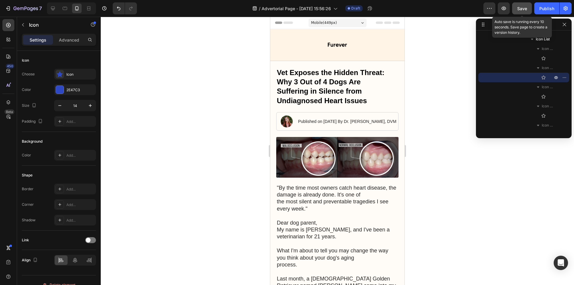
click at [516, 11] on button "Save" at bounding box center [522, 8] width 20 height 12
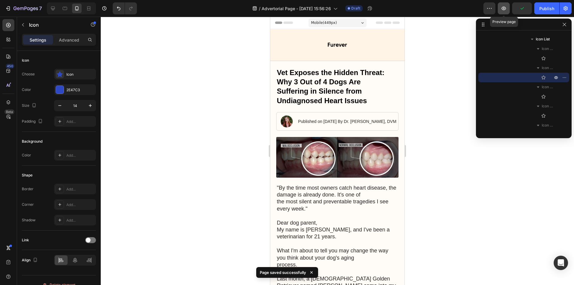
click at [503, 11] on icon "button" at bounding box center [504, 8] width 6 height 6
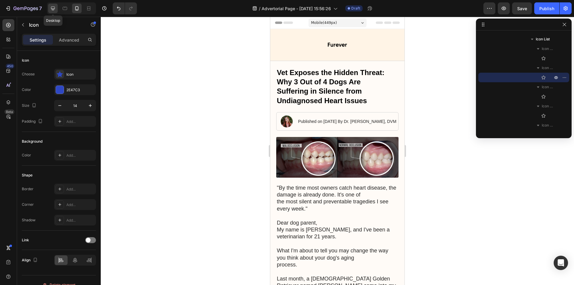
click at [53, 9] on icon at bounding box center [53, 9] width 4 height 4
type input "16"
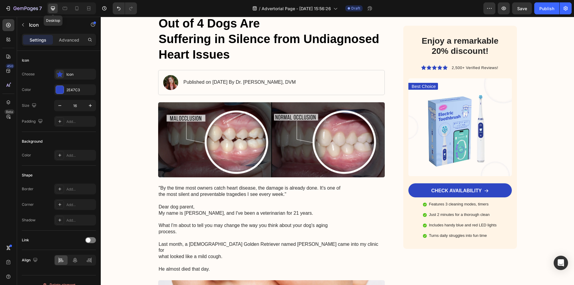
scroll to position [75, 0]
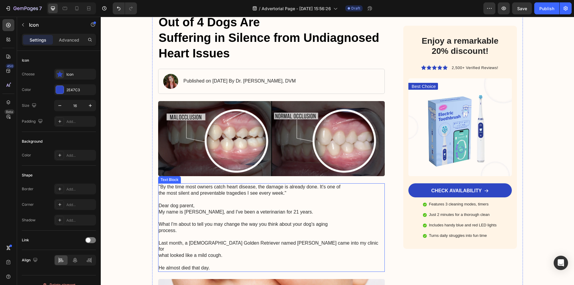
click at [186, 208] on p "Dear dog parent, My name is [PERSON_NAME], and I've been a veterinarian for 21 …" at bounding box center [272, 205] width 226 height 19
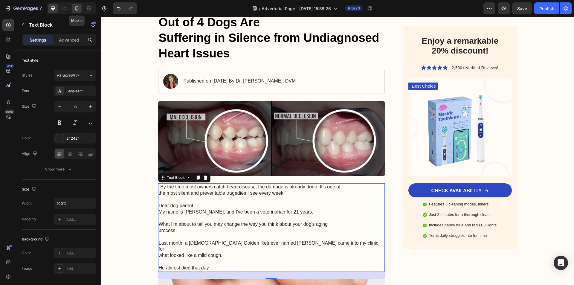
click at [77, 5] on div at bounding box center [77, 9] width 10 height 10
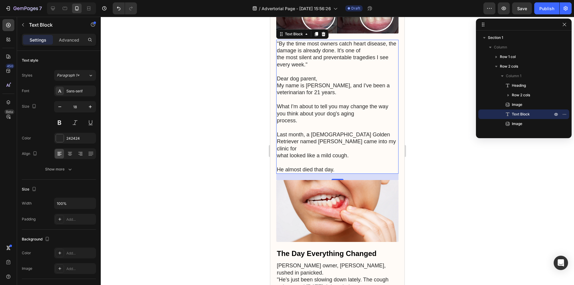
scroll to position [145, 0]
click at [52, 9] on icon at bounding box center [53, 9] width 4 height 4
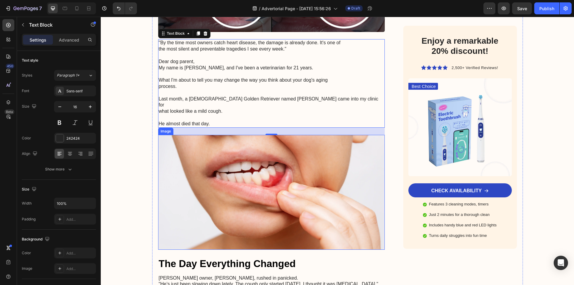
scroll to position [221, 0]
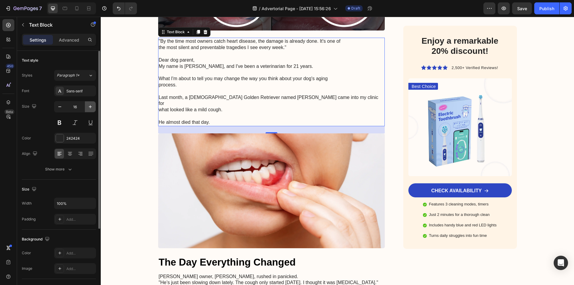
click at [91, 104] on icon "button" at bounding box center [90, 107] width 6 height 6
click at [91, 105] on icon "button" at bounding box center [90, 107] width 6 height 6
type input "18"
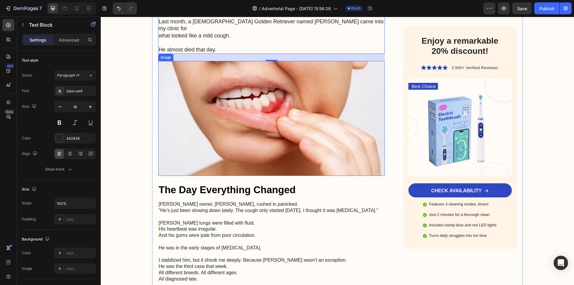
scroll to position [310, 0]
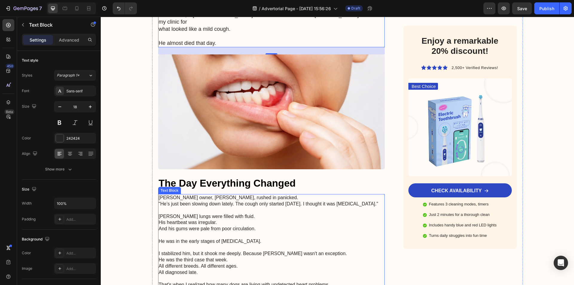
click at [206, 210] on p "[PERSON_NAME] lungs were filled with fluid. His heartbeat was irregular. And hi…" at bounding box center [272, 219] width 226 height 25
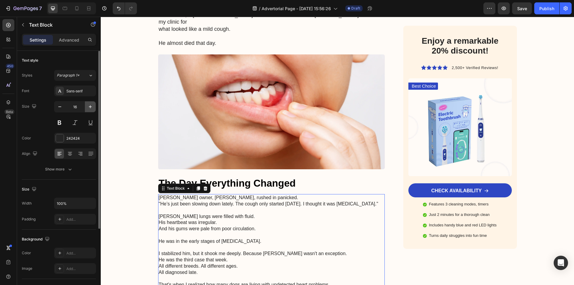
click at [89, 108] on icon "button" at bounding box center [90, 107] width 6 height 6
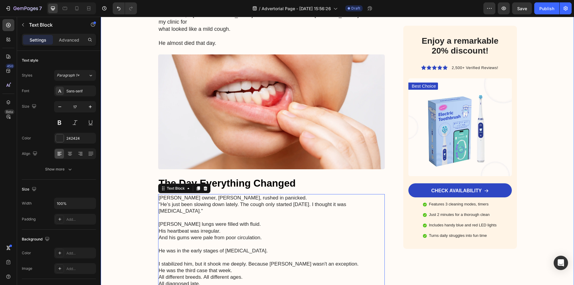
type input "18"
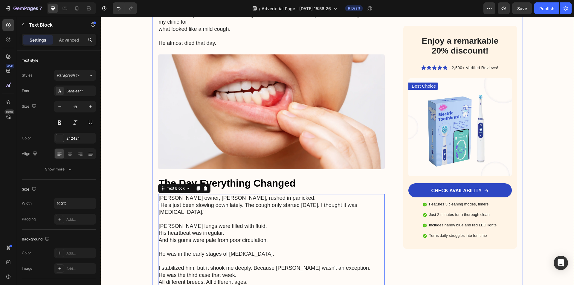
click at [233, 180] on h3 "The Day Everything Changed" at bounding box center [271, 183] width 227 height 14
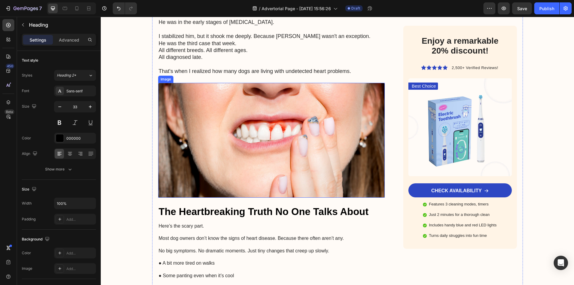
scroll to position [609, 0]
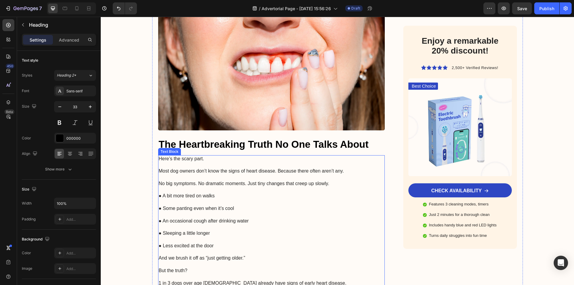
click at [184, 188] on p "● A bit more tired on walks" at bounding box center [272, 193] width 226 height 13
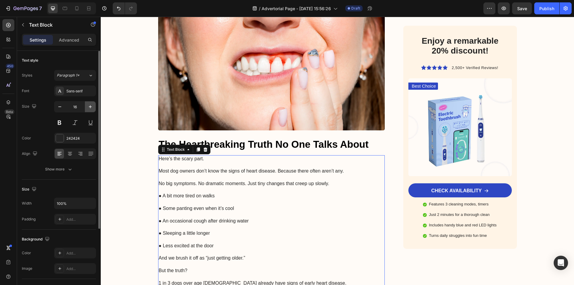
click at [92, 108] on icon "button" at bounding box center [90, 107] width 6 height 6
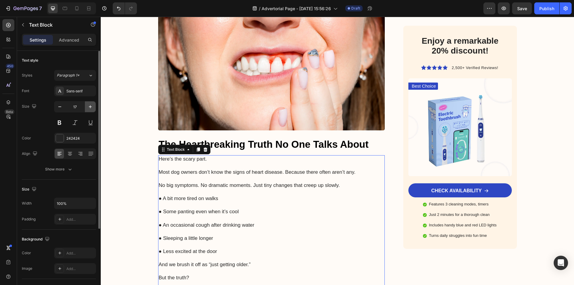
type input "18"
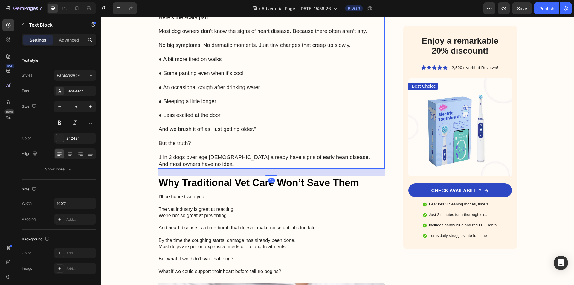
scroll to position [789, 0]
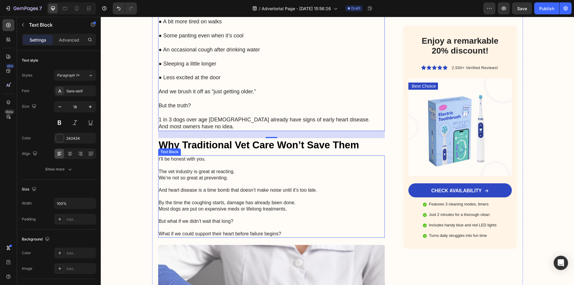
click at [202, 181] on p "And heart disease is a time bomb that doesn’t make noise until it’s too late." at bounding box center [272, 187] width 226 height 13
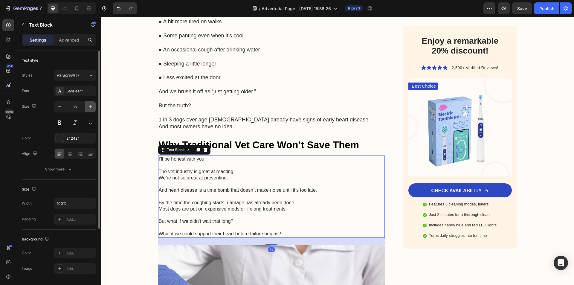
click at [90, 106] on icon "button" at bounding box center [90, 107] width 6 height 6
drag, startPoint x: 90, startPoint y: 106, endPoint x: 83, endPoint y: 152, distance: 45.9
click at [90, 106] on icon "button" at bounding box center [90, 107] width 6 height 6
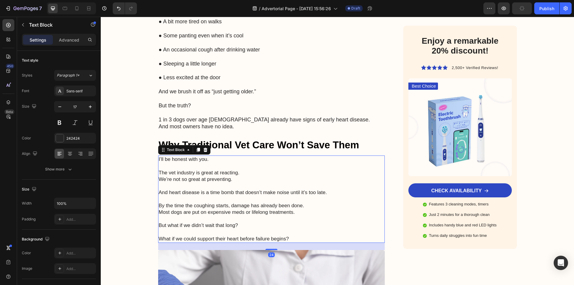
type input "18"
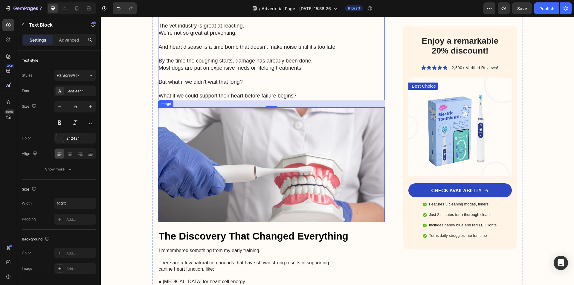
scroll to position [1028, 0]
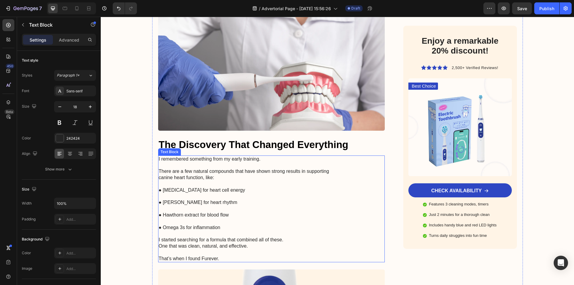
click at [211, 206] on p "● Hawthorn extract for blood flow" at bounding box center [272, 212] width 226 height 13
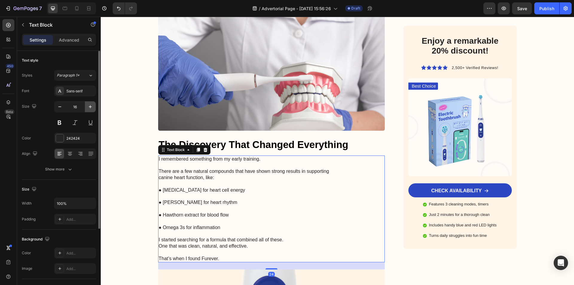
click at [89, 107] on icon "button" at bounding box center [90, 107] width 6 height 6
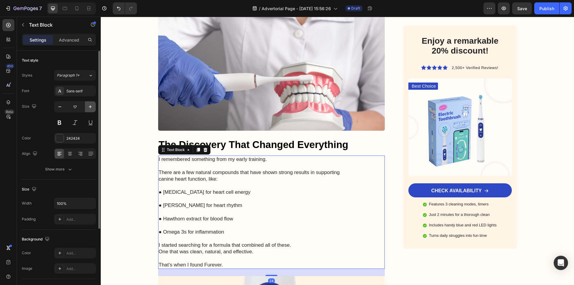
type input "18"
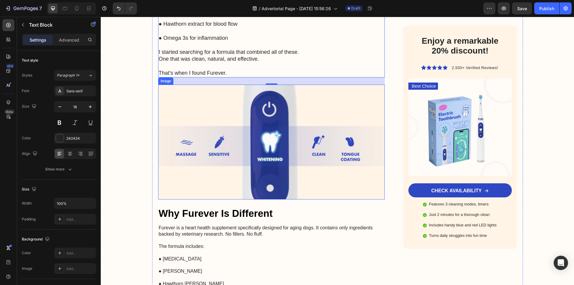
scroll to position [1297, 0]
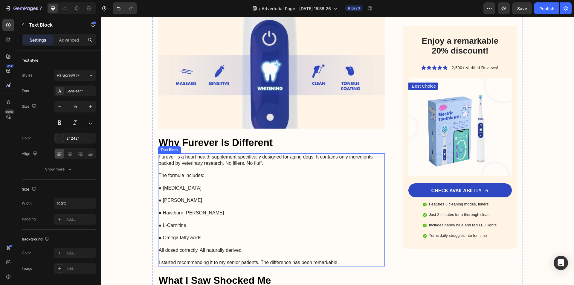
click at [196, 179] on p "● [MEDICAL_DATA]" at bounding box center [272, 185] width 226 height 13
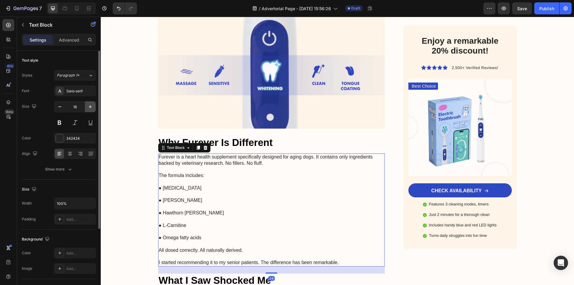
click at [87, 107] on button "button" at bounding box center [90, 106] width 11 height 11
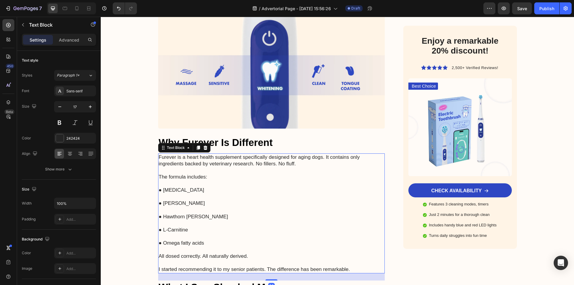
type input "18"
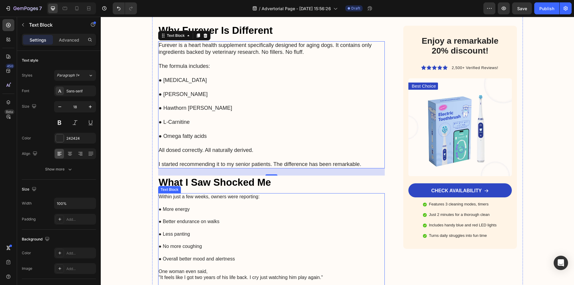
scroll to position [1417, 0]
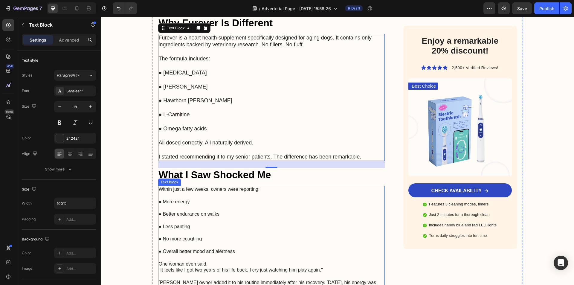
click at [205, 193] on p "● More energy" at bounding box center [272, 199] width 226 height 13
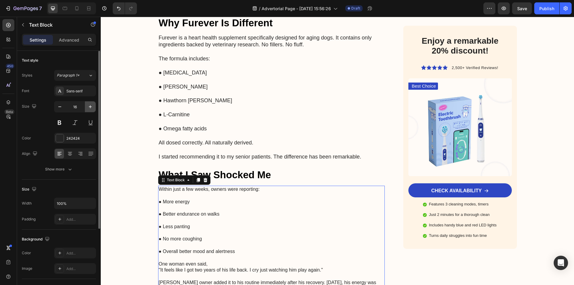
click at [89, 107] on icon "button" at bounding box center [90, 106] width 3 height 3
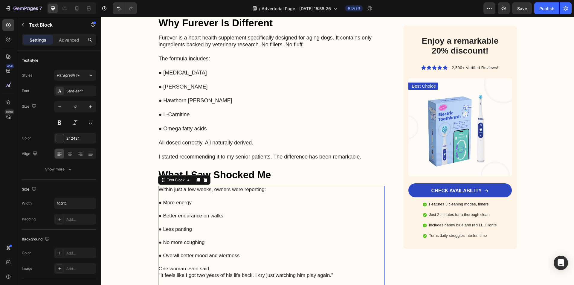
type input "18"
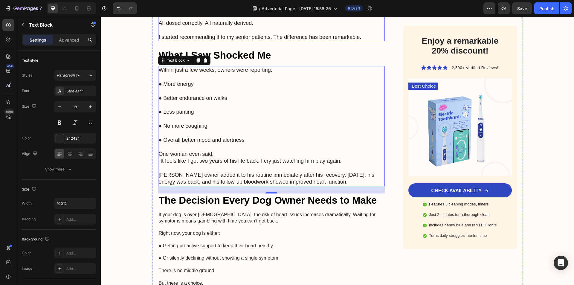
scroll to position [1626, 0]
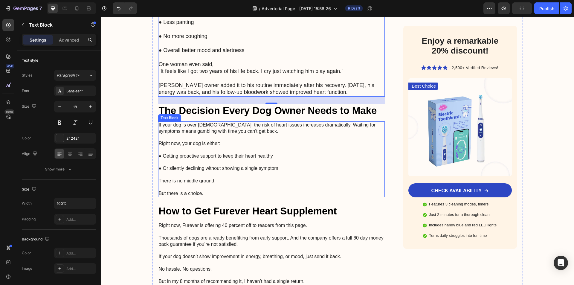
click at [214, 159] on p "● Or silently declining without showing a single symptom" at bounding box center [272, 165] width 226 height 13
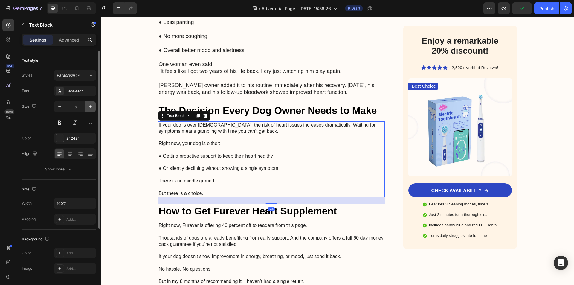
click at [89, 107] on icon "button" at bounding box center [90, 107] width 6 height 6
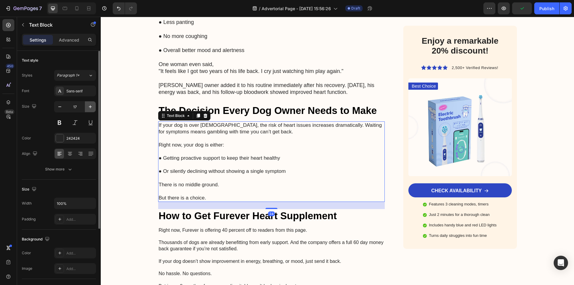
type input "18"
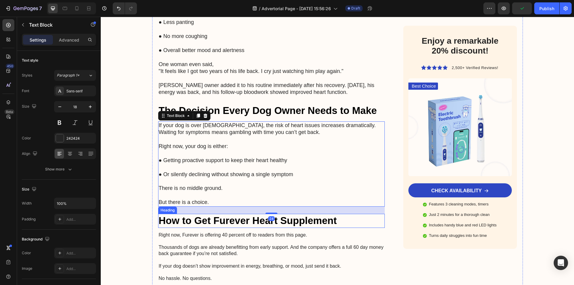
click at [213, 238] on p at bounding box center [272, 241] width 226 height 6
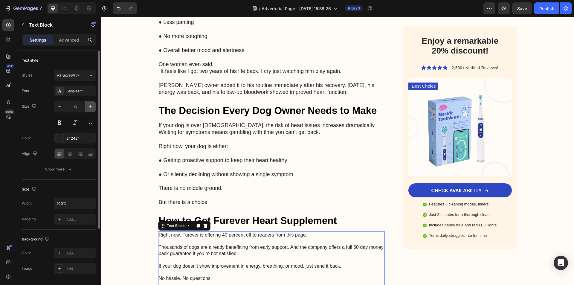
click at [88, 105] on icon "button" at bounding box center [90, 107] width 6 height 6
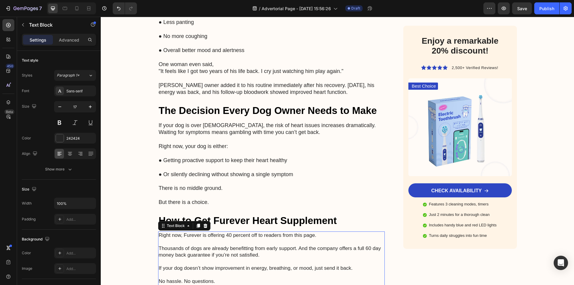
type input "18"
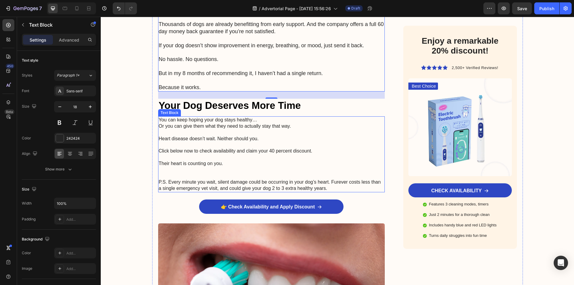
scroll to position [1865, 0]
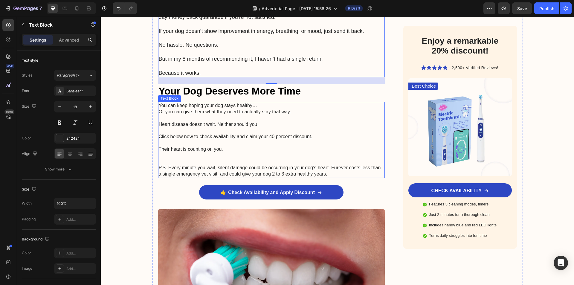
click at [201, 140] on p "Their heart is counting on you." at bounding box center [272, 146] width 226 height 13
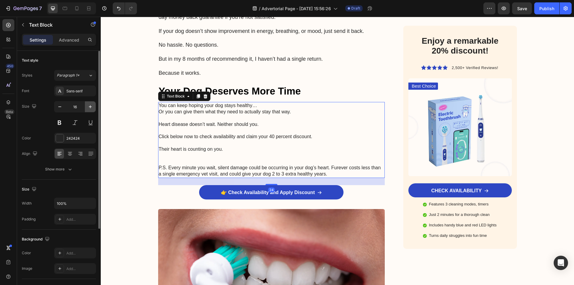
click at [91, 106] on icon "button" at bounding box center [90, 107] width 6 height 6
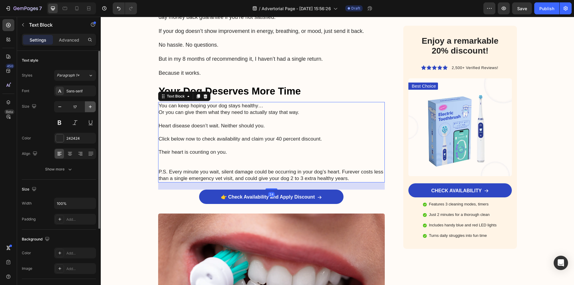
type input "18"
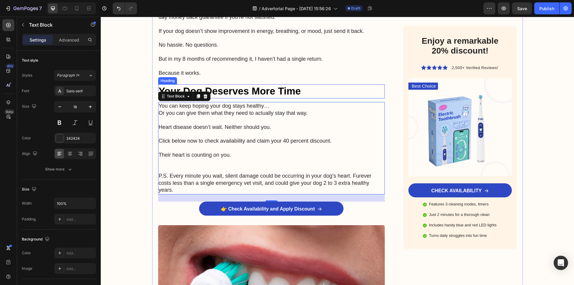
click at [289, 86] on h2 "Your Dog Deserves More Time" at bounding box center [271, 91] width 227 height 14
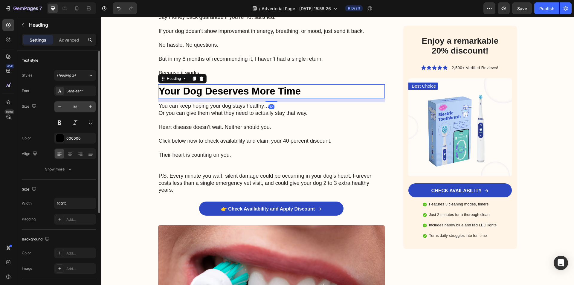
click at [77, 106] on input "33" at bounding box center [75, 106] width 20 height 11
type input "24"
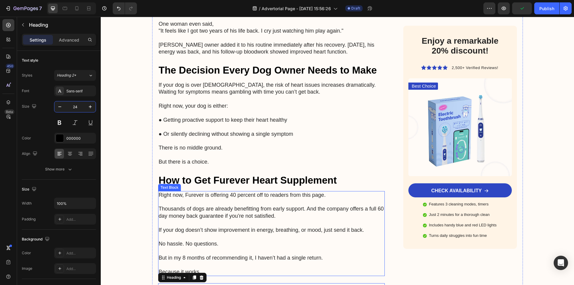
scroll to position [1656, 0]
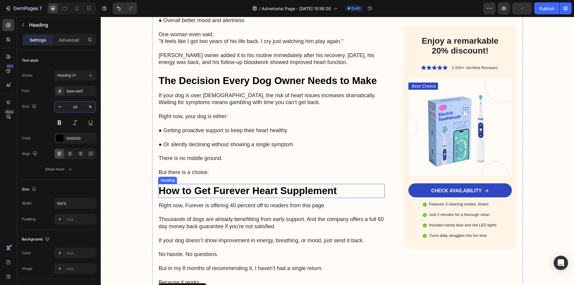
click at [210, 184] on h2 "How to Get Furever Heart Supplement" at bounding box center [271, 191] width 227 height 14
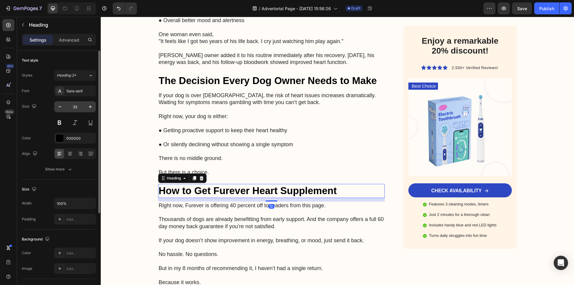
click at [77, 107] on input "33" at bounding box center [75, 106] width 20 height 11
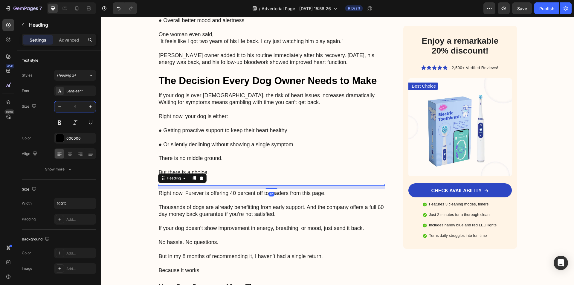
type input "24"
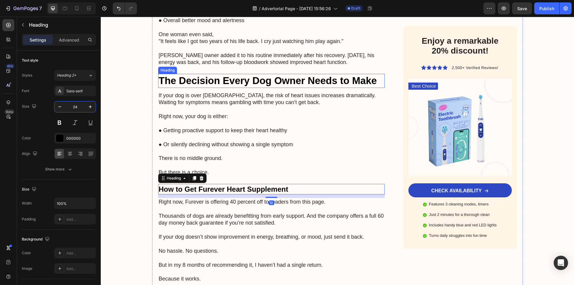
click at [214, 74] on h2 "The Decision Every Dog Owner Needs to Make" at bounding box center [271, 81] width 227 height 14
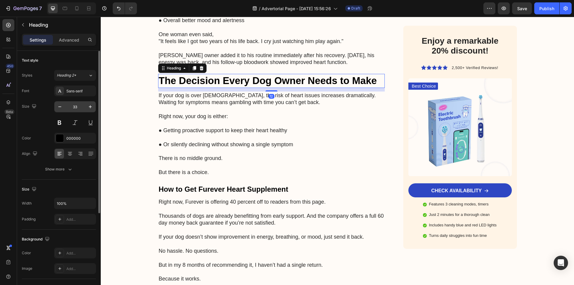
click at [74, 106] on input "33" at bounding box center [75, 106] width 20 height 11
type input "24"
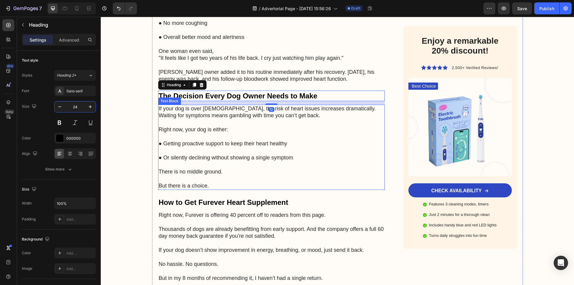
scroll to position [1536, 0]
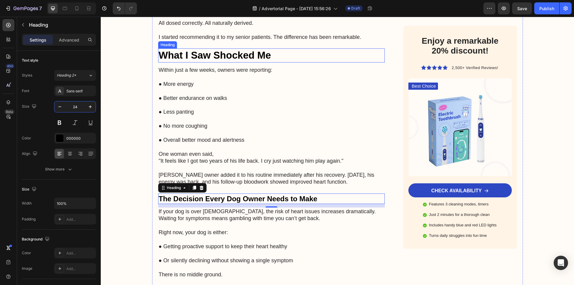
click at [208, 52] on h2 "What I Saw Shocked Me" at bounding box center [271, 55] width 227 height 14
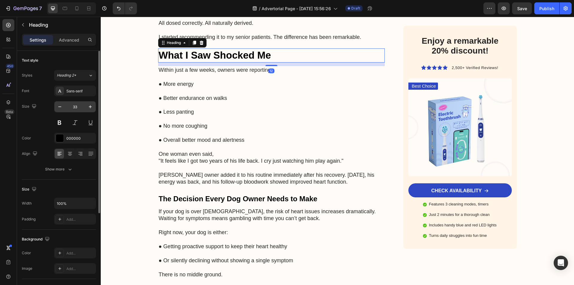
click at [75, 106] on input "33" at bounding box center [75, 106] width 20 height 11
type input "24"
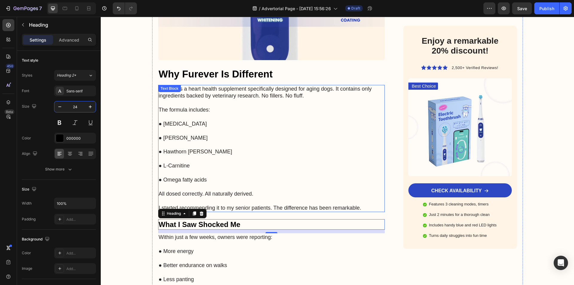
scroll to position [1357, 0]
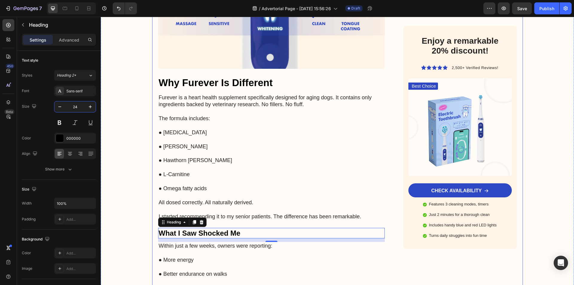
click at [199, 76] on h2 "Why Furever Is Different" at bounding box center [271, 83] width 227 height 14
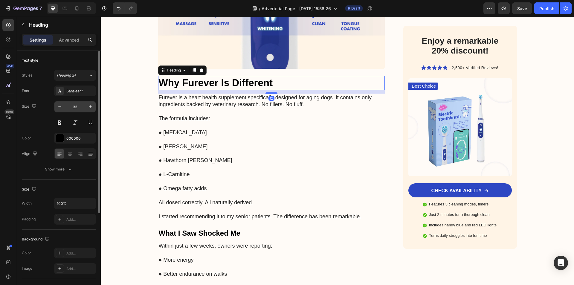
click at [77, 107] on input "33" at bounding box center [75, 106] width 20 height 11
type input "24"
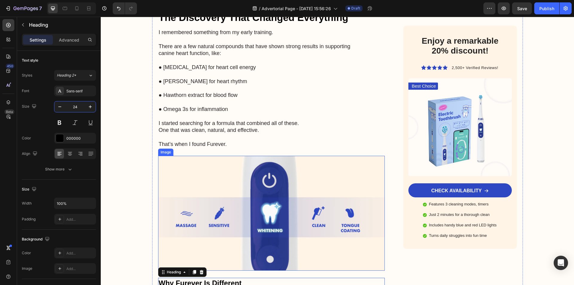
scroll to position [1088, 0]
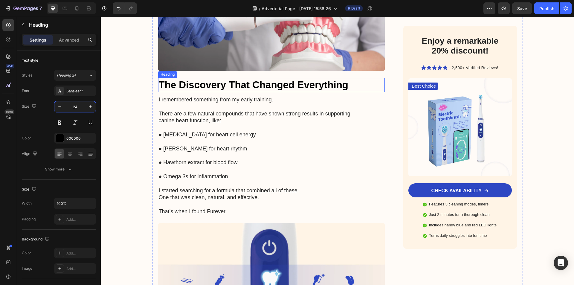
click at [195, 78] on h2 "The Discovery That Changed Everything" at bounding box center [271, 85] width 227 height 14
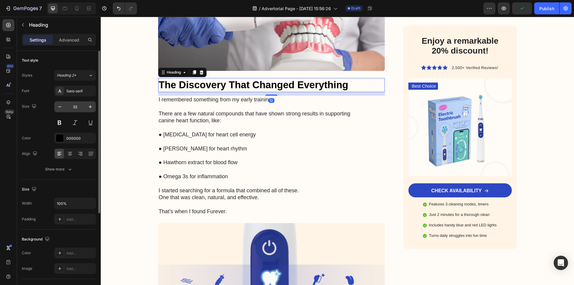
click at [71, 106] on input "33" at bounding box center [75, 106] width 20 height 11
type input "24"
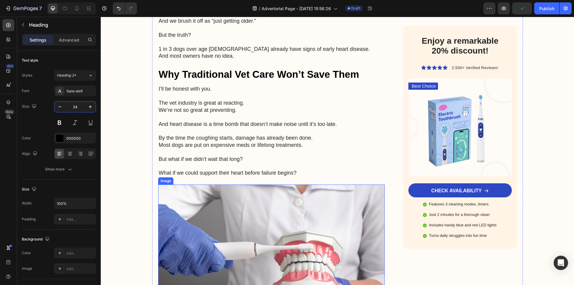
scroll to position [849, 0]
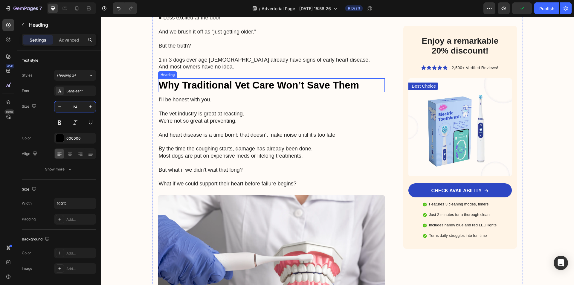
click at [209, 79] on h2 "Why Traditional Vet Care Won’t Save Them" at bounding box center [271, 85] width 227 height 14
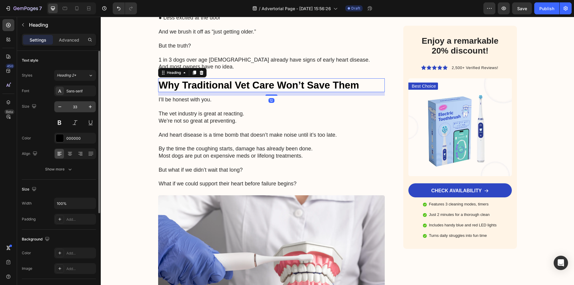
click at [77, 106] on input "33" at bounding box center [75, 106] width 20 height 11
type input "24"
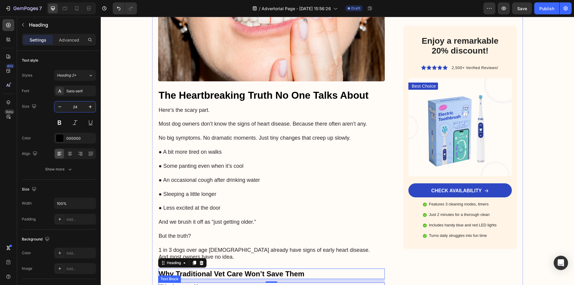
scroll to position [609, 0]
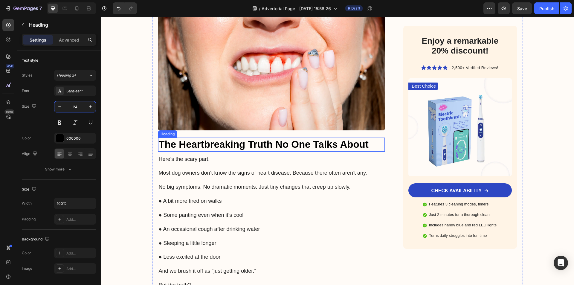
click at [211, 138] on h3 "The Heartbreaking Truth No One Talks About" at bounding box center [271, 145] width 227 height 14
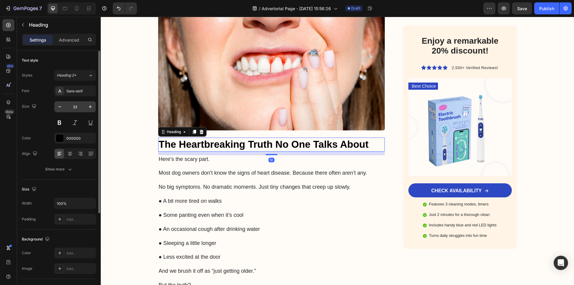
click at [79, 108] on input "33" at bounding box center [75, 106] width 20 height 11
type input "24"
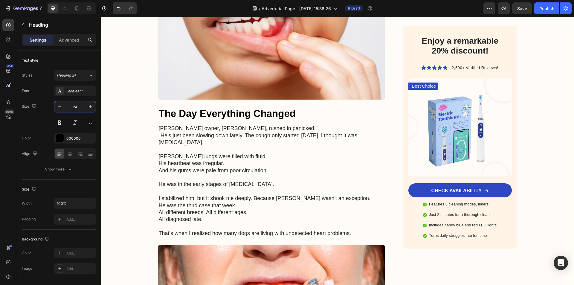
scroll to position [370, 0]
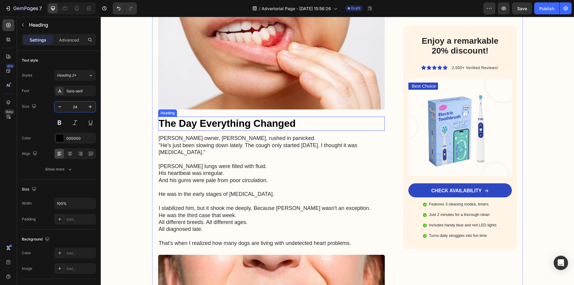
click at [180, 117] on h3 "The Day Everything Changed" at bounding box center [271, 124] width 227 height 14
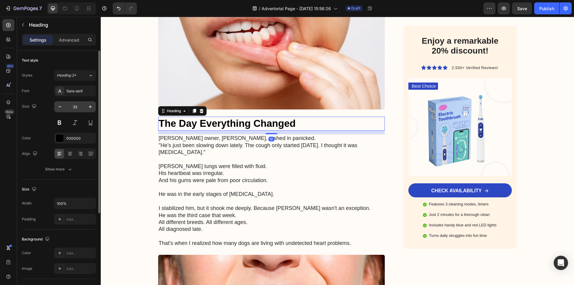
click at [73, 106] on input "33" at bounding box center [75, 106] width 20 height 11
type input "24"
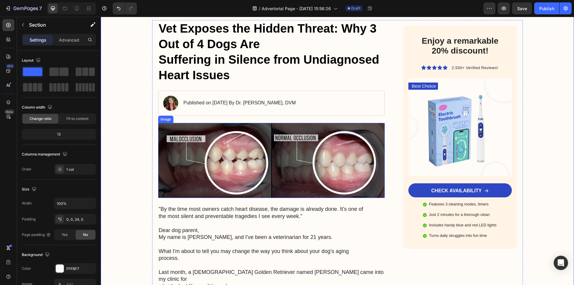
scroll to position [0, 0]
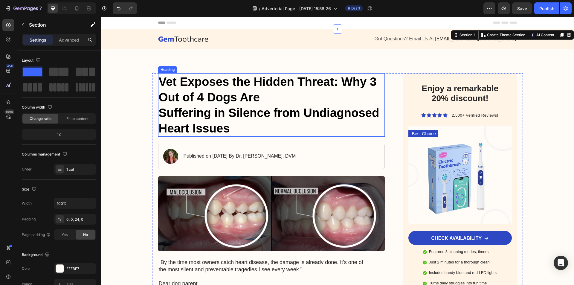
click at [211, 121] on h1 "Vet Exposes the Hidden Threat: Why 3 Out of 4 Dogs Are Suffering in Silence fro…" at bounding box center [271, 104] width 227 height 63
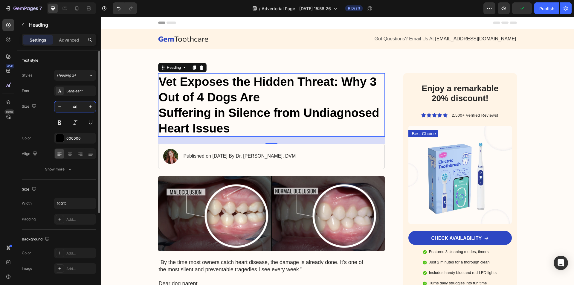
click at [71, 105] on input "40" at bounding box center [75, 106] width 20 height 11
type input "24"
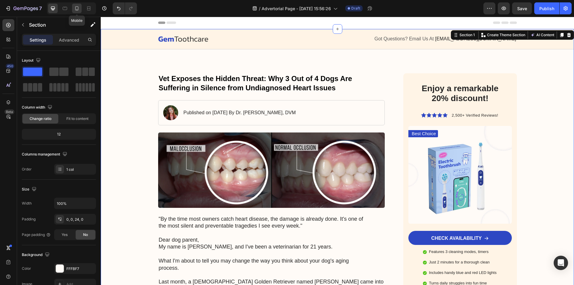
click at [78, 11] on icon at bounding box center [77, 8] width 6 height 6
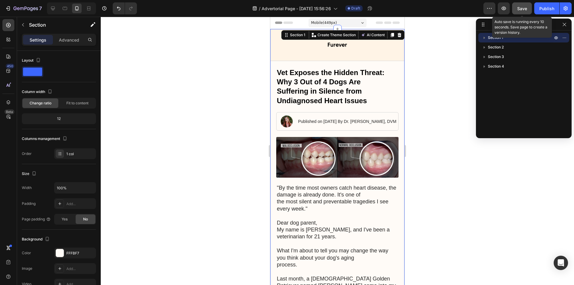
click at [523, 11] on div "Save" at bounding box center [522, 8] width 10 height 6
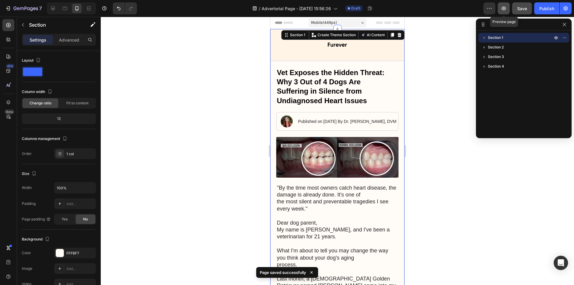
click at [504, 8] on icon "button" at bounding box center [504, 9] width 4 height 4
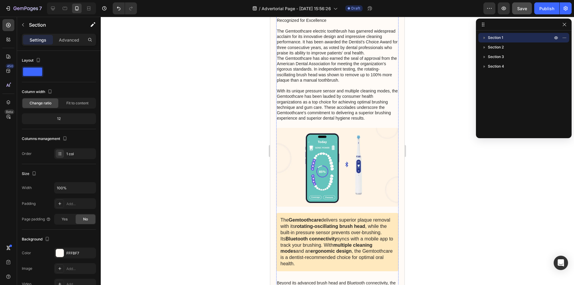
scroll to position [2925, 0]
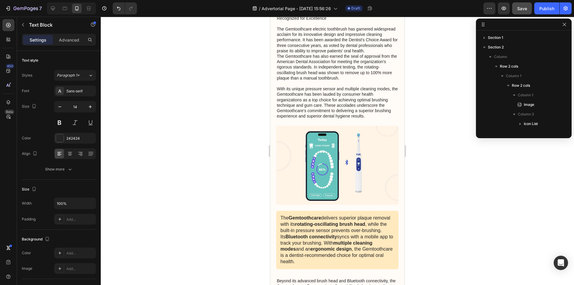
scroll to position [238, 0]
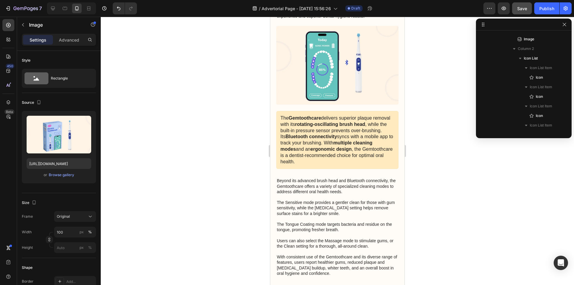
scroll to position [525, 0]
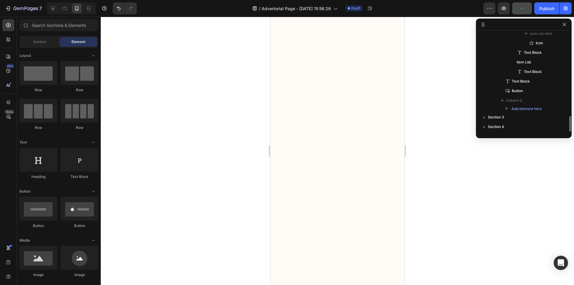
scroll to position [521, 0]
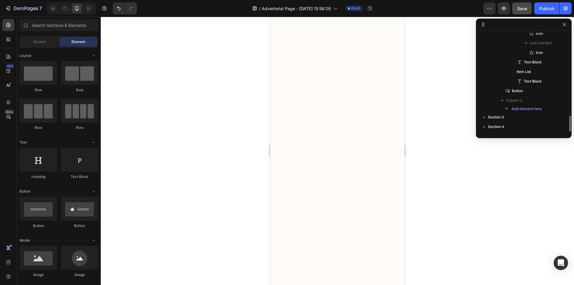
scroll to position [511, 0]
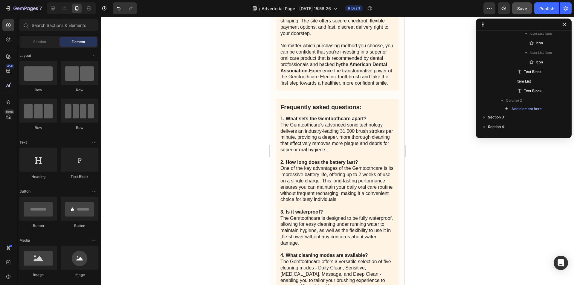
scroll to position [3104, 0]
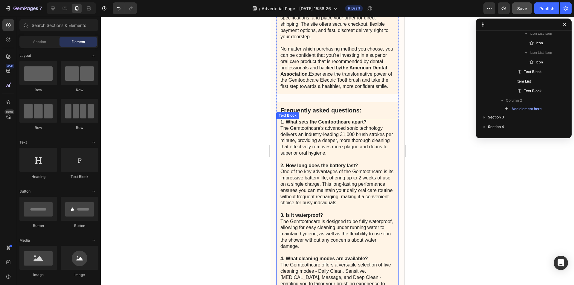
click at [315, 162] on p "1. What sets the Gemtoothcare apart? The Gemtoothcare's advanced sonic technolo…" at bounding box center [337, 224] width 114 height 211
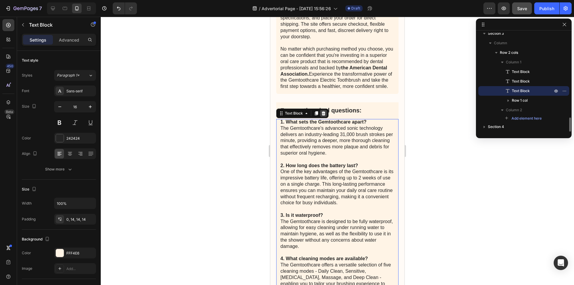
click at [322, 115] on icon at bounding box center [324, 113] width 4 height 4
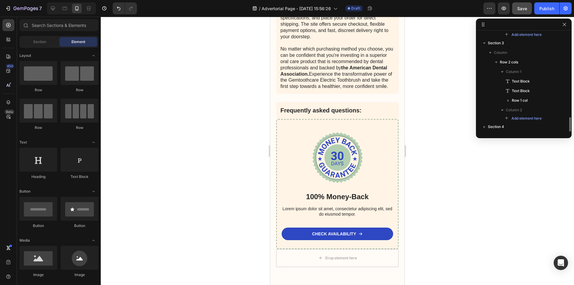
scroll to position [576, 0]
click at [322, 114] on p "Frequently asked questions:" at bounding box center [337, 110] width 114 height 8
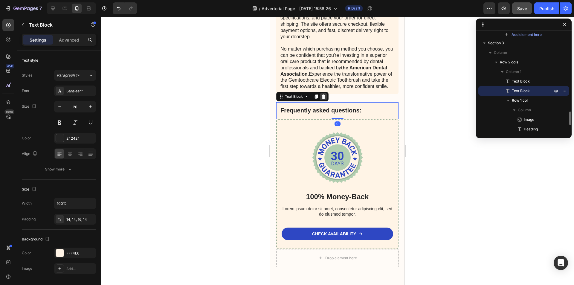
click at [325, 99] on icon at bounding box center [323, 96] width 5 height 5
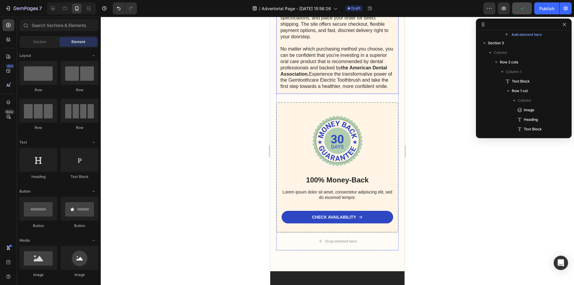
click at [332, 79] on p "The Gemtoothcare Electric Toothbrush is available for purchase through a variet…" at bounding box center [337, 14] width 114 height 149
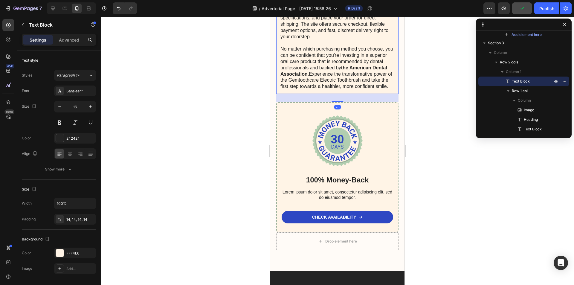
click at [334, 90] on p "The Gemtoothcare Electric Toothbrush is available for purchase through a variet…" at bounding box center [337, 14] width 114 height 149
click at [372, 129] on div at bounding box center [338, 140] width 112 height 51
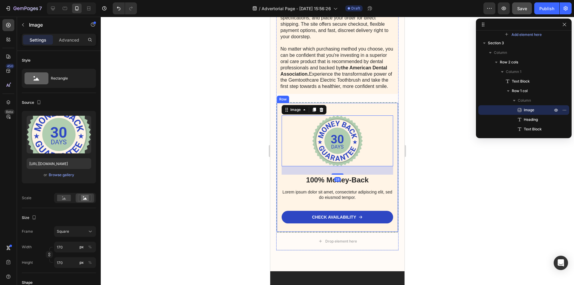
click at [362, 115] on div "Image 28 100% Money-Back Heading Lorem ipsum dolor sit amet, consectetur adipis…" at bounding box center [337, 167] width 122 height 130
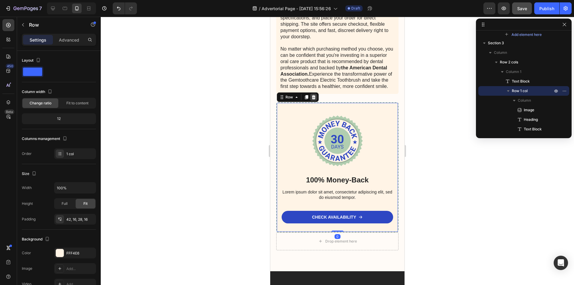
click at [314, 100] on icon at bounding box center [313, 97] width 5 height 5
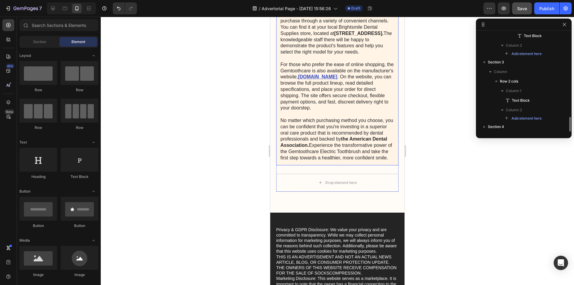
scroll to position [2895, 0]
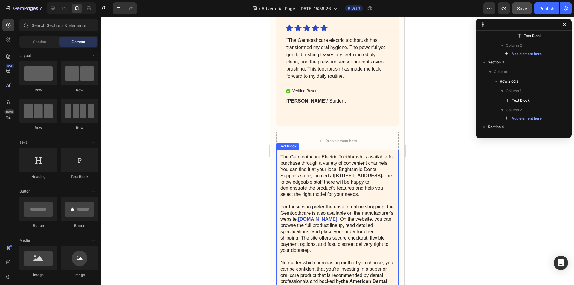
click at [379, 154] on p "The Gemtoothcare Electric Toothbrush is available for purchase through a variet…" at bounding box center [337, 228] width 114 height 149
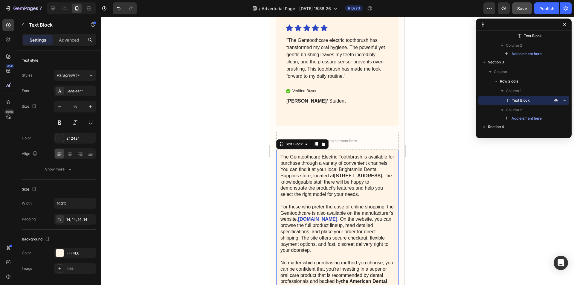
click at [322, 142] on icon at bounding box center [324, 144] width 4 height 4
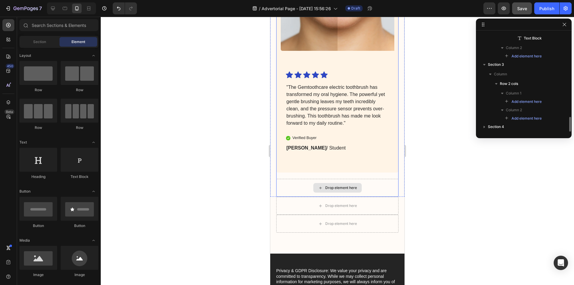
scroll to position [2835, 0]
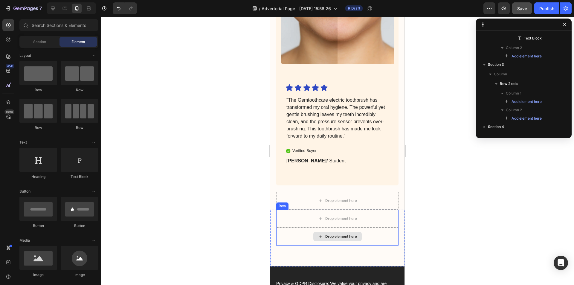
click at [387, 228] on div "Drop element here" at bounding box center [337, 237] width 122 height 18
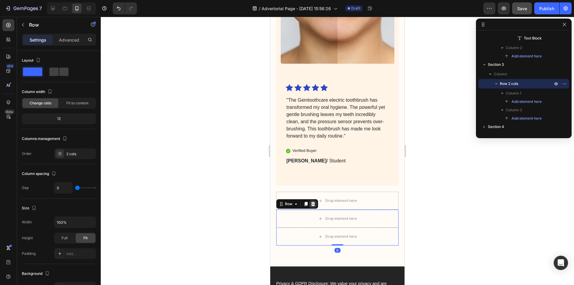
click at [315, 202] on icon at bounding box center [313, 204] width 5 height 5
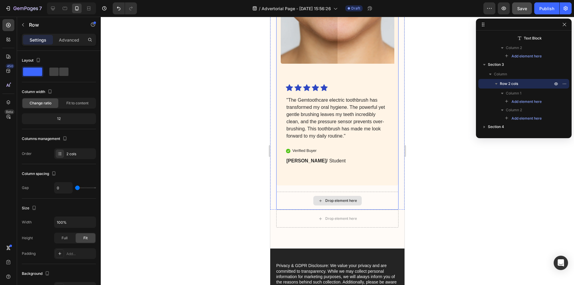
scroll to position [518, 0]
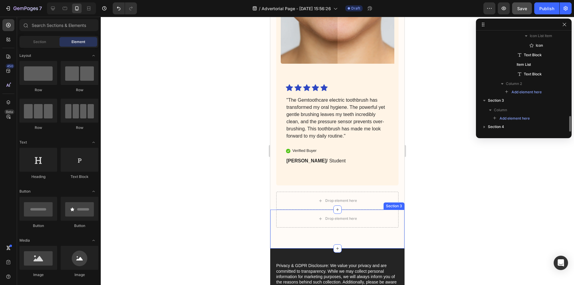
drag, startPoint x: 382, startPoint y: 224, endPoint x: 373, endPoint y: 218, distance: 10.6
click at [382, 224] on div "Drop element here Section 3" at bounding box center [337, 229] width 134 height 39
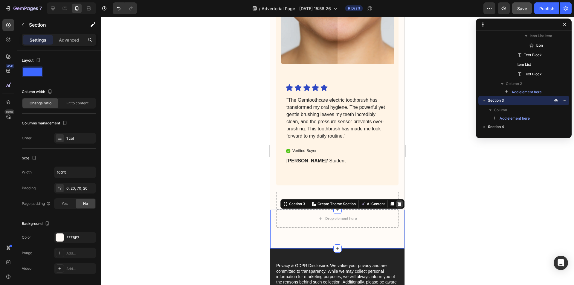
click at [398, 202] on icon at bounding box center [400, 204] width 4 height 4
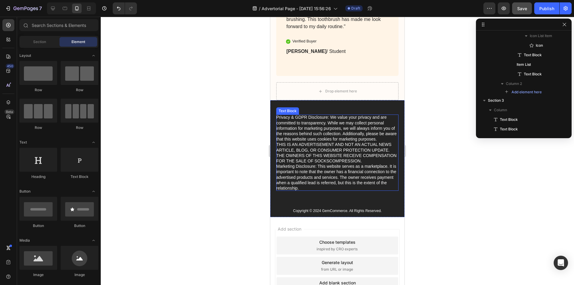
scroll to position [2855, 0]
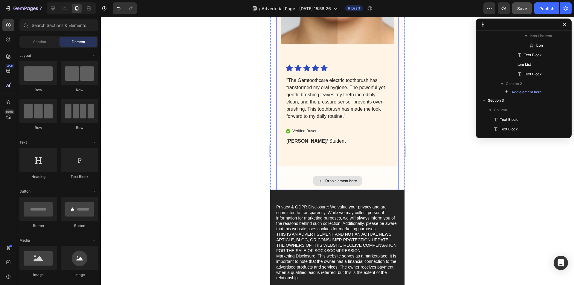
click at [373, 172] on div "Drop element here" at bounding box center [337, 181] width 122 height 18
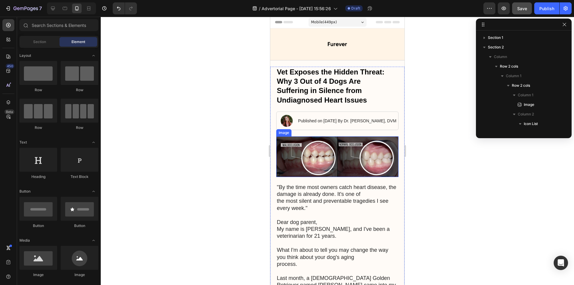
scroll to position [0, 0]
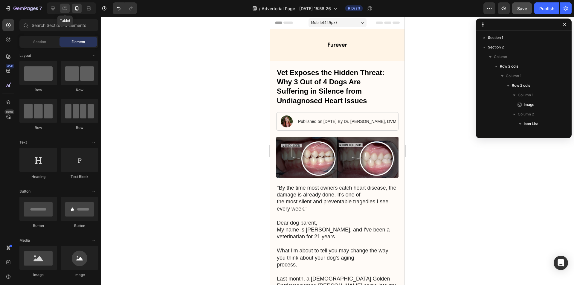
click at [64, 9] on icon at bounding box center [65, 8] width 6 height 6
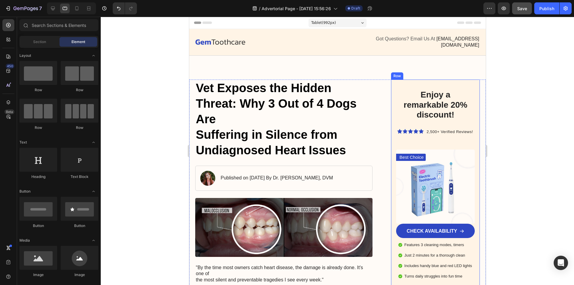
click at [452, 80] on div "Enjoy a remarkable 20% discount! Heading Icon Icon Icon Icon Icon Icon List 2,5…" at bounding box center [435, 185] width 89 height 210
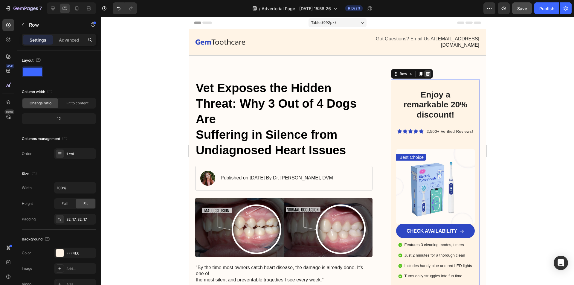
click at [426, 71] on icon at bounding box center [427, 73] width 5 height 5
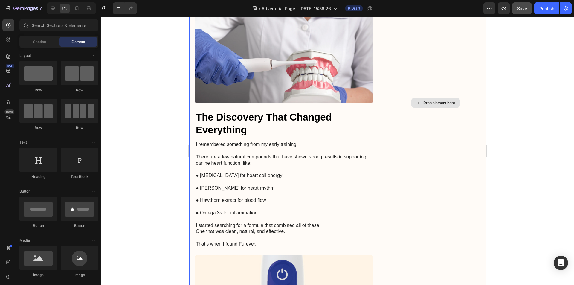
scroll to position [987, 0]
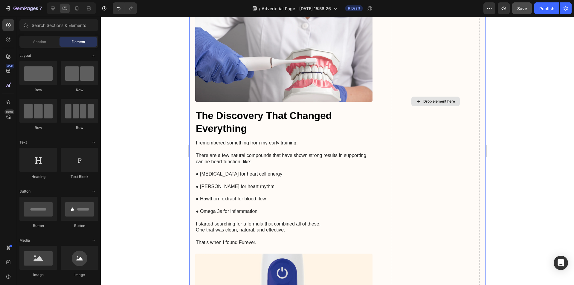
click at [403, 118] on div "Drop element here" at bounding box center [435, 102] width 89 height 2018
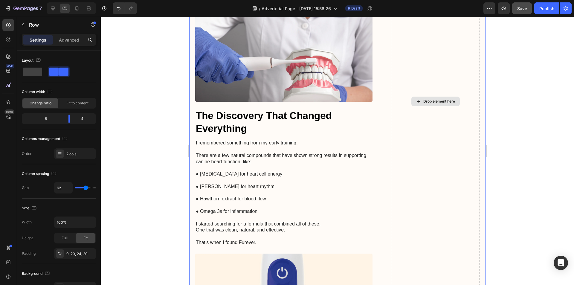
click at [391, 143] on div "Drop element here" at bounding box center [435, 102] width 89 height 2018
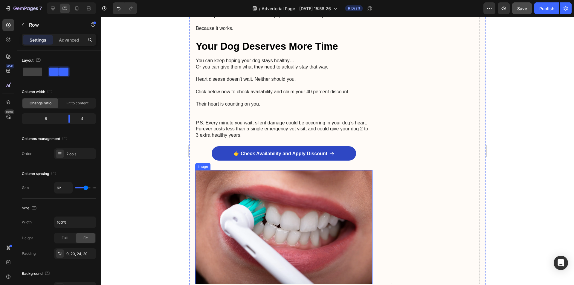
scroll to position [1794, 0]
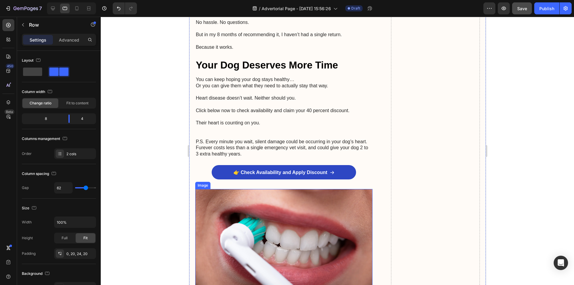
click at [342, 199] on img at bounding box center [283, 246] width 177 height 114
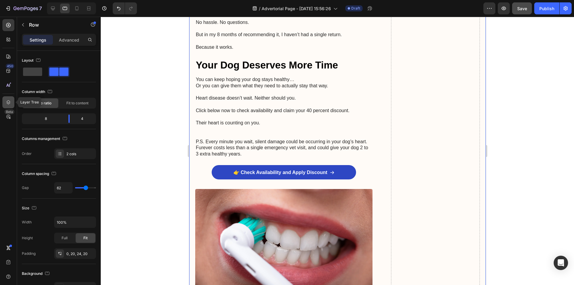
click at [9, 102] on icon at bounding box center [8, 102] width 6 height 6
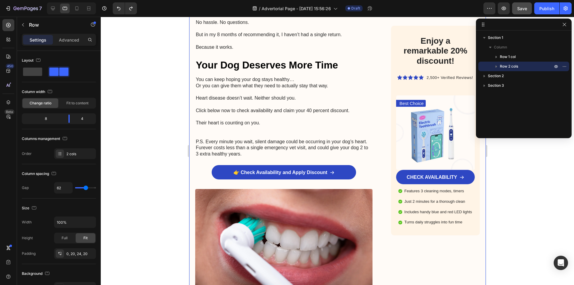
click at [396, 25] on div "Row" at bounding box center [397, 21] width 10 height 5
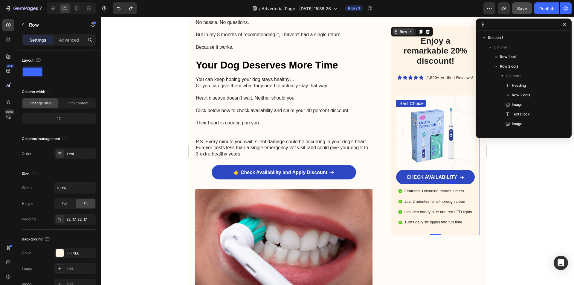
scroll to position [255, 0]
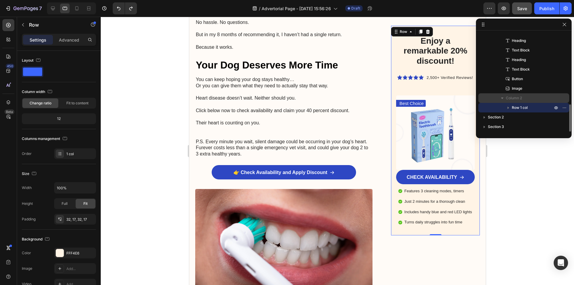
click at [529, 96] on p "Column 2" at bounding box center [530, 98] width 48 height 6
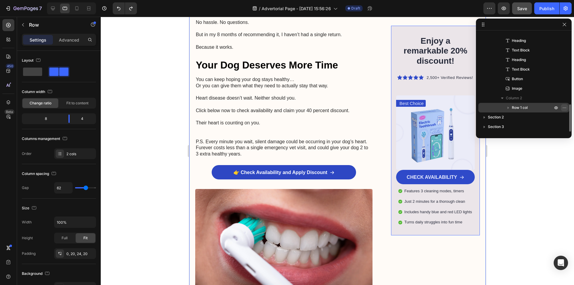
click at [564, 108] on icon "button" at bounding box center [564, 107] width 5 height 5
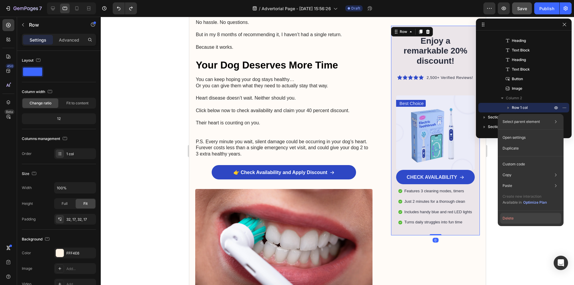
click at [528, 215] on button "Delete" at bounding box center [530, 218] width 61 height 11
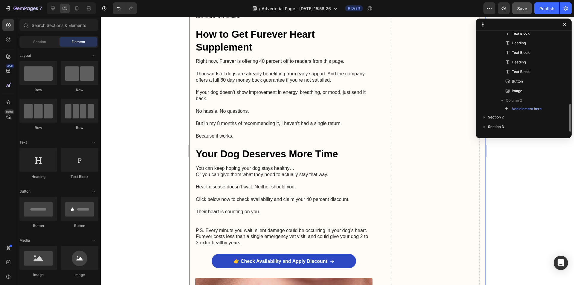
scroll to position [1704, 0]
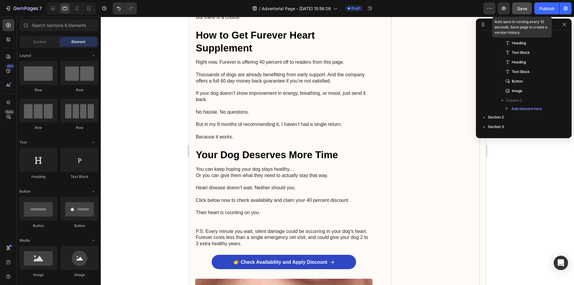
click at [526, 9] on span "Save" at bounding box center [522, 8] width 10 height 5
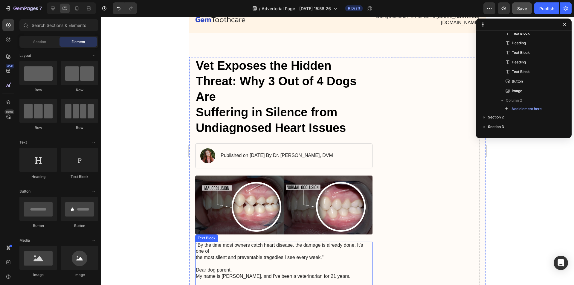
scroll to position [0, 0]
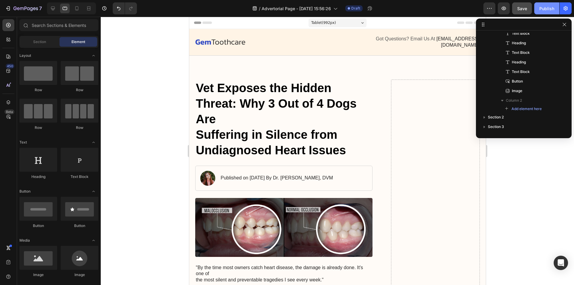
click at [550, 6] on div "Publish" at bounding box center [546, 8] width 15 height 6
